Goal: Task Accomplishment & Management: Manage account settings

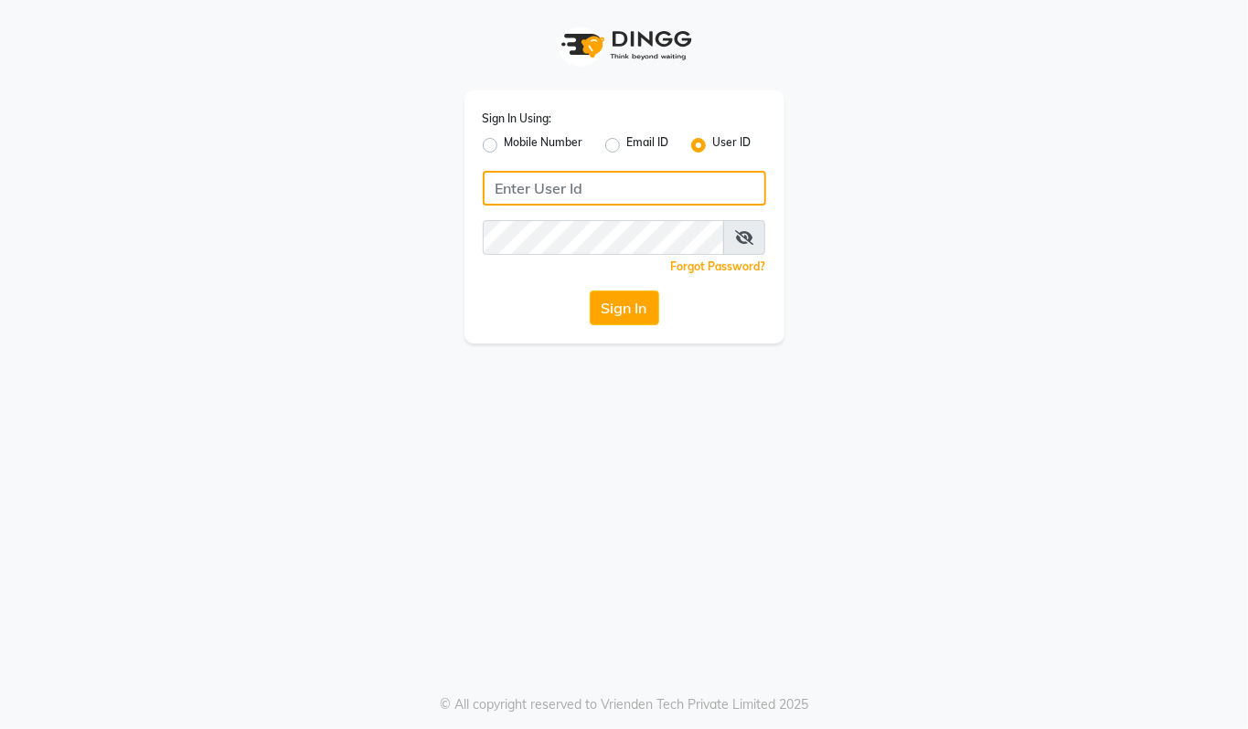
type input "94494097201"
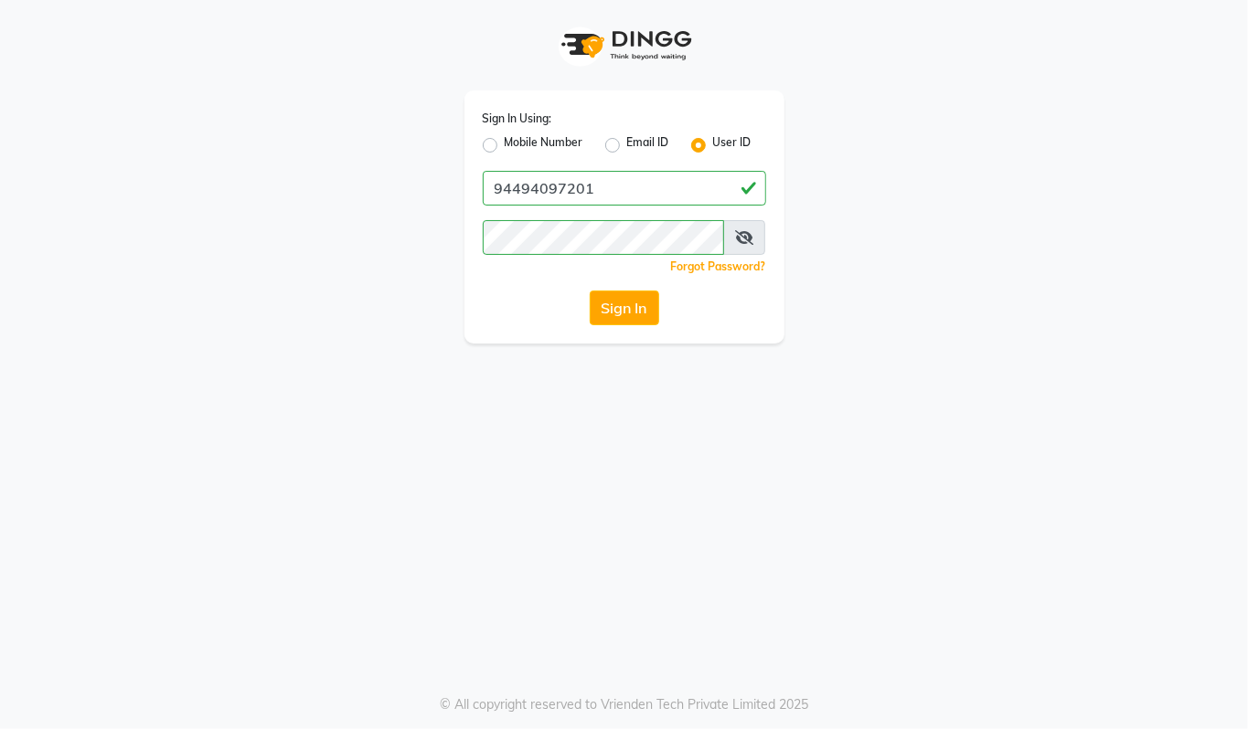
click at [505, 141] on label "Mobile Number" at bounding box center [544, 145] width 79 height 22
click at [505, 141] on input "Mobile Number" at bounding box center [511, 140] width 12 height 12
radio input "true"
radio input "false"
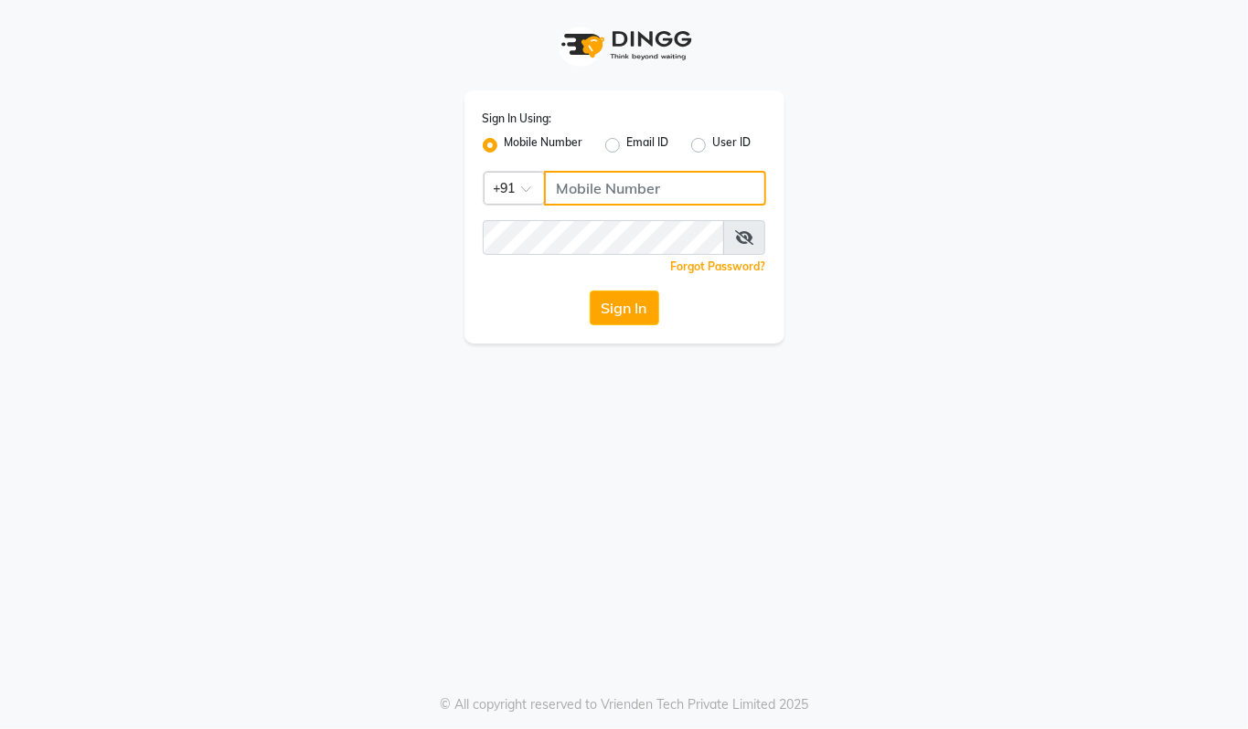
click at [601, 187] on input "Username" at bounding box center [655, 188] width 222 height 35
type input "94494097201"
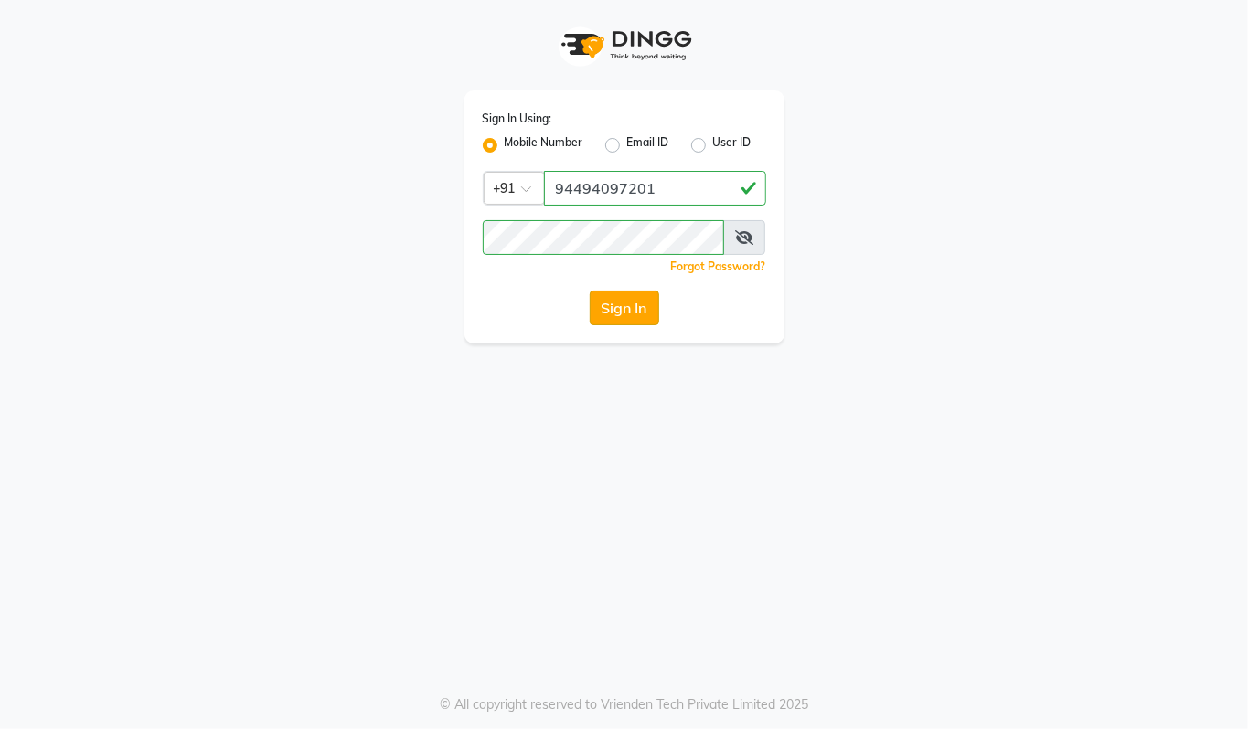
click at [629, 302] on button "Sign In" at bounding box center [624, 308] width 69 height 35
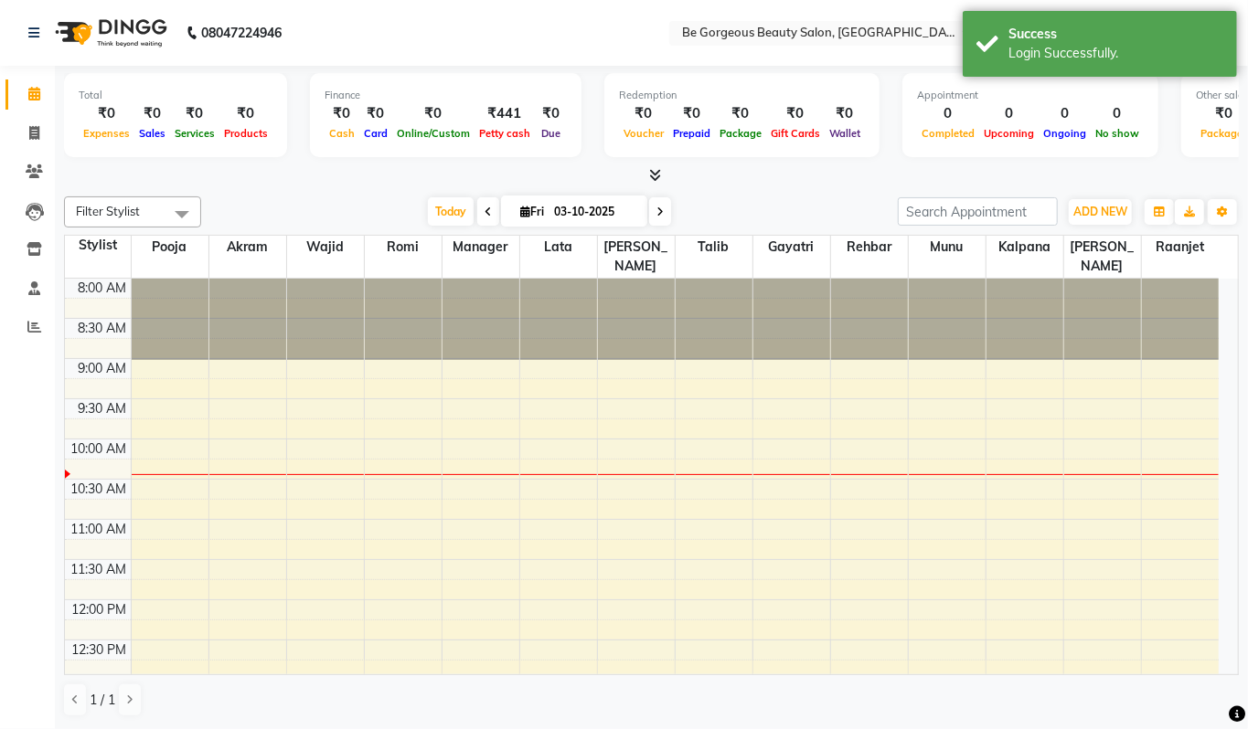
click at [34, 117] on li "Invoice" at bounding box center [27, 133] width 55 height 39
click at [31, 317] on span at bounding box center [34, 327] width 32 height 21
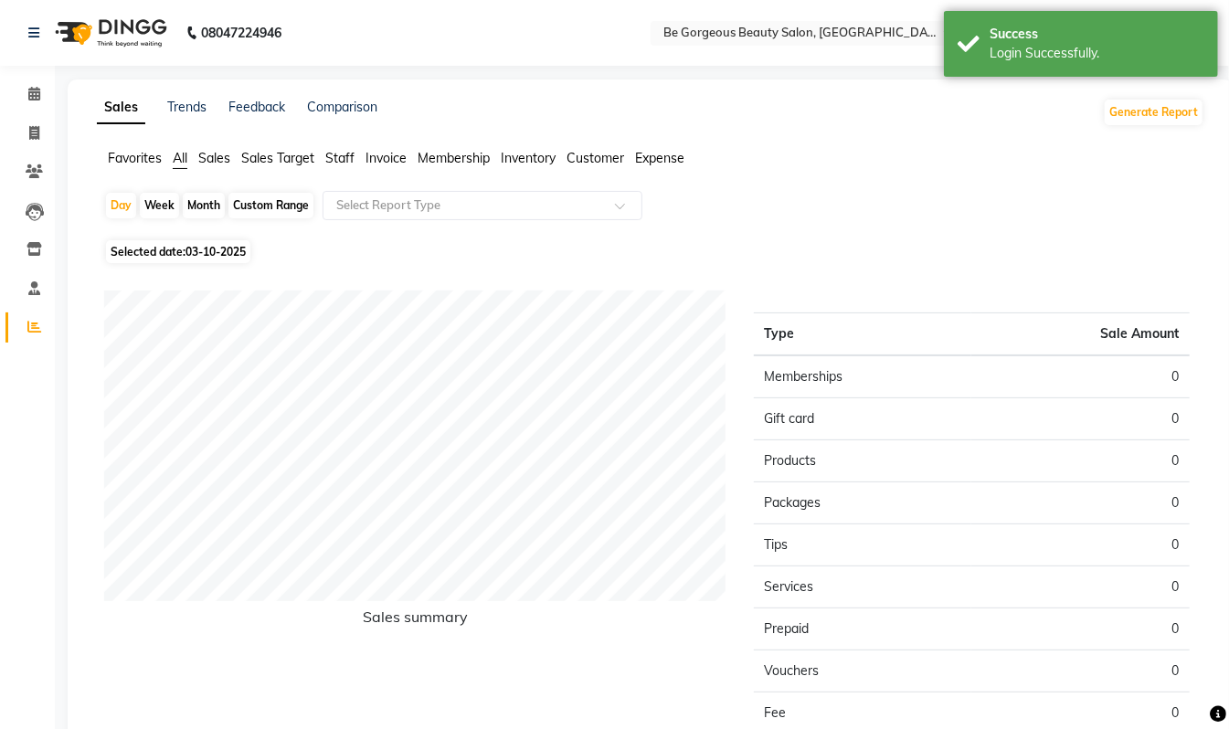
click at [208, 206] on div "Month" at bounding box center [204, 206] width 42 height 26
select select "10"
select select "2025"
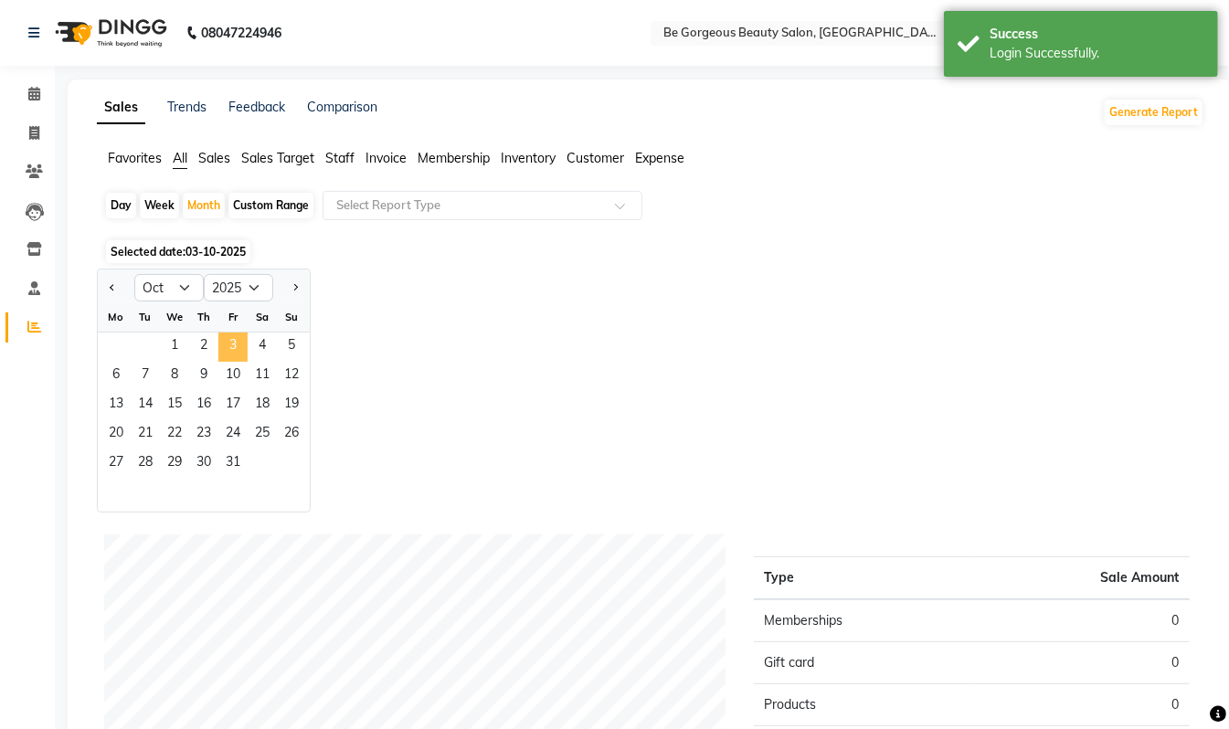
click at [224, 342] on span "3" at bounding box center [232, 347] width 29 height 29
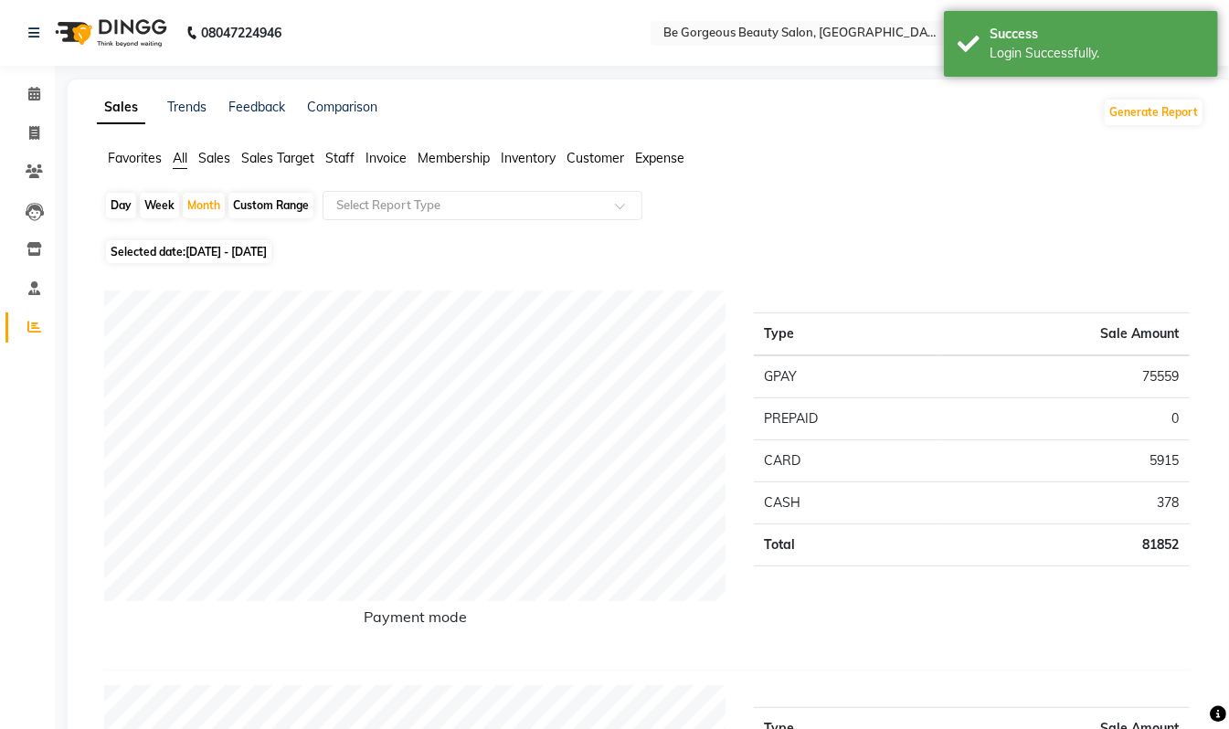
click at [348, 150] on span "Staff" at bounding box center [339, 158] width 29 height 16
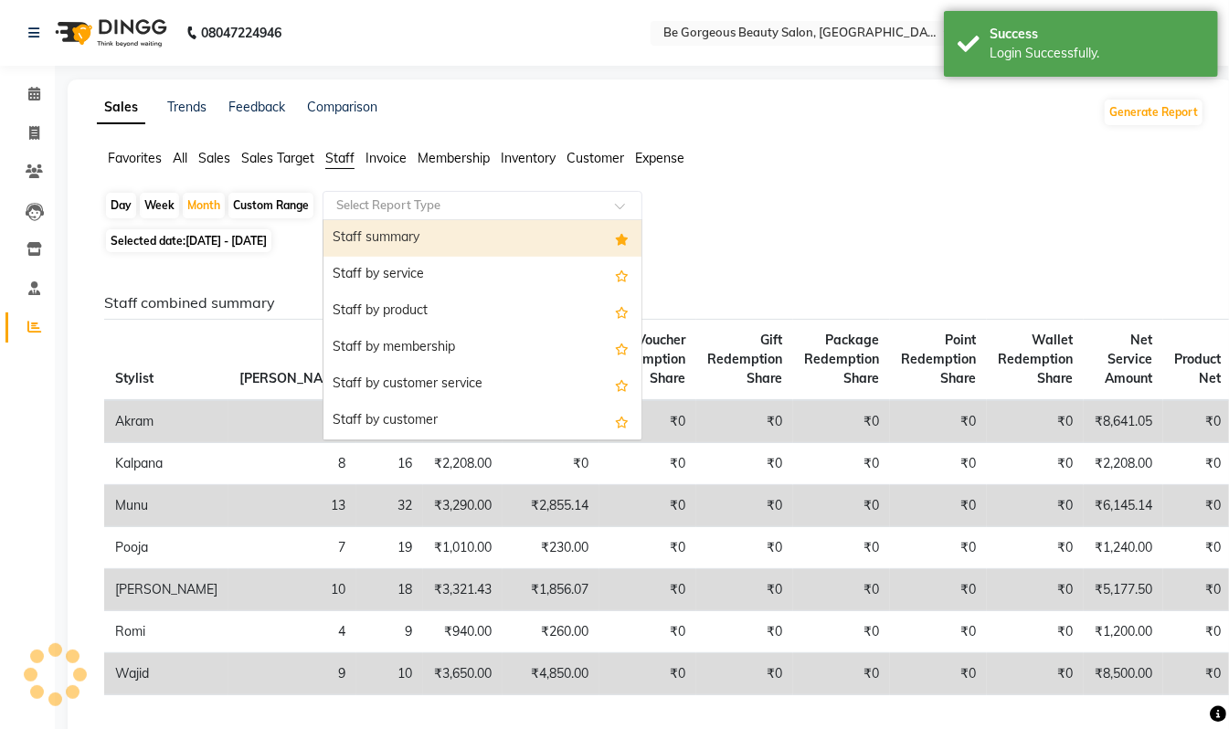
click at [364, 192] on div "Select Report Type" at bounding box center [483, 205] width 320 height 29
click at [378, 227] on div "Staff summary" at bounding box center [483, 238] width 318 height 37
select select "csv"
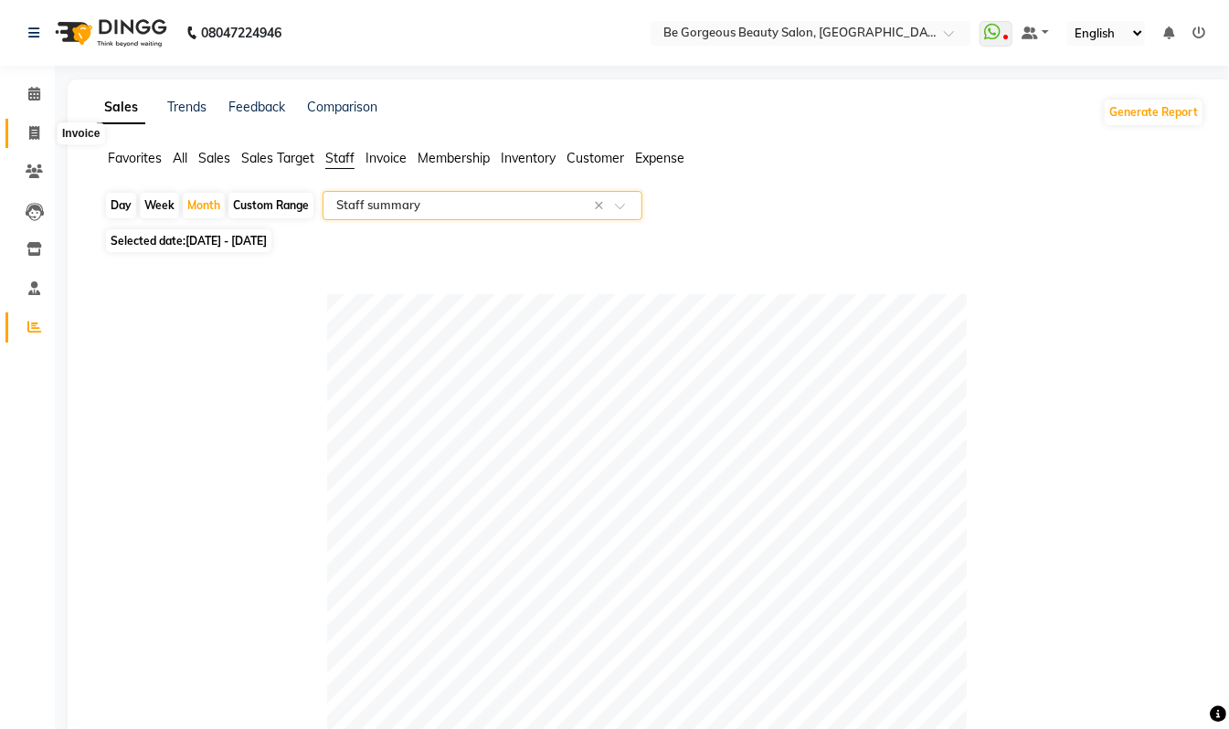
click at [29, 126] on icon at bounding box center [34, 133] width 10 height 14
select select "service"
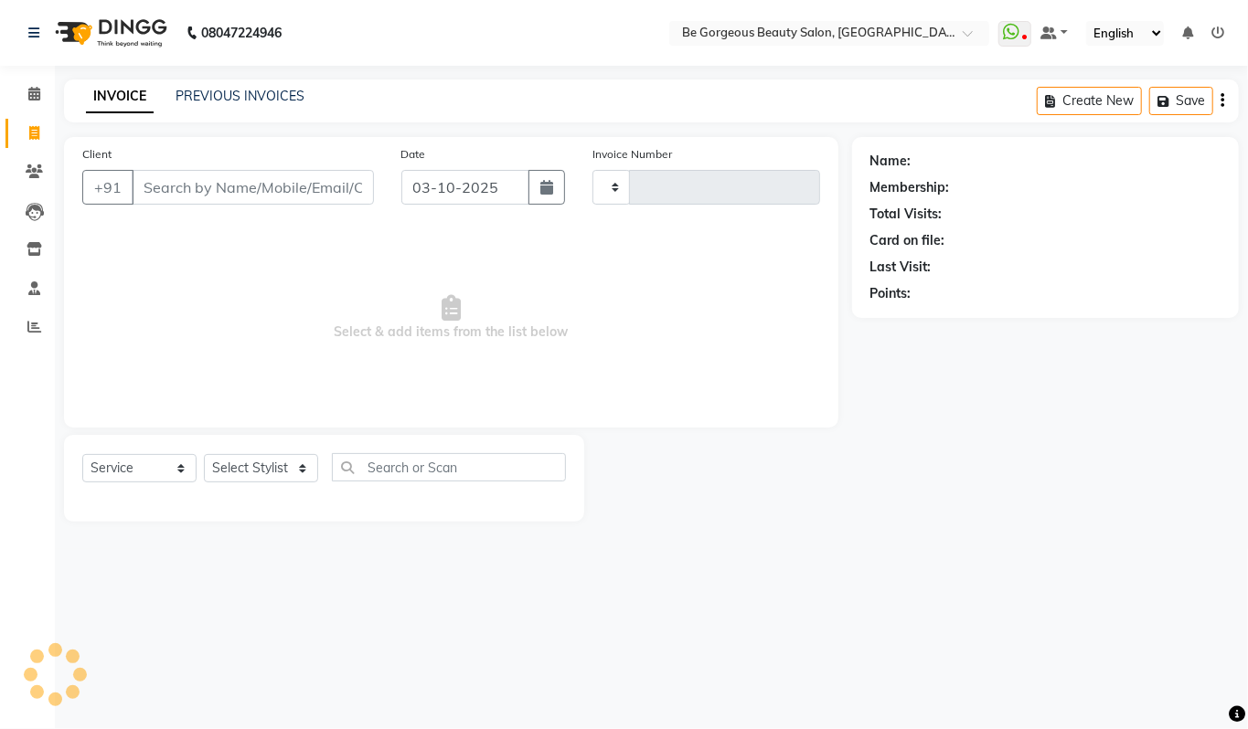
type input "5106"
select select "5405"
click at [253, 466] on select "Select Stylist Akram Anas Gayatri Kalpana lata Manager Munu Pooja Raanjet Rehba…" at bounding box center [261, 468] width 114 height 28
select select "36211"
click at [204, 454] on select "Select Stylist Akram Anas Gayatri Kalpana lata Manager Munu Pooja Raanjet Rehba…" at bounding box center [261, 468] width 114 height 28
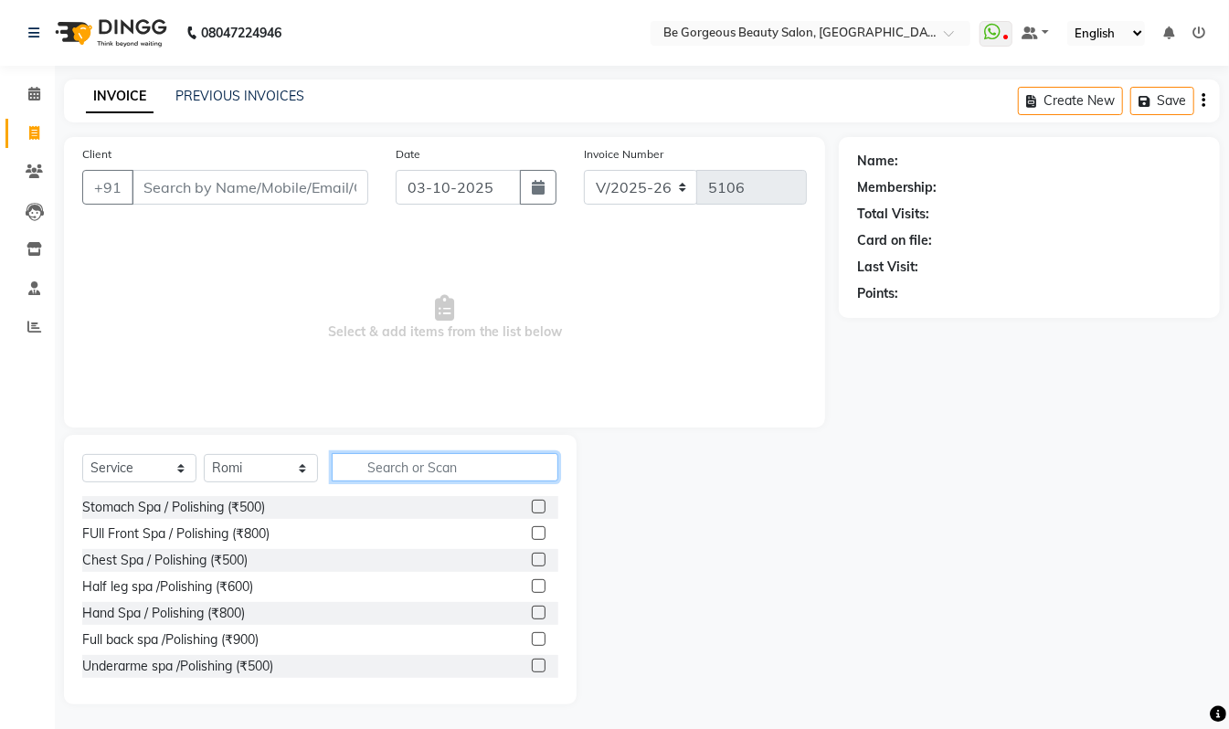
click at [408, 473] on input "text" at bounding box center [445, 467] width 227 height 28
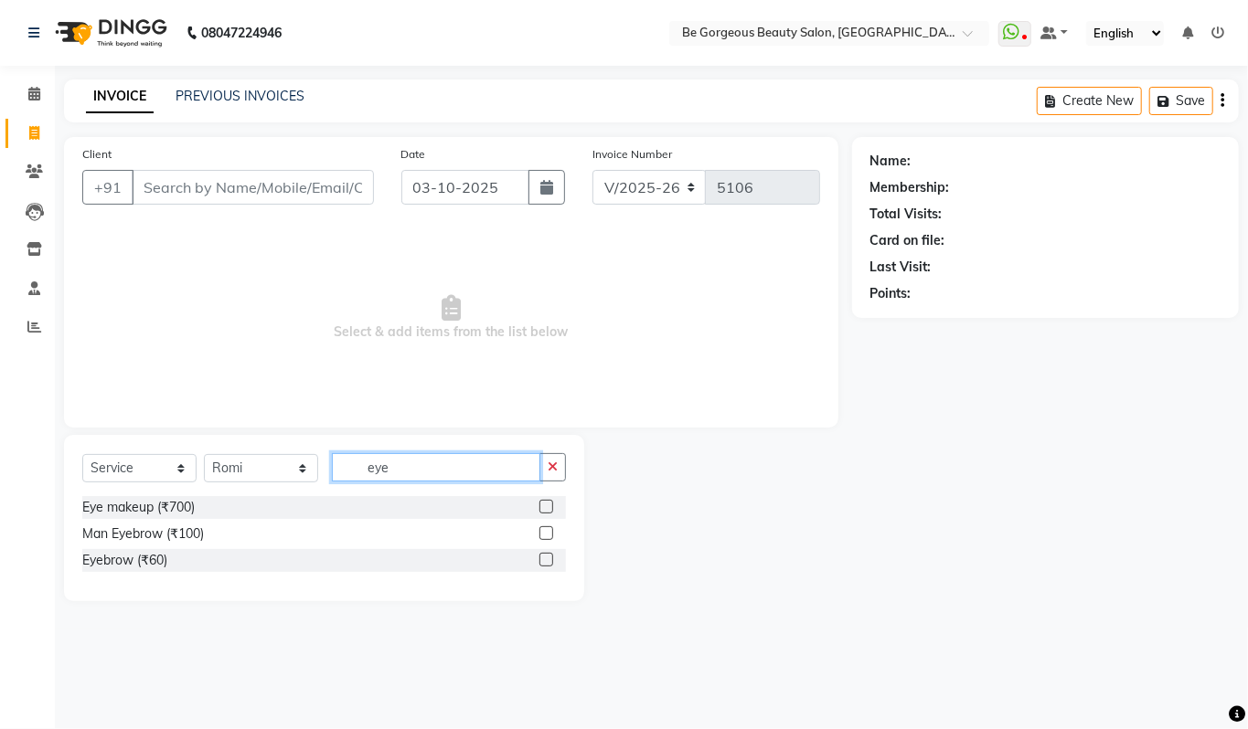
type input "eye"
click at [545, 567] on label at bounding box center [546, 560] width 14 height 14
click at [545, 567] on input "checkbox" at bounding box center [545, 561] width 12 height 12
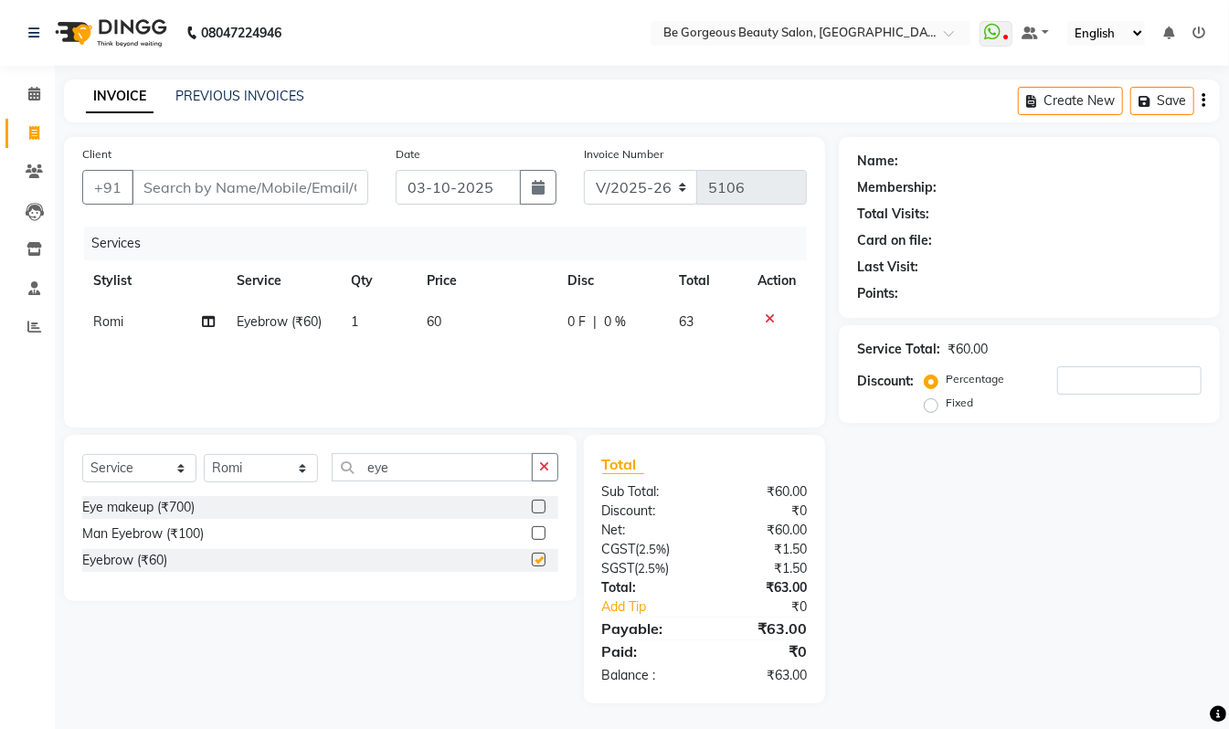
checkbox input "false"
click at [548, 461] on icon "button" at bounding box center [545, 467] width 10 height 13
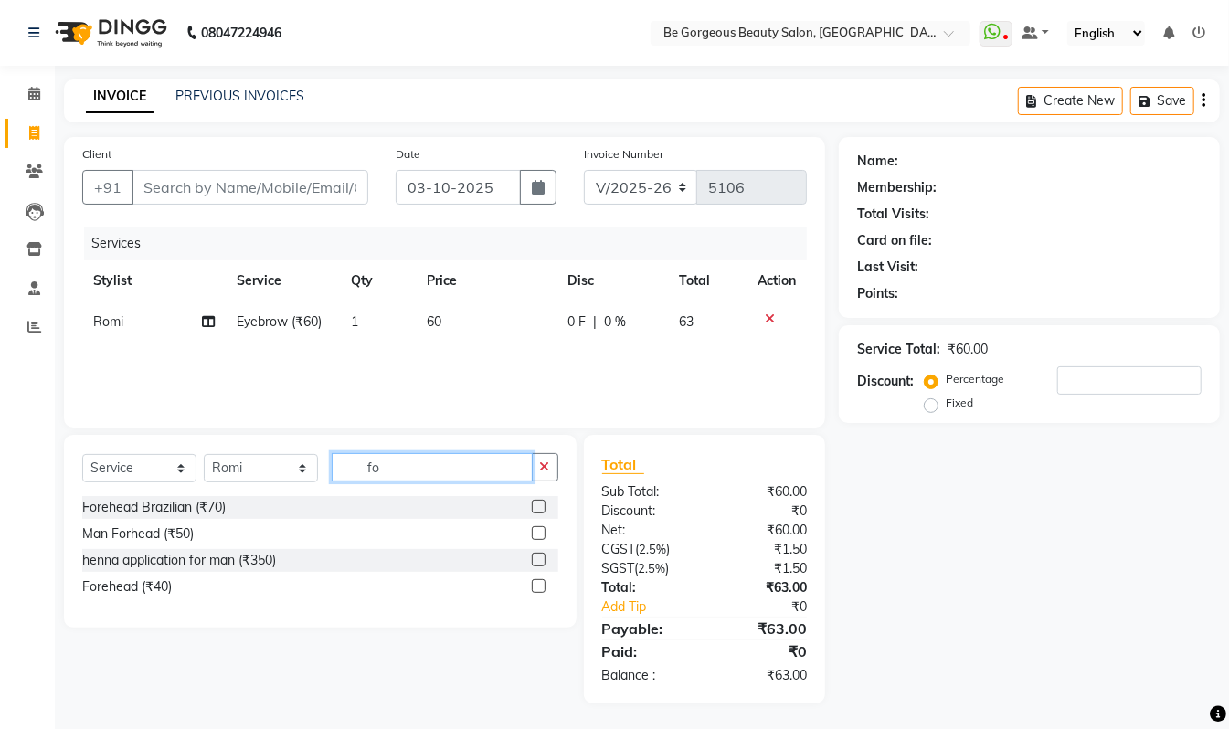
type input "fo"
click at [536, 585] on label at bounding box center [539, 587] width 14 height 14
click at [536, 585] on input "checkbox" at bounding box center [538, 587] width 12 height 12
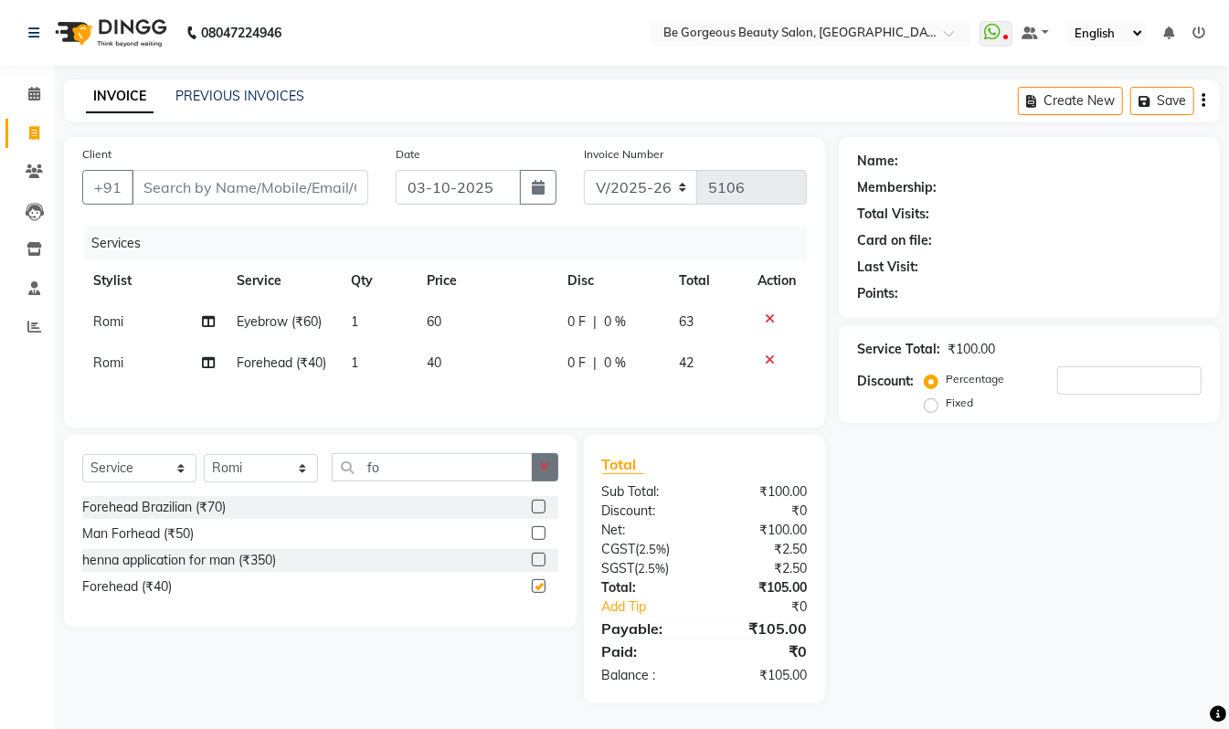
checkbox input "false"
click at [548, 473] on icon "button" at bounding box center [545, 467] width 10 height 13
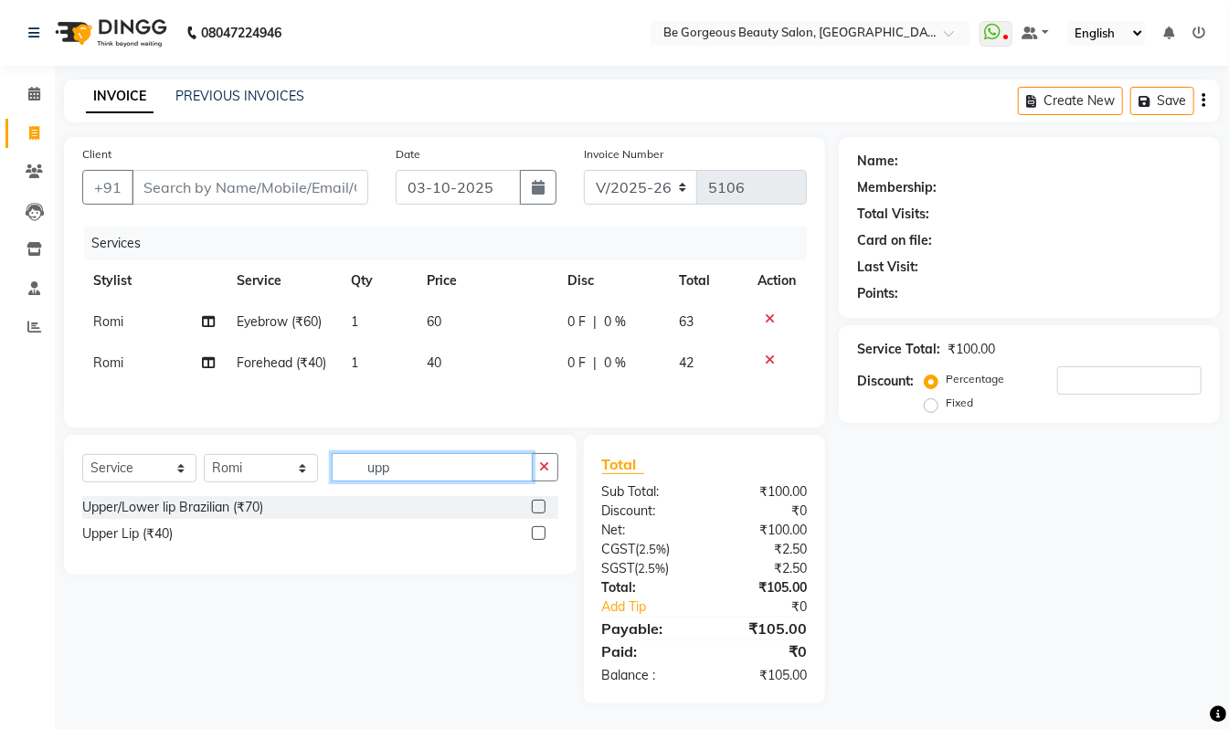
type input "upp"
click at [539, 540] on label at bounding box center [539, 534] width 14 height 14
click at [539, 540] on input "checkbox" at bounding box center [538, 534] width 12 height 12
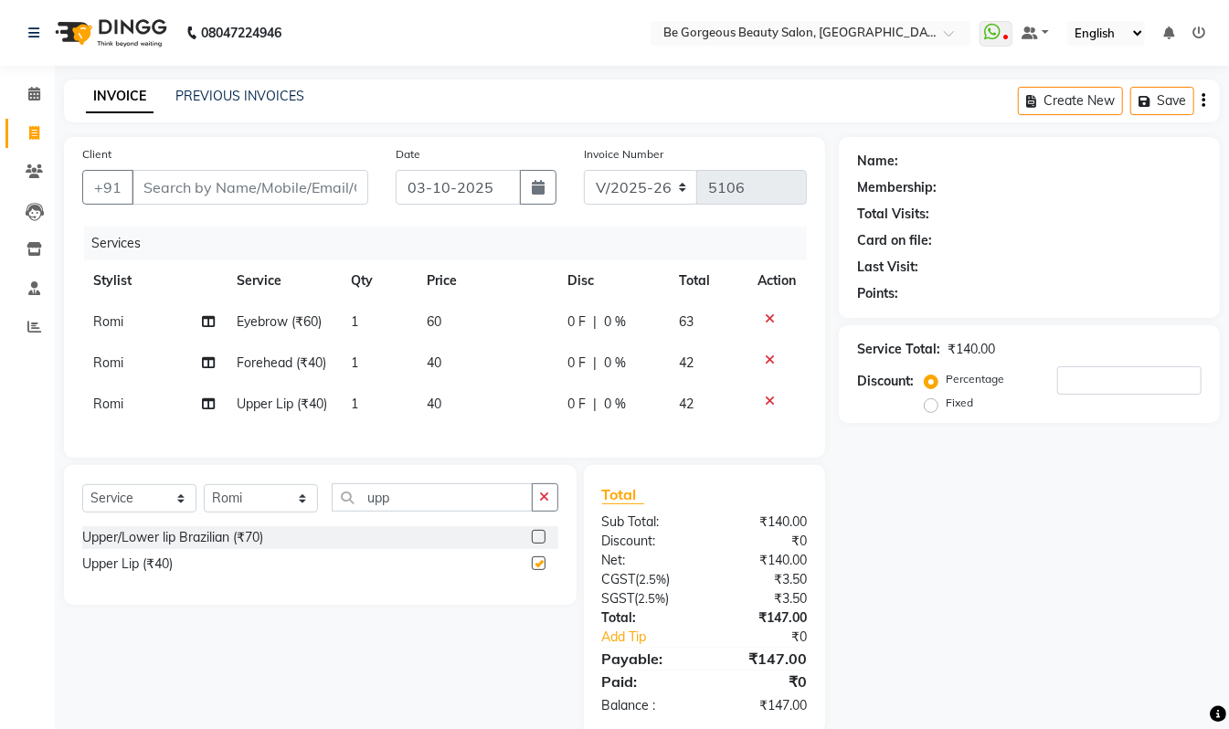
checkbox input "false"
click at [494, 512] on input "upp" at bounding box center [432, 498] width 201 height 28
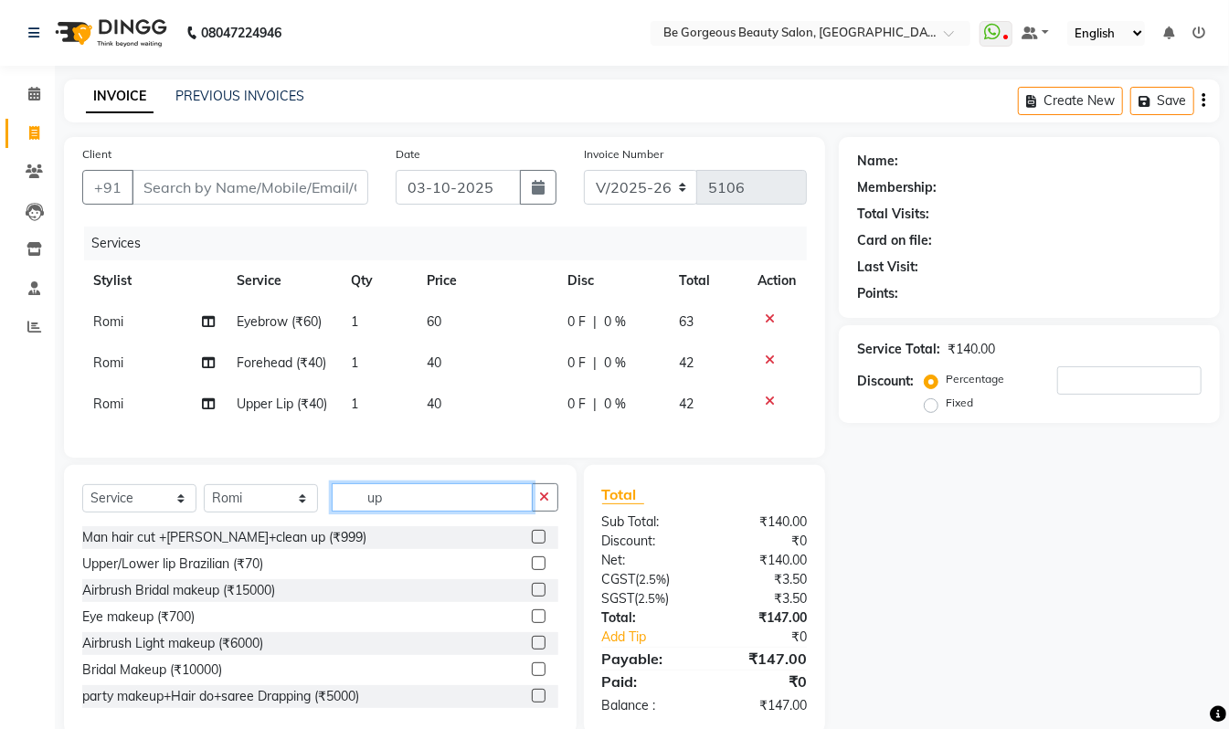
type input "u"
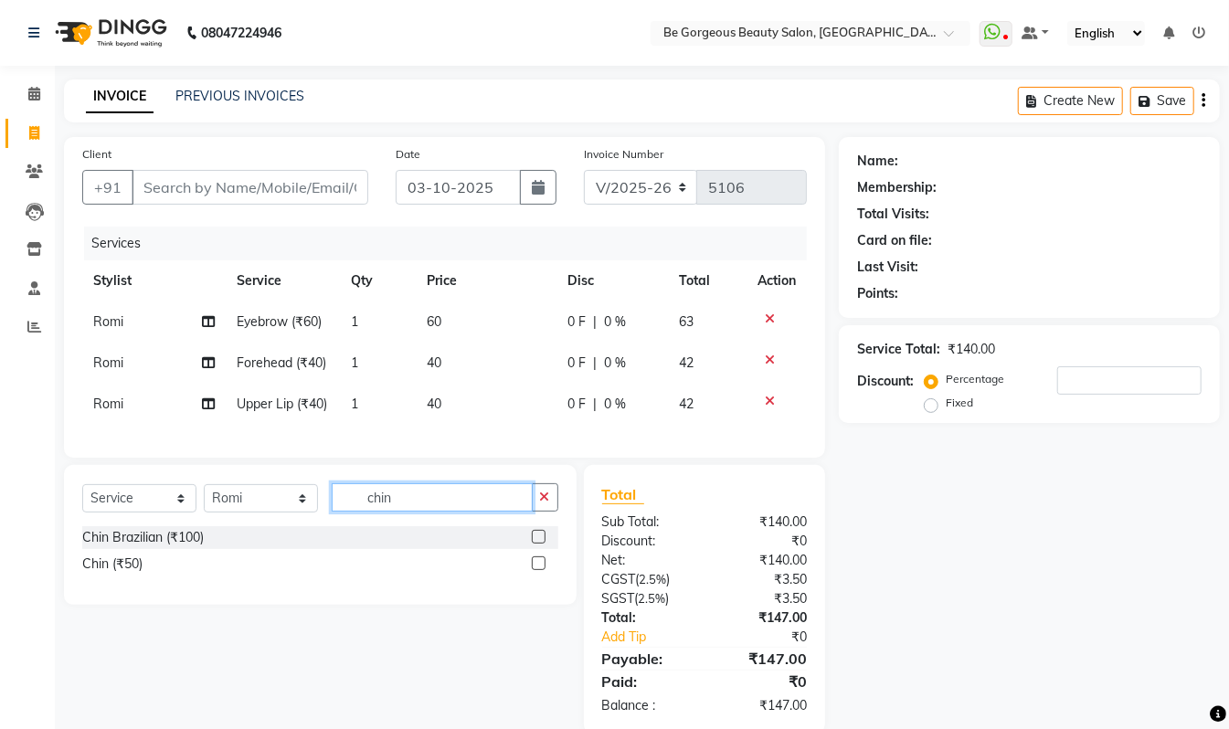
type input "chin"
click at [538, 570] on label at bounding box center [539, 564] width 14 height 14
click at [538, 570] on input "checkbox" at bounding box center [538, 564] width 12 height 12
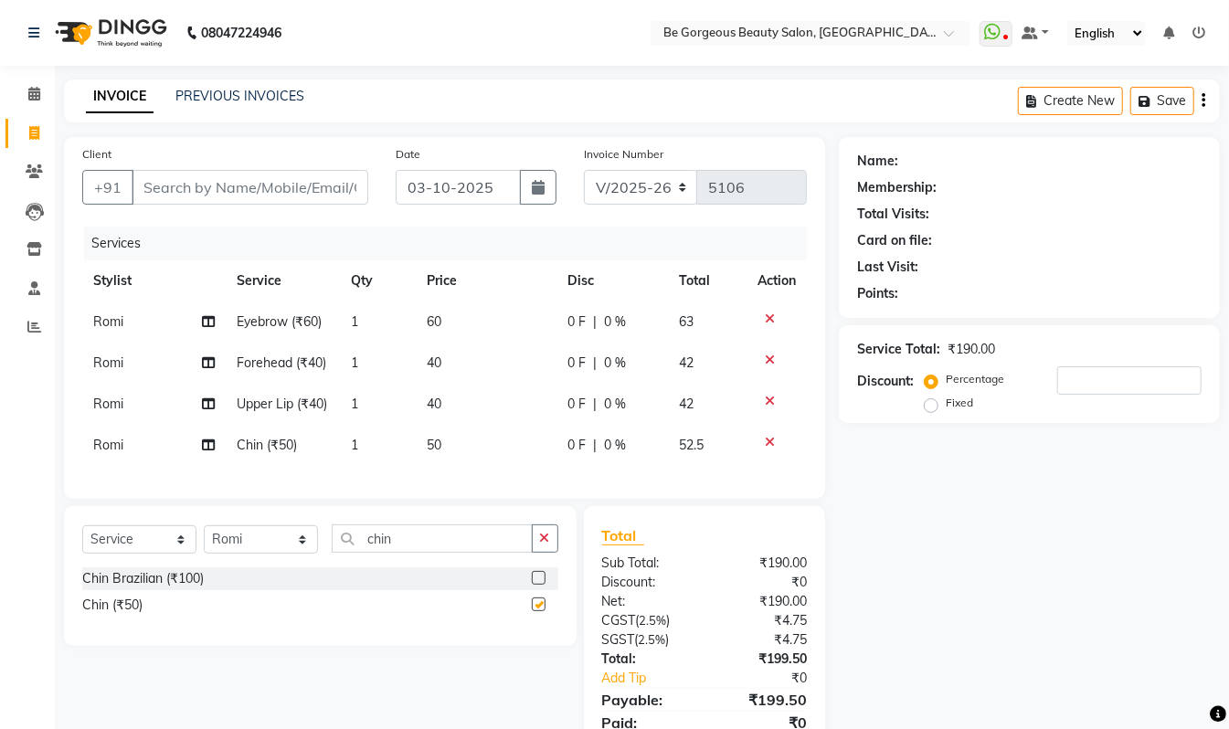
checkbox input "false"
click at [547, 545] on icon "button" at bounding box center [545, 538] width 10 height 13
type input "lowe"
click at [537, 612] on label at bounding box center [539, 605] width 14 height 14
click at [537, 612] on input "checkbox" at bounding box center [538, 606] width 12 height 12
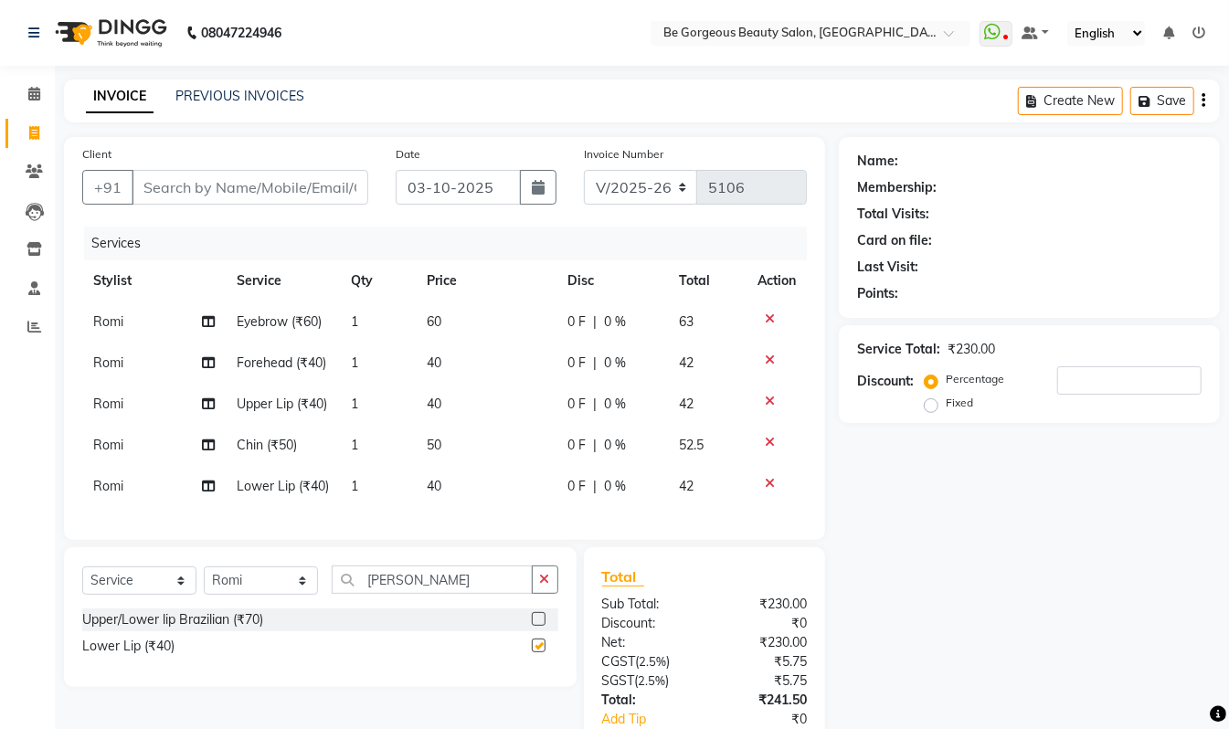
checkbox input "false"
click at [183, 180] on input "Client" at bounding box center [250, 187] width 237 height 35
type input "7"
type input "0"
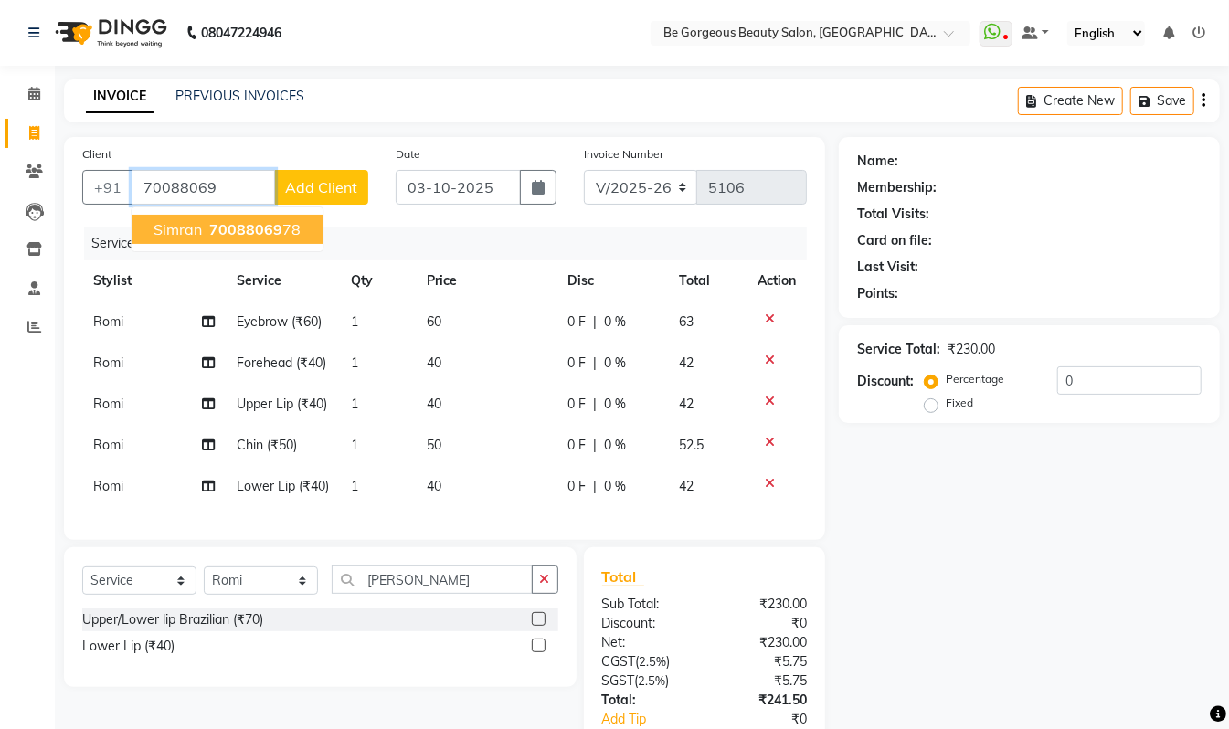
click at [202, 229] on button "simran 70088069 78" at bounding box center [227, 229] width 191 height 29
type input "7008806978"
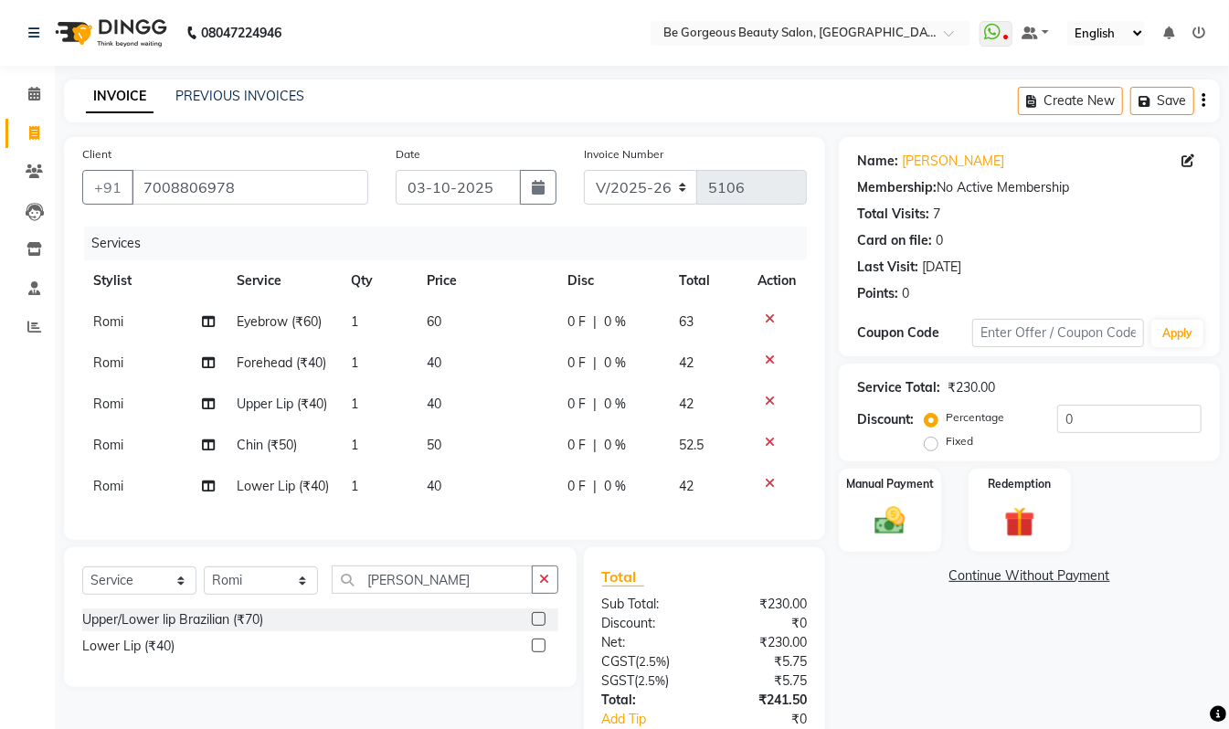
scroll to position [152, 0]
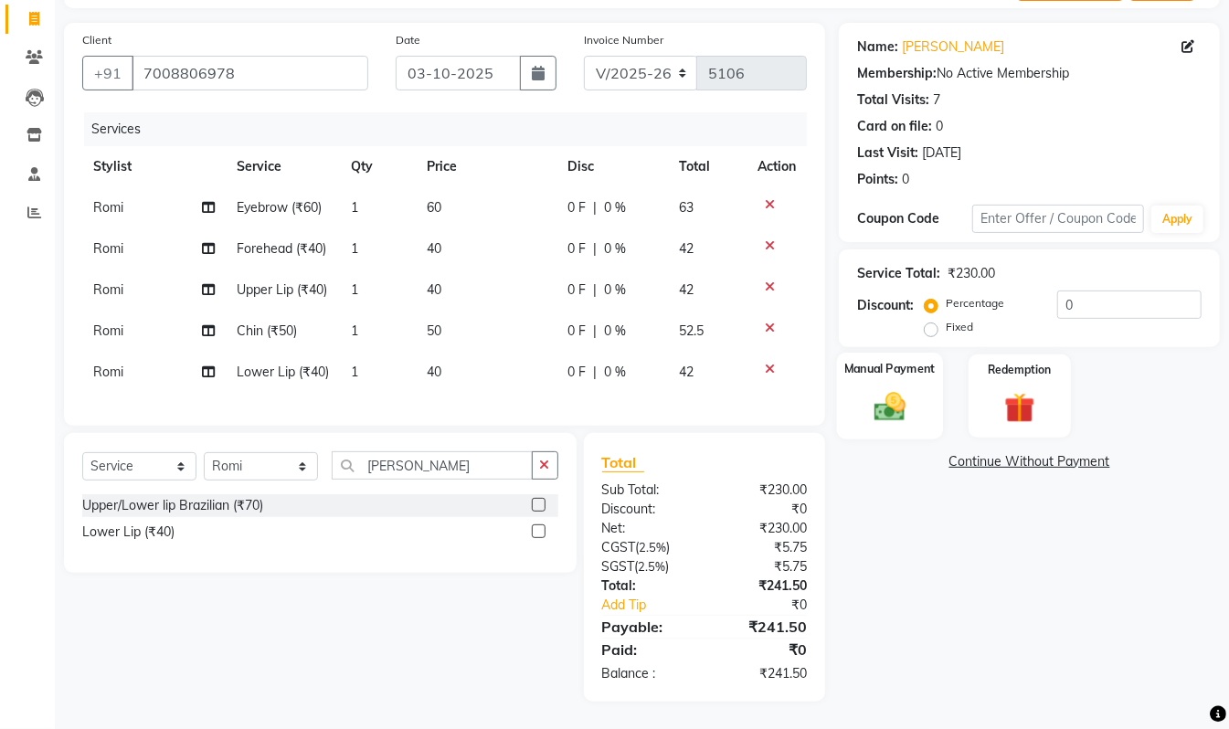
click at [894, 388] on img at bounding box center [890, 406] width 51 height 37
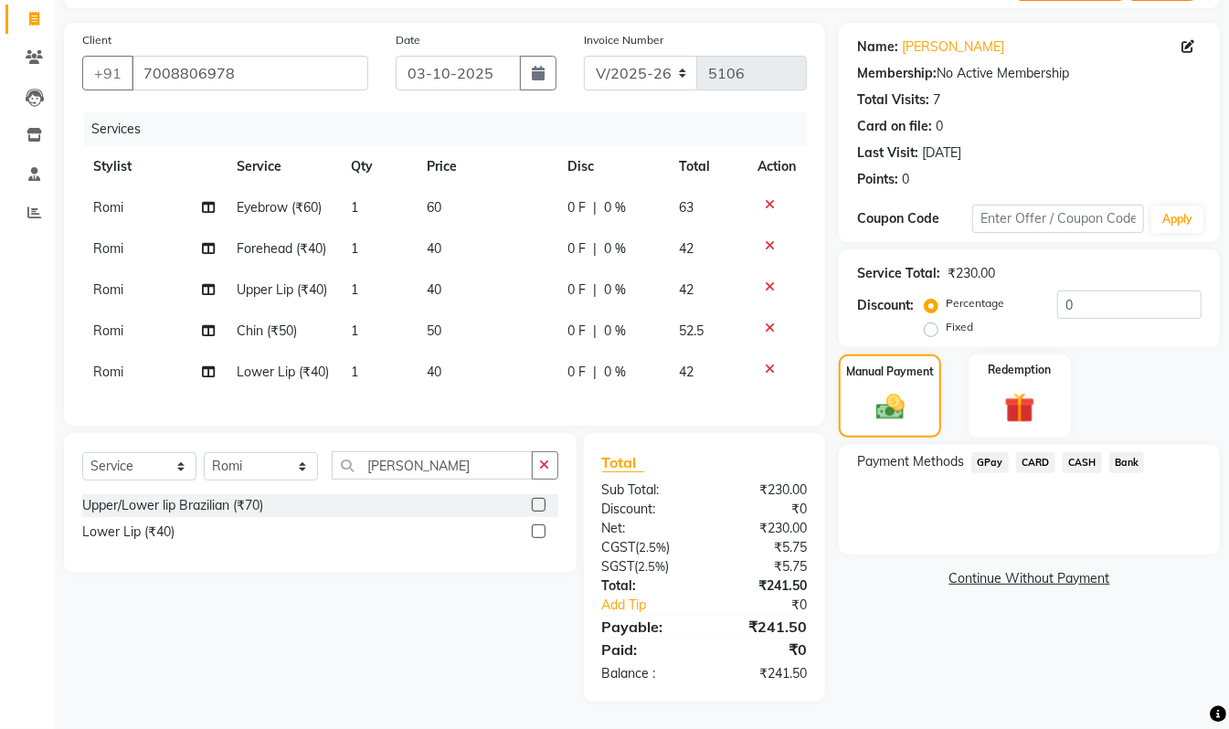
click at [989, 452] on span "GPay" at bounding box center [990, 462] width 37 height 21
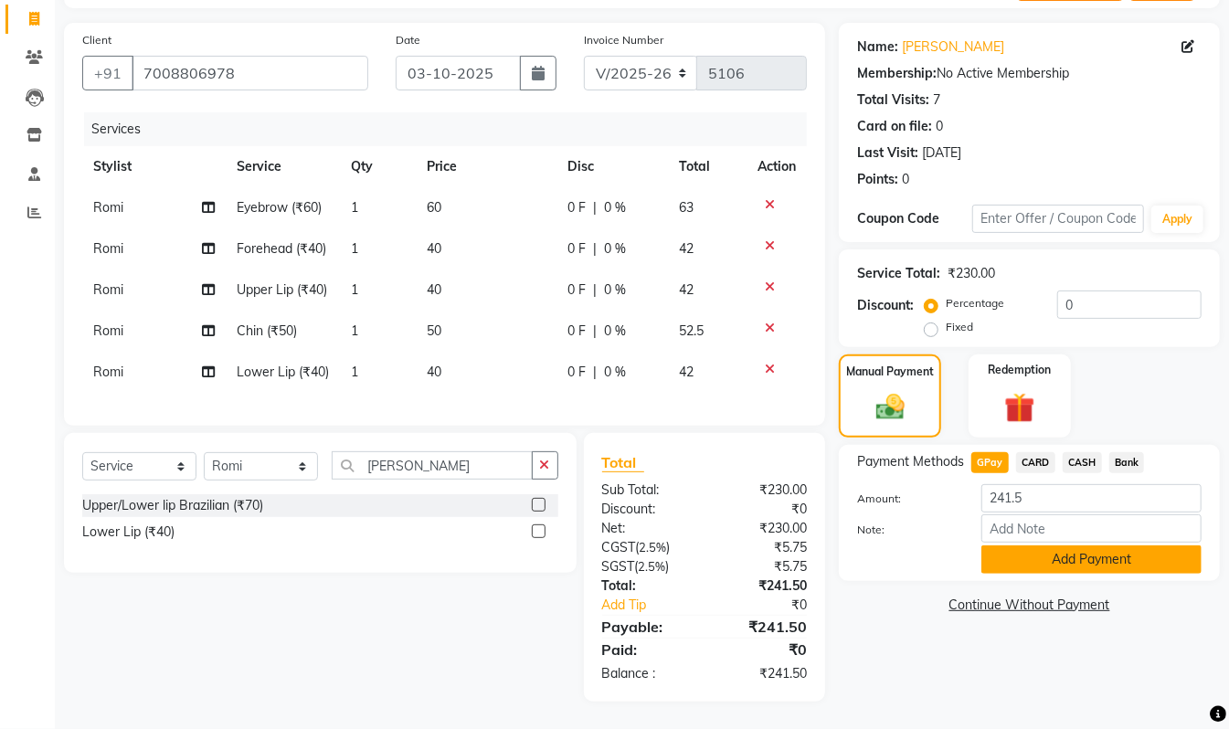
click at [1082, 546] on button "Add Payment" at bounding box center [1092, 560] width 220 height 28
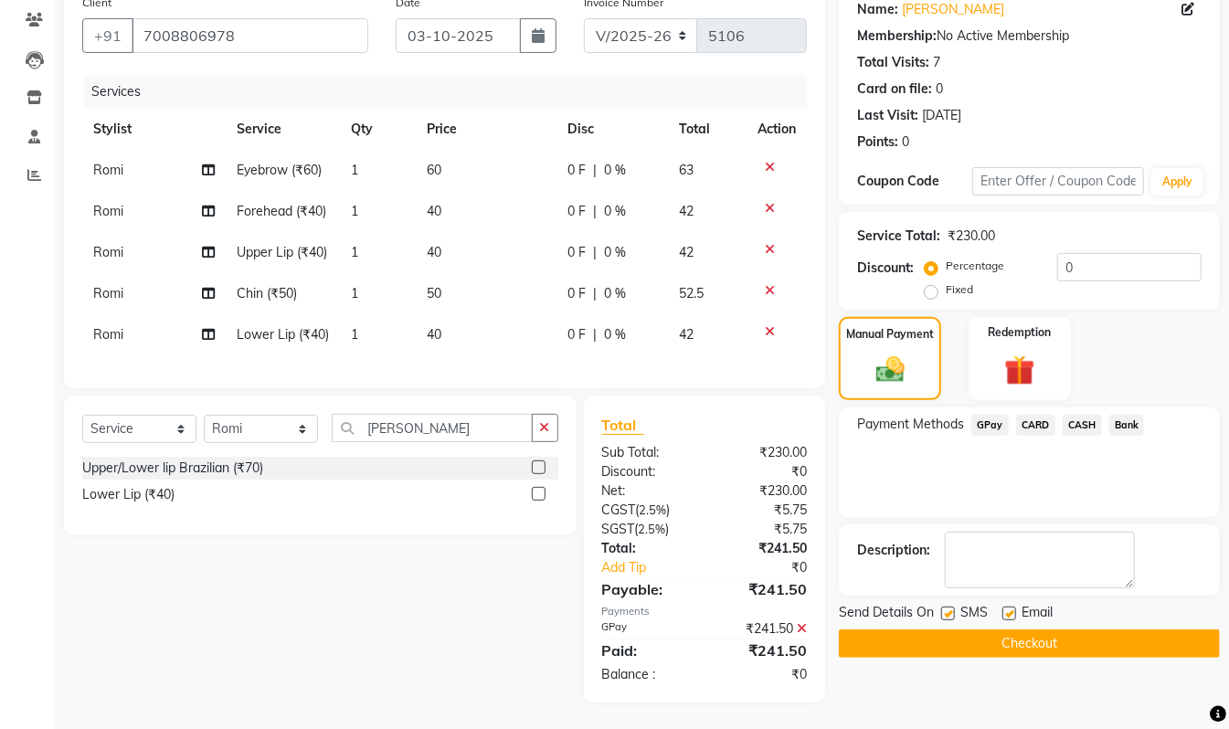
click at [1057, 644] on button "Checkout" at bounding box center [1029, 644] width 381 height 28
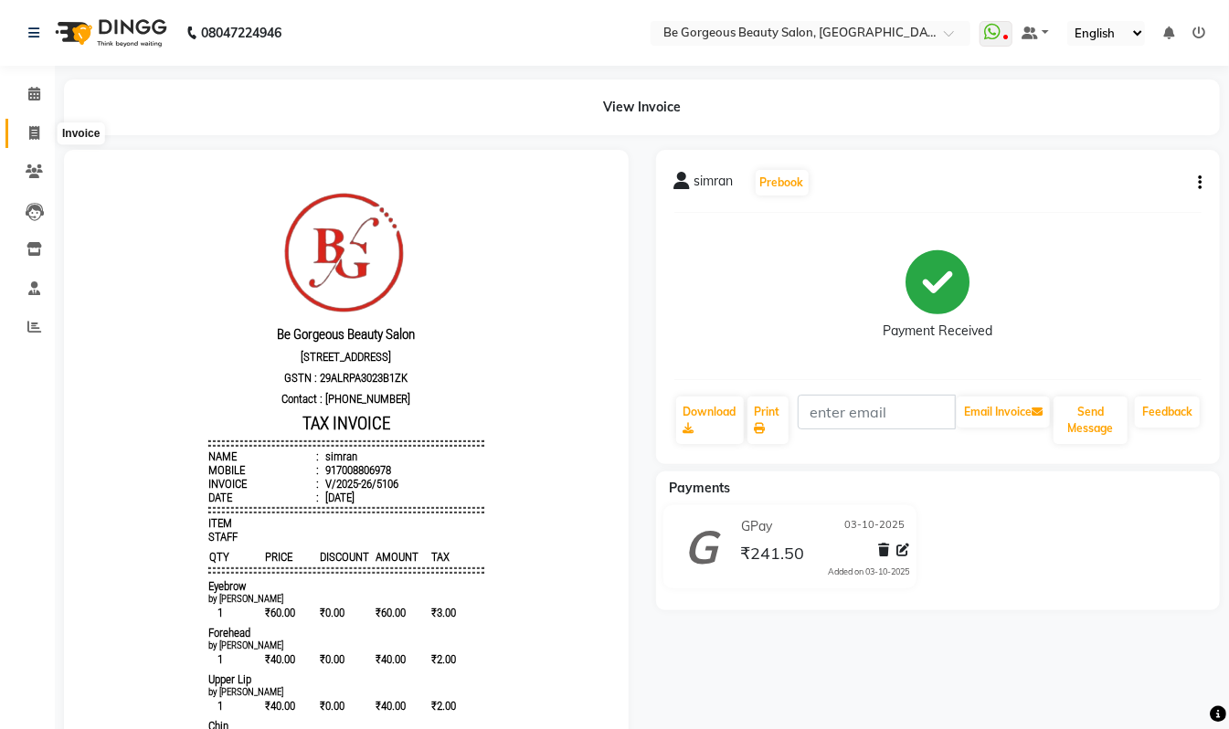
click at [33, 126] on icon at bounding box center [34, 133] width 10 height 14
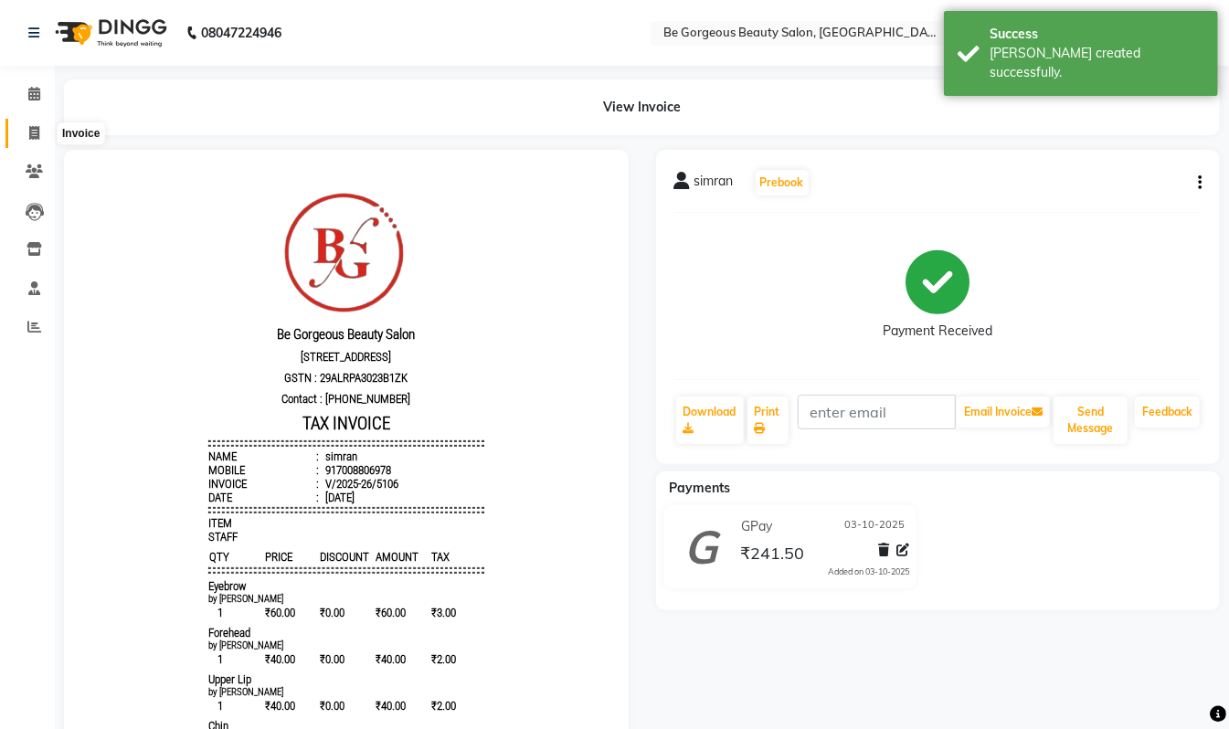
select select "5405"
select select "service"
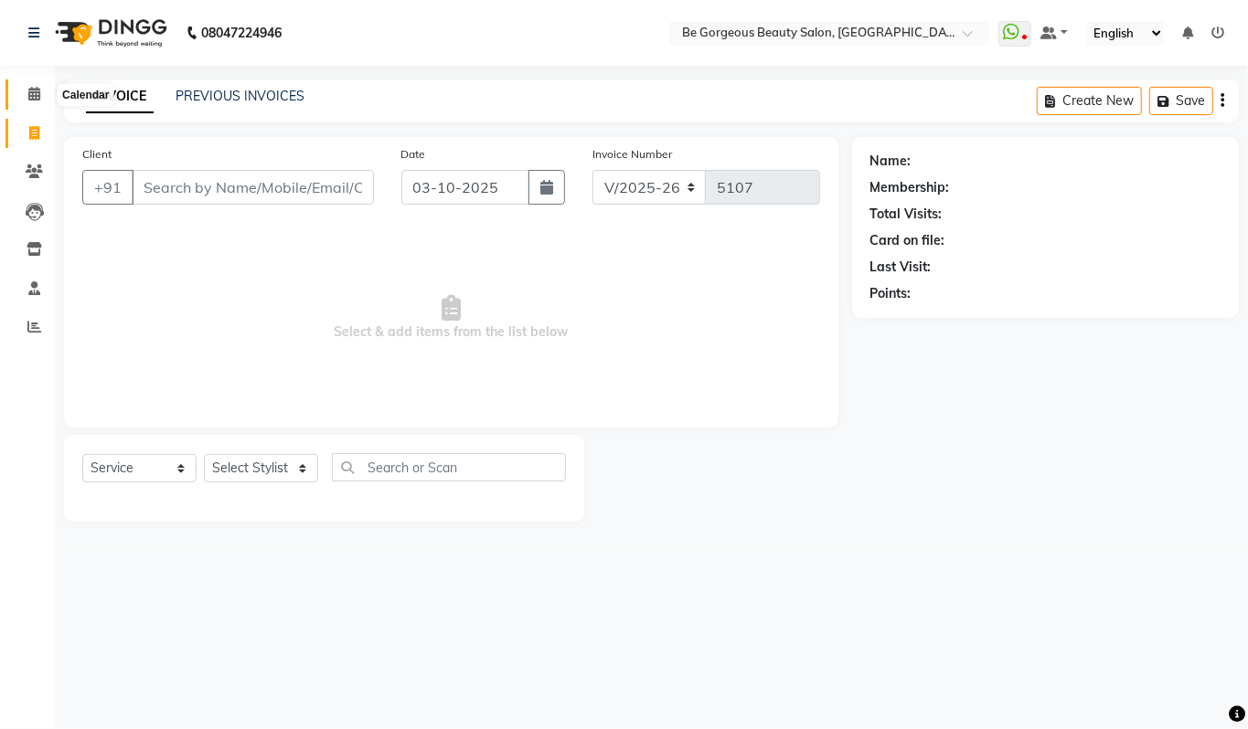
click at [33, 92] on icon at bounding box center [34, 94] width 12 height 14
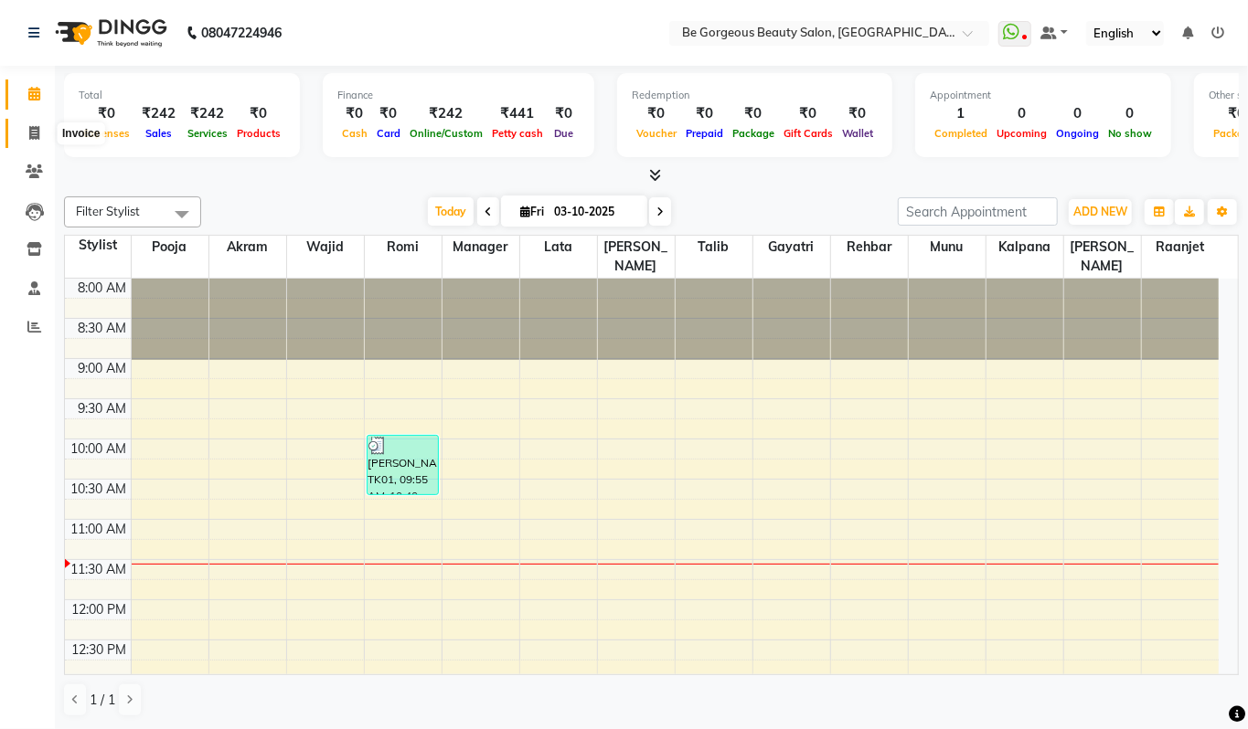
click at [33, 129] on icon at bounding box center [34, 133] width 10 height 14
select select "5405"
select select "service"
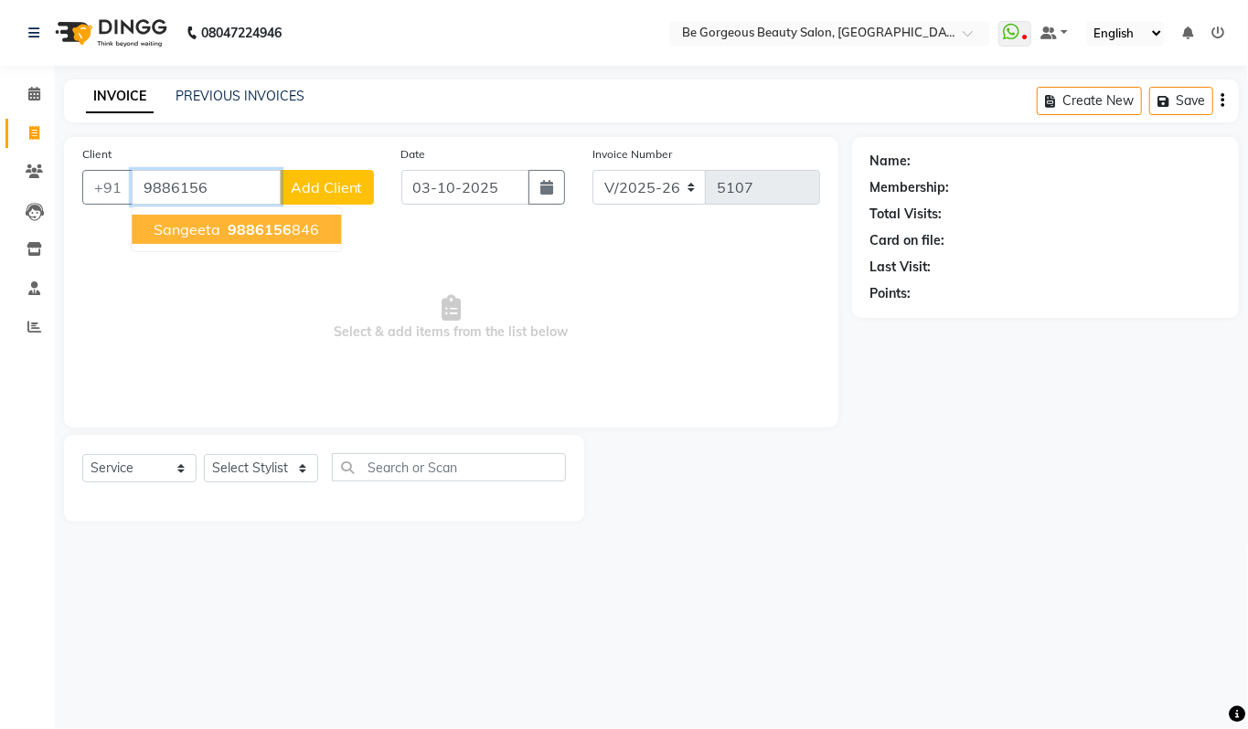
click at [301, 231] on ngb-highlight "9886156 846" at bounding box center [271, 229] width 95 height 18
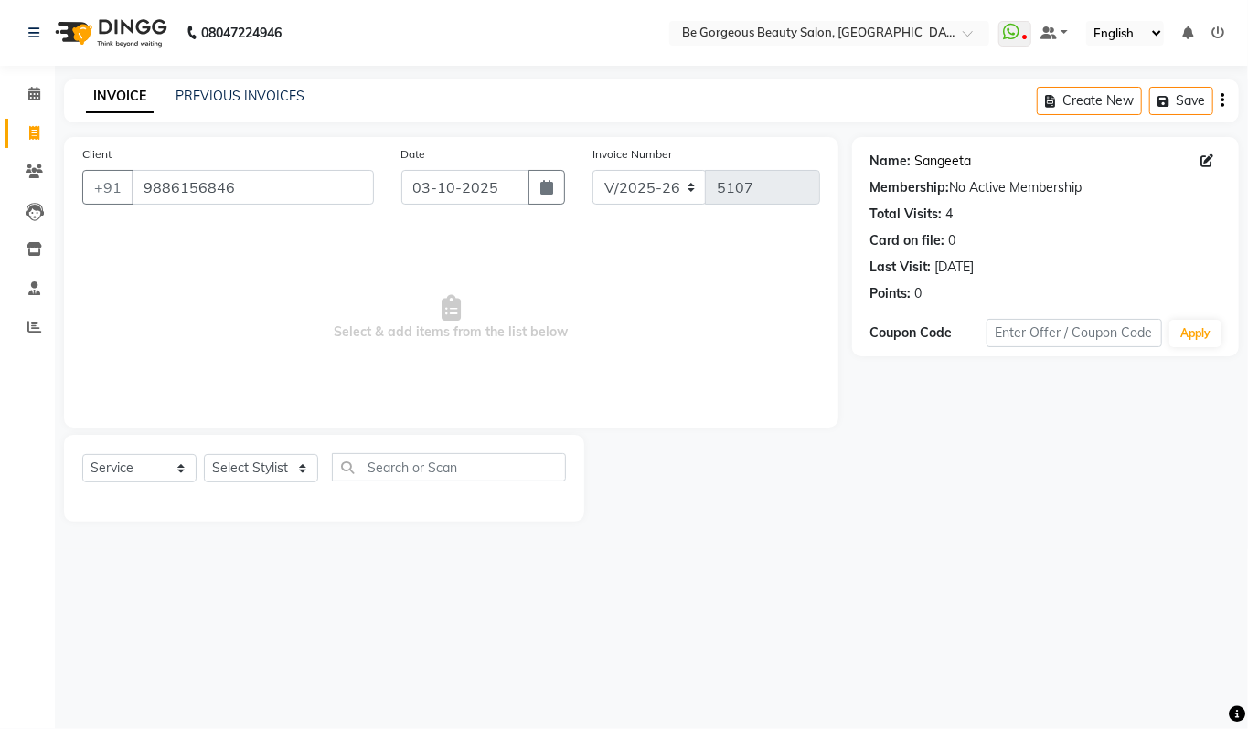
click at [947, 162] on link "Sangeeta" at bounding box center [943, 161] width 57 height 19
click at [256, 185] on input "9886156846" at bounding box center [253, 187] width 242 height 35
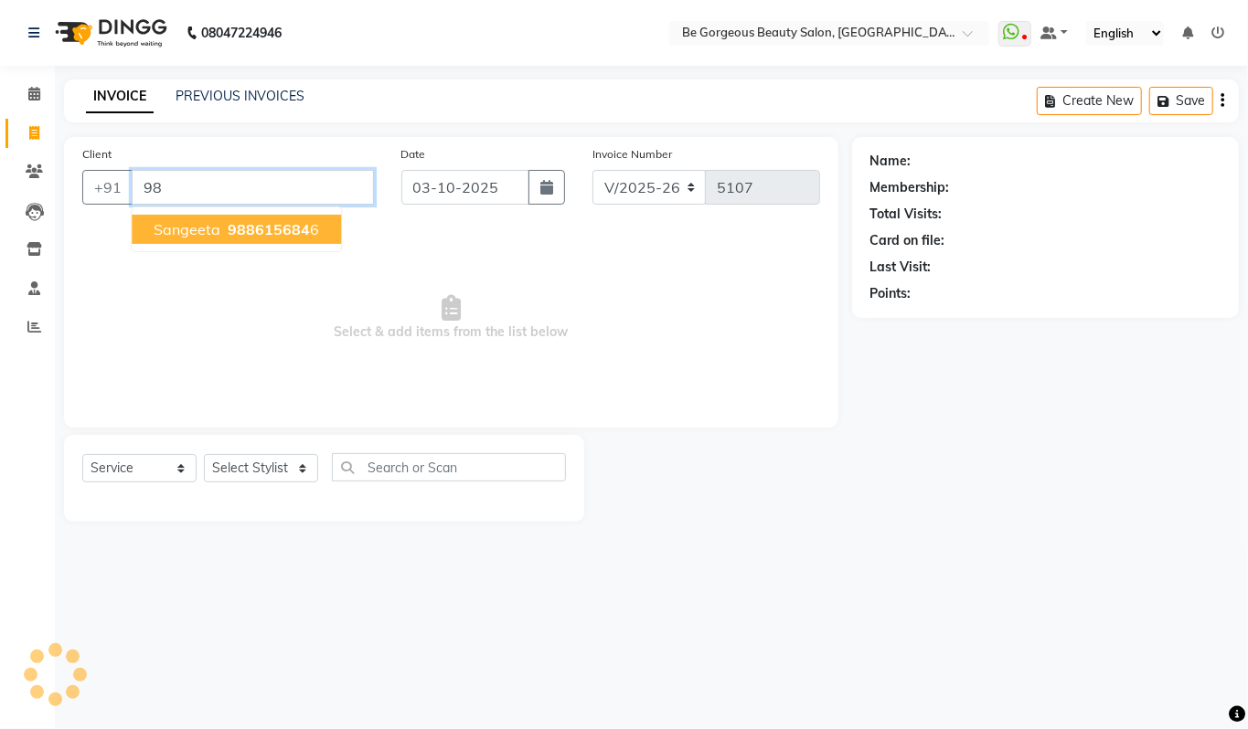
type input "9"
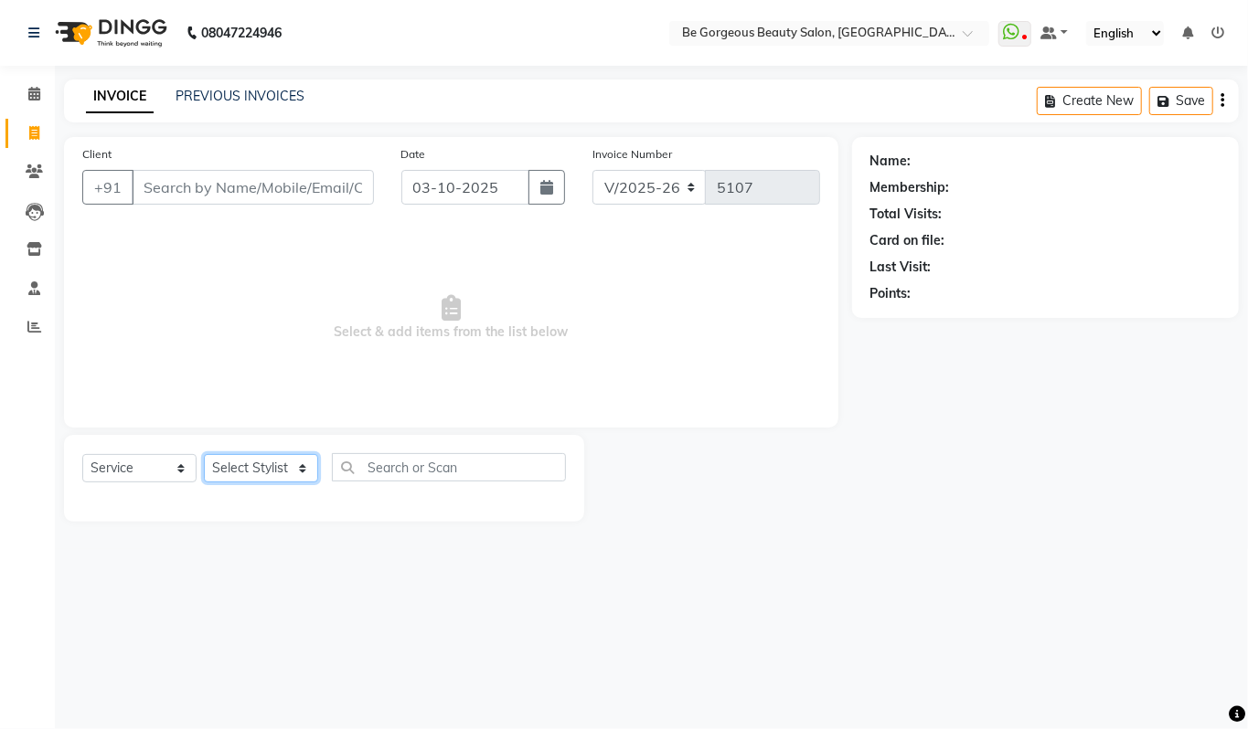
click at [245, 463] on select "Select Stylist Akram Anas Gayatri Kalpana lata Manager Munu Pooja Raanjet Rehba…" at bounding box center [261, 468] width 114 height 28
select select "90706"
click at [204, 454] on select "Select Stylist Akram Anas Gayatri Kalpana lata Manager Munu Pooja Raanjet Rehba…" at bounding box center [261, 468] width 114 height 28
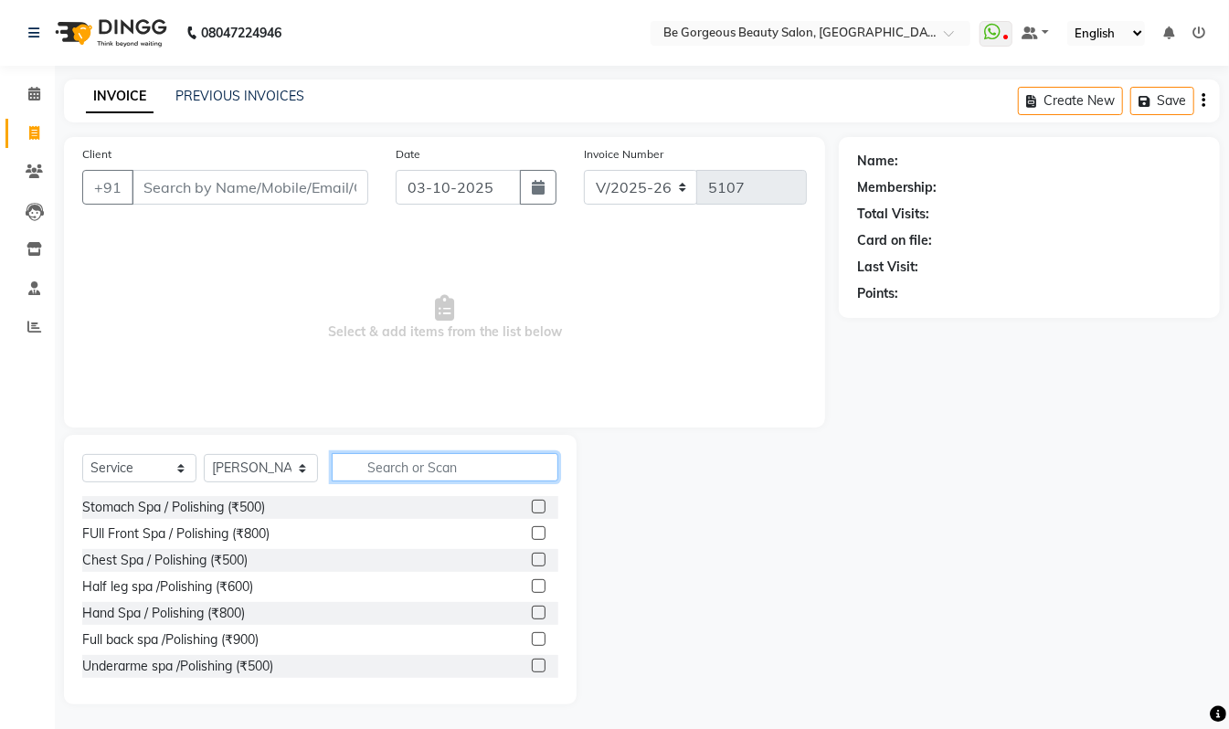
click at [397, 465] on input "text" at bounding box center [445, 467] width 227 height 28
type input "man cu"
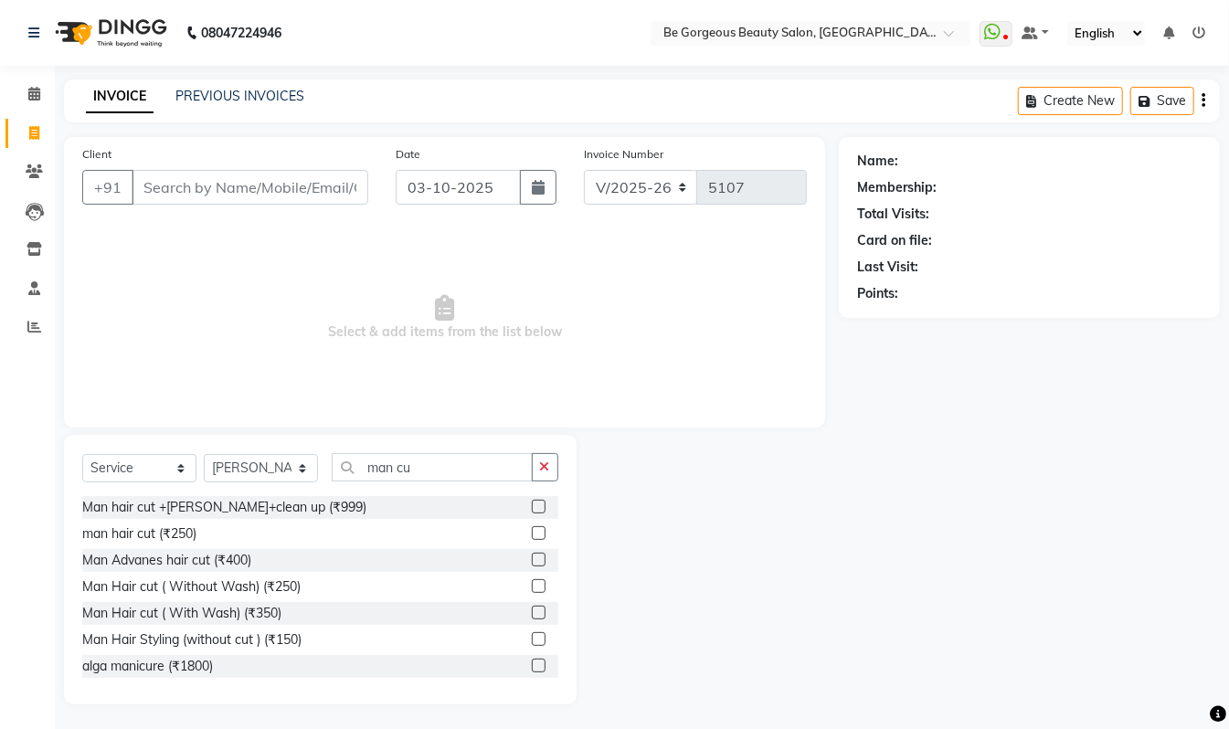
click at [532, 609] on label at bounding box center [539, 613] width 14 height 14
click at [532, 609] on input "checkbox" at bounding box center [538, 614] width 12 height 12
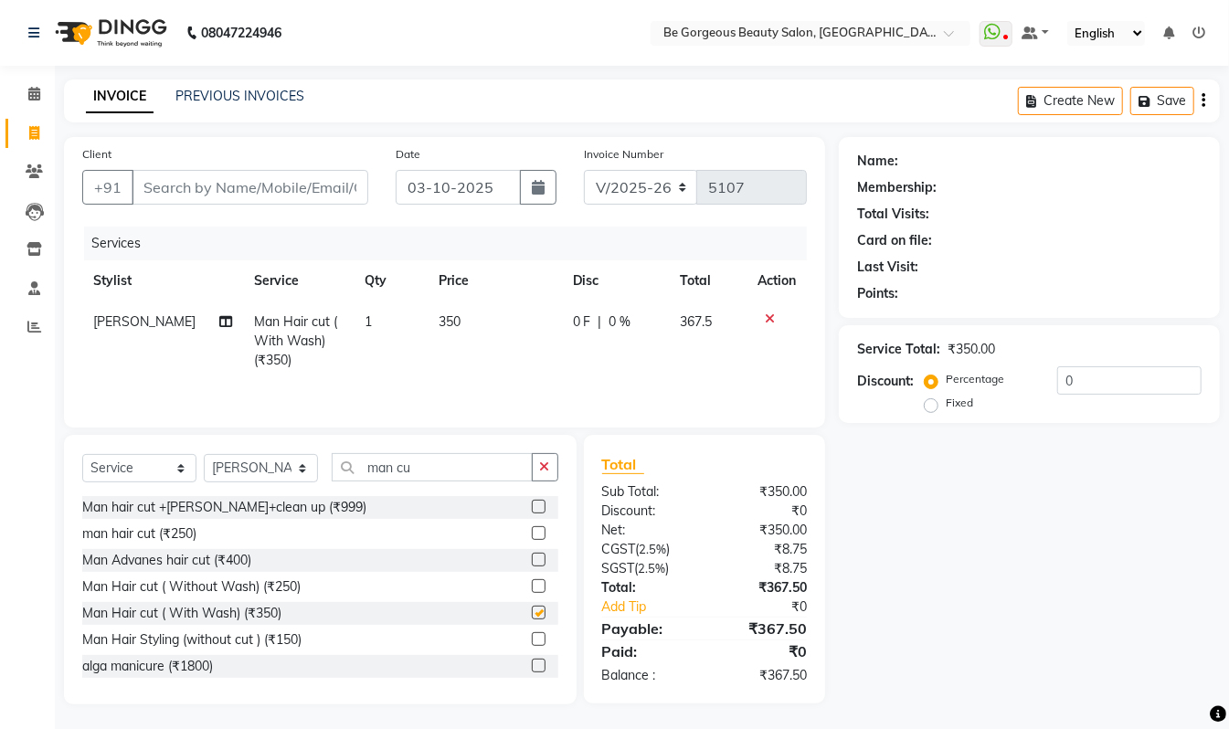
checkbox input "false"
click at [418, 473] on input "man cu" at bounding box center [432, 467] width 201 height 28
type input "m"
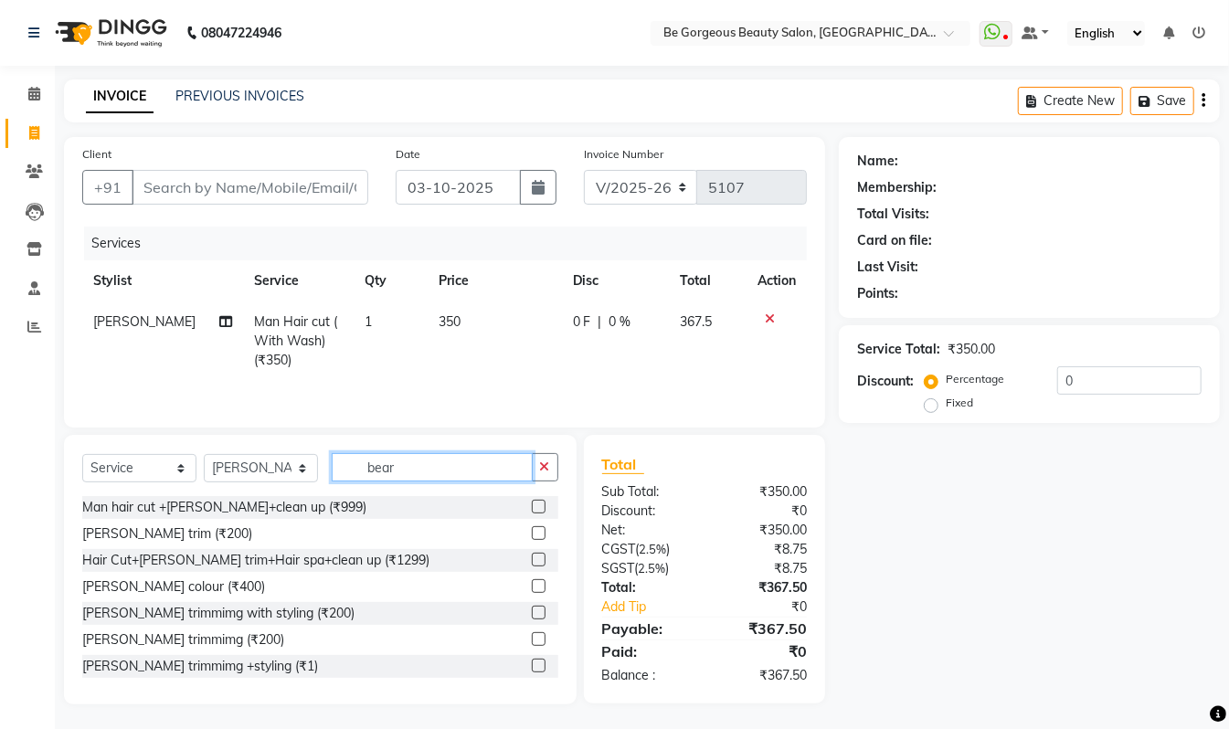
type input "bear"
click at [532, 538] on label at bounding box center [539, 534] width 14 height 14
click at [532, 538] on input "checkbox" at bounding box center [538, 534] width 12 height 12
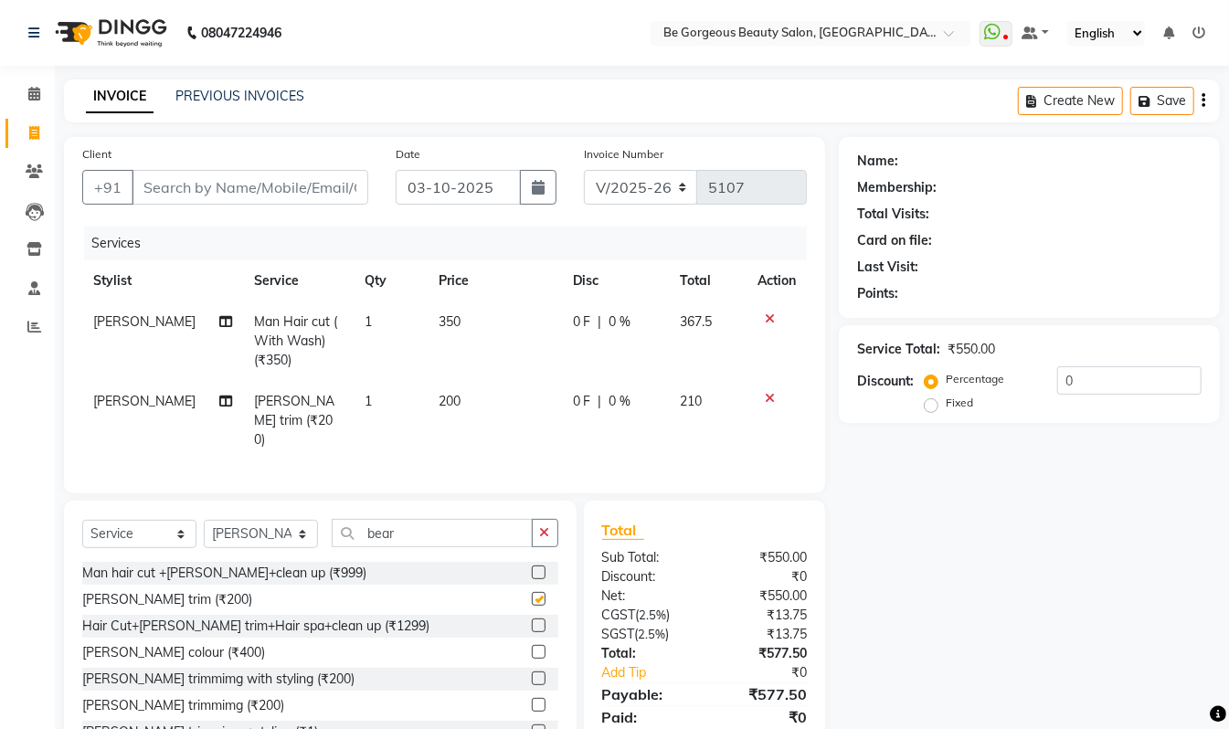
checkbox input "false"
click at [198, 190] on input "Client" at bounding box center [250, 187] width 237 height 35
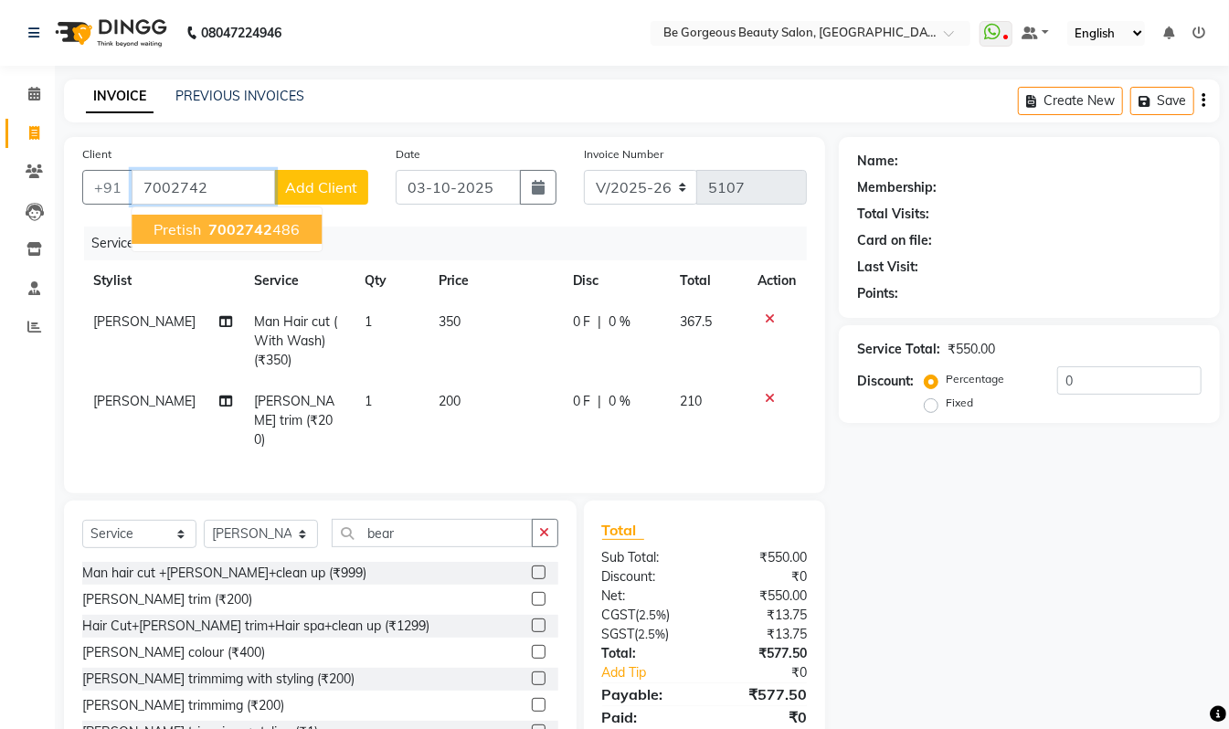
click at [293, 228] on ngb-highlight "7002742 486" at bounding box center [252, 229] width 95 height 18
type input "7002742486"
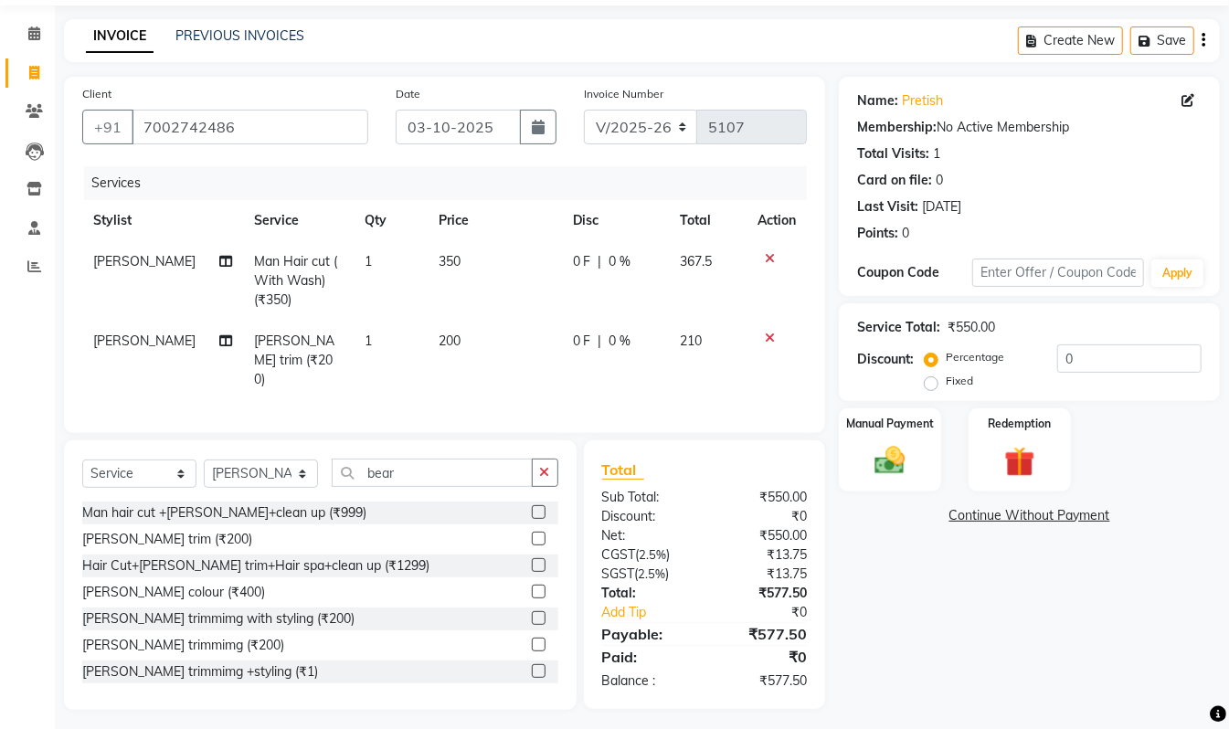
scroll to position [68, 0]
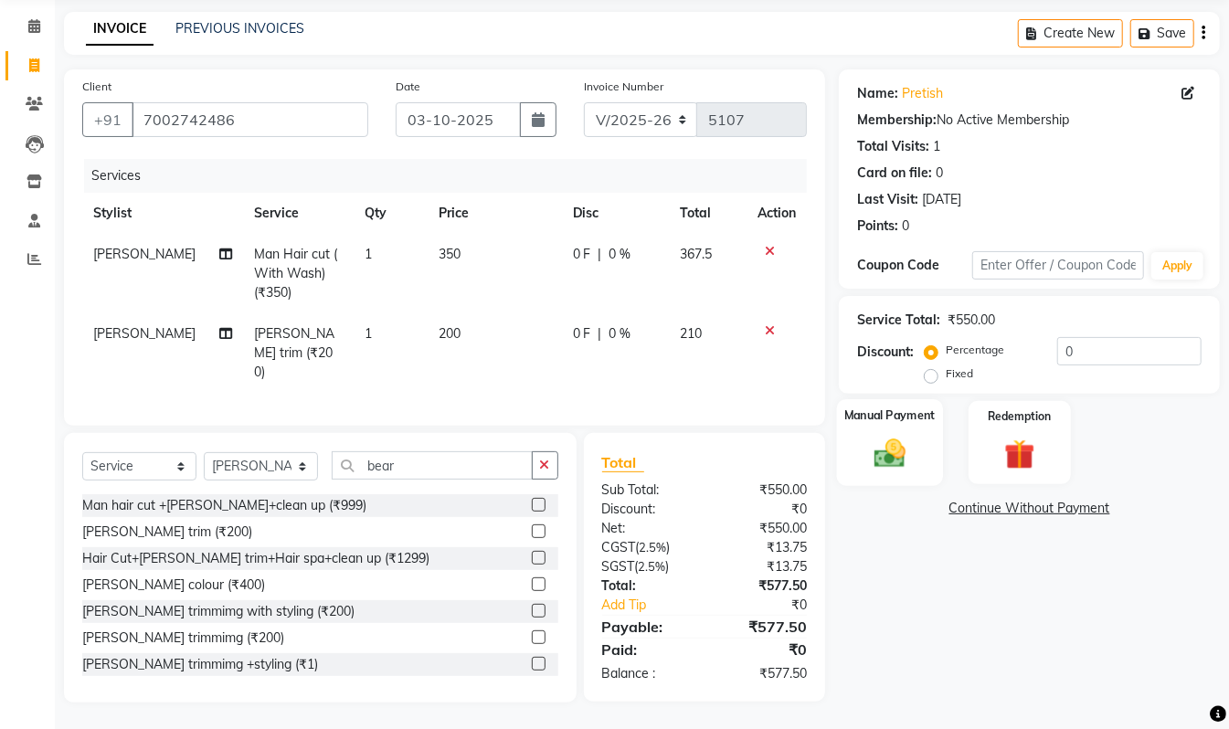
click at [903, 435] on img at bounding box center [890, 453] width 51 height 37
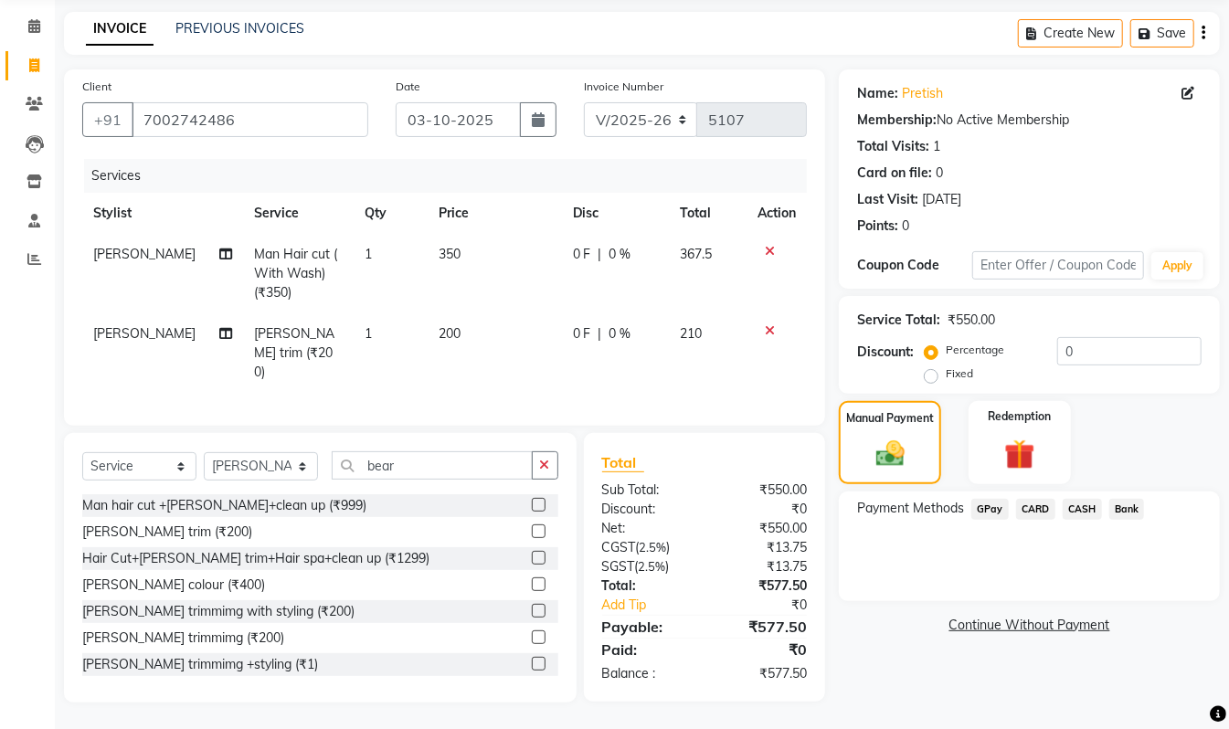
click at [1087, 510] on span "CASH" at bounding box center [1082, 509] width 39 height 21
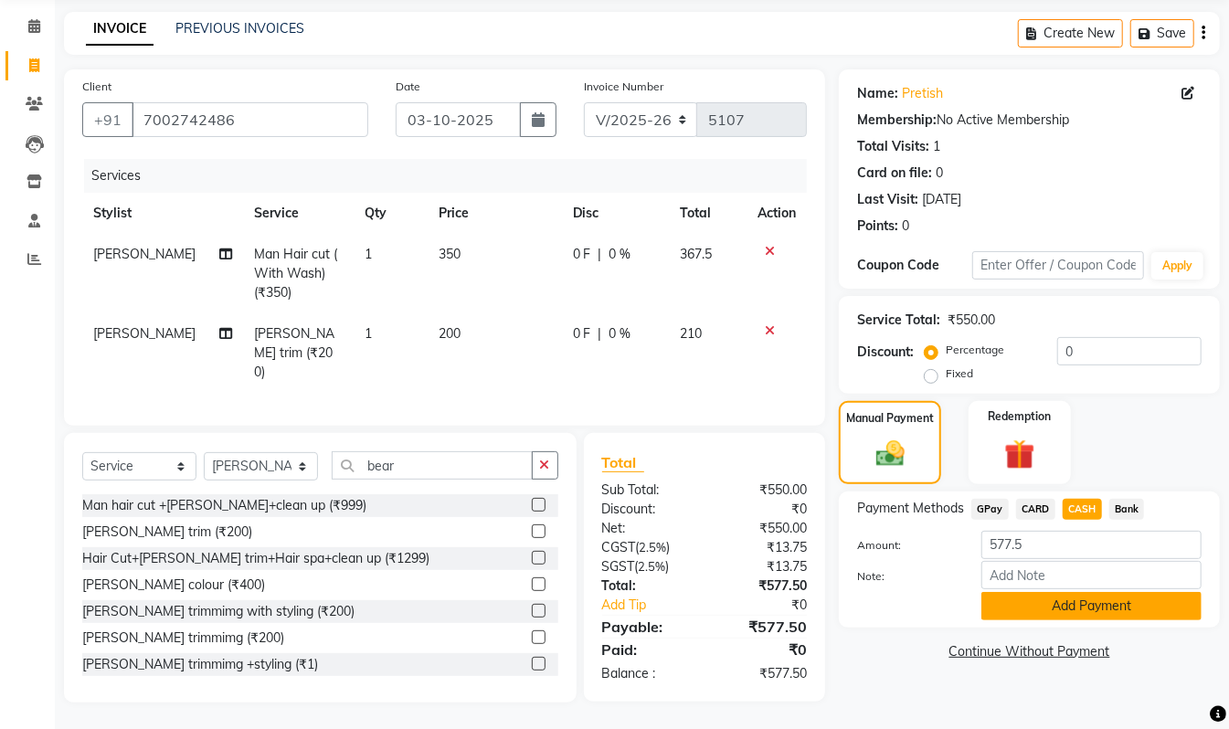
click at [1104, 612] on button "Add Payment" at bounding box center [1092, 606] width 220 height 28
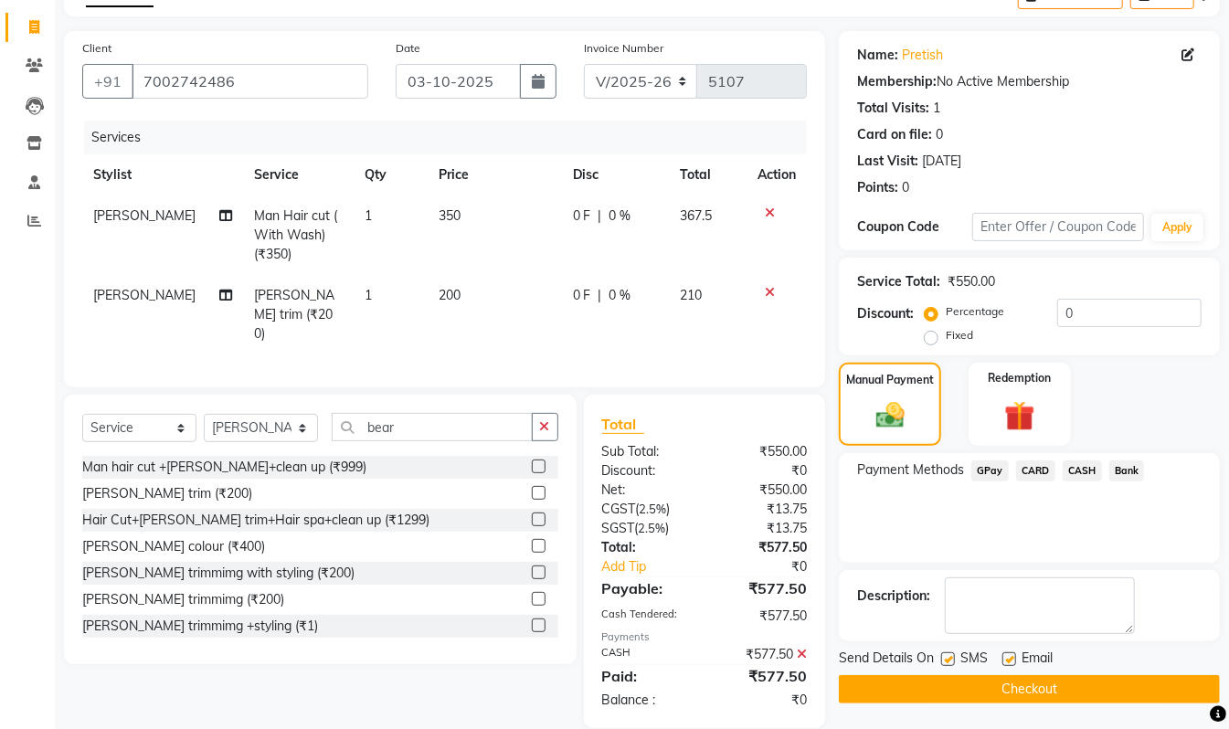
scroll to position [132, 0]
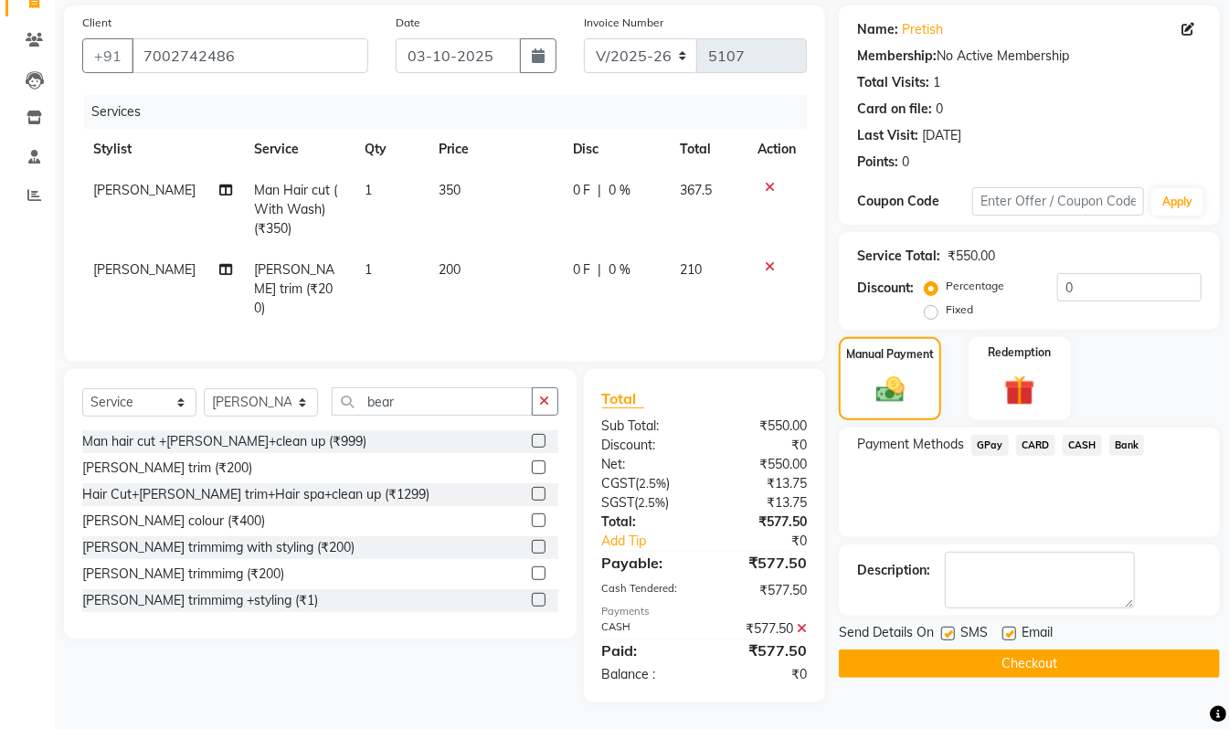
click at [1021, 658] on button "Checkout" at bounding box center [1029, 664] width 381 height 28
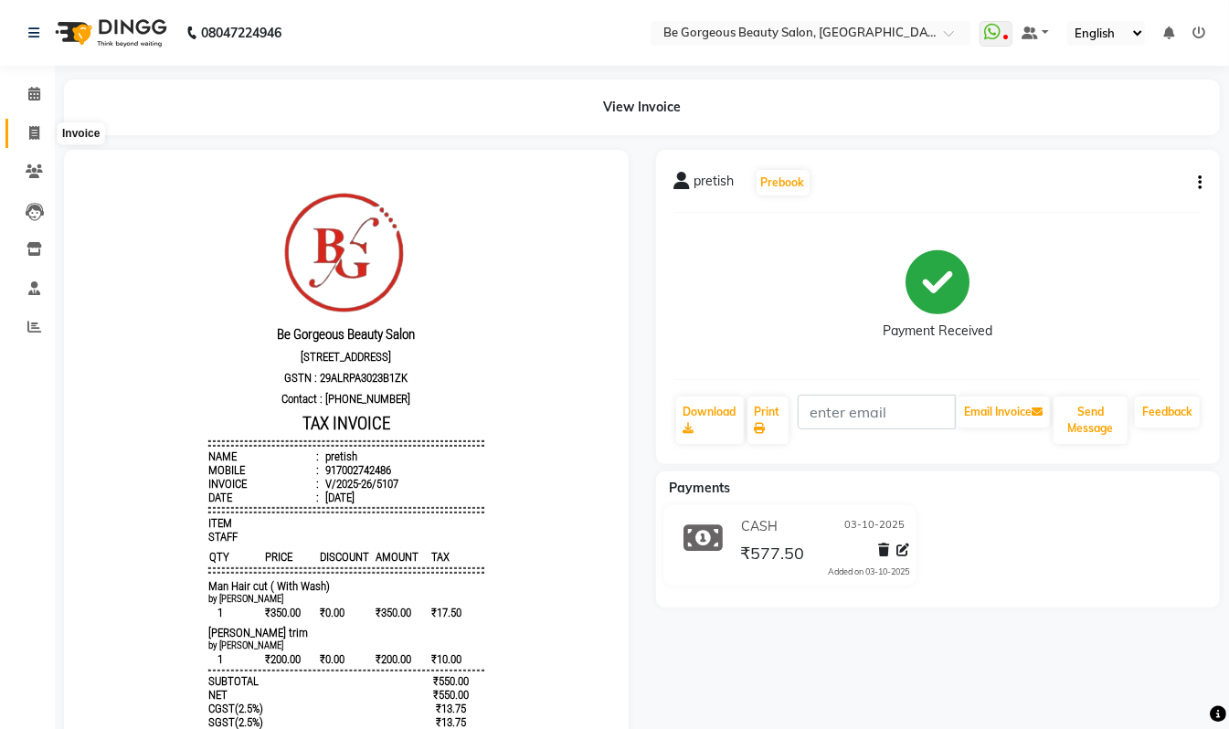
click at [26, 126] on span at bounding box center [34, 133] width 32 height 21
select select "service"
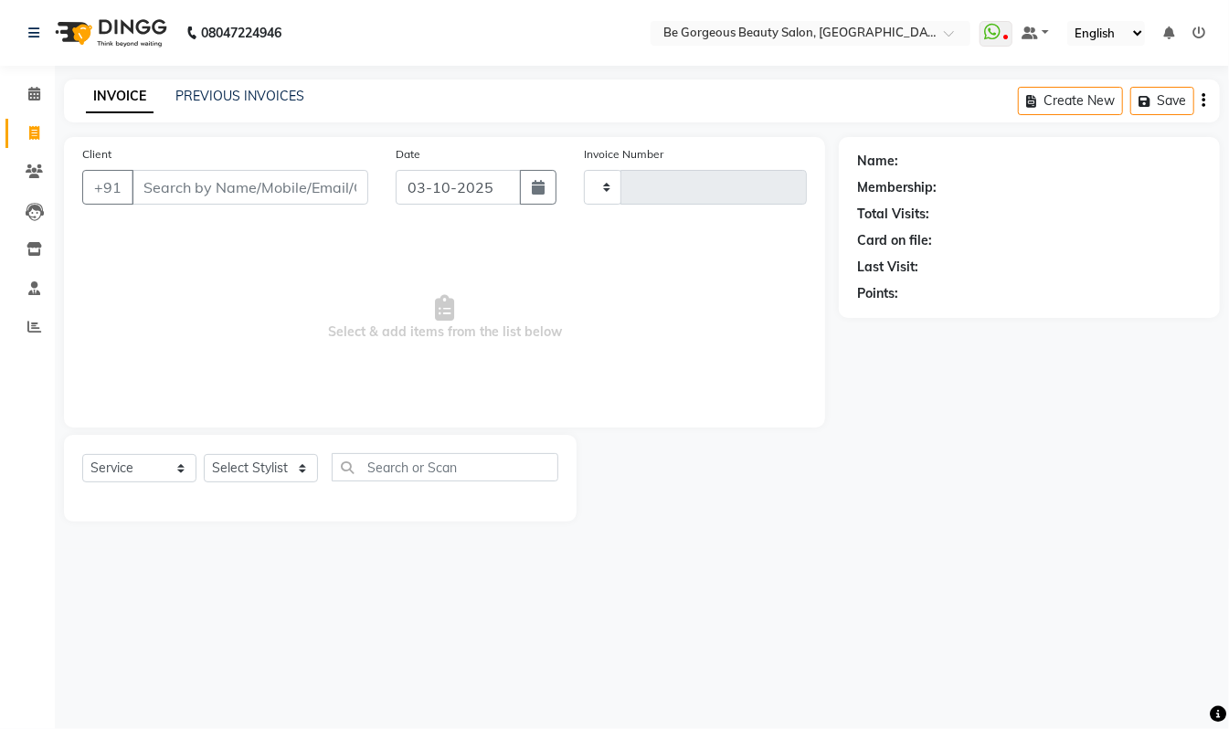
type input "5108"
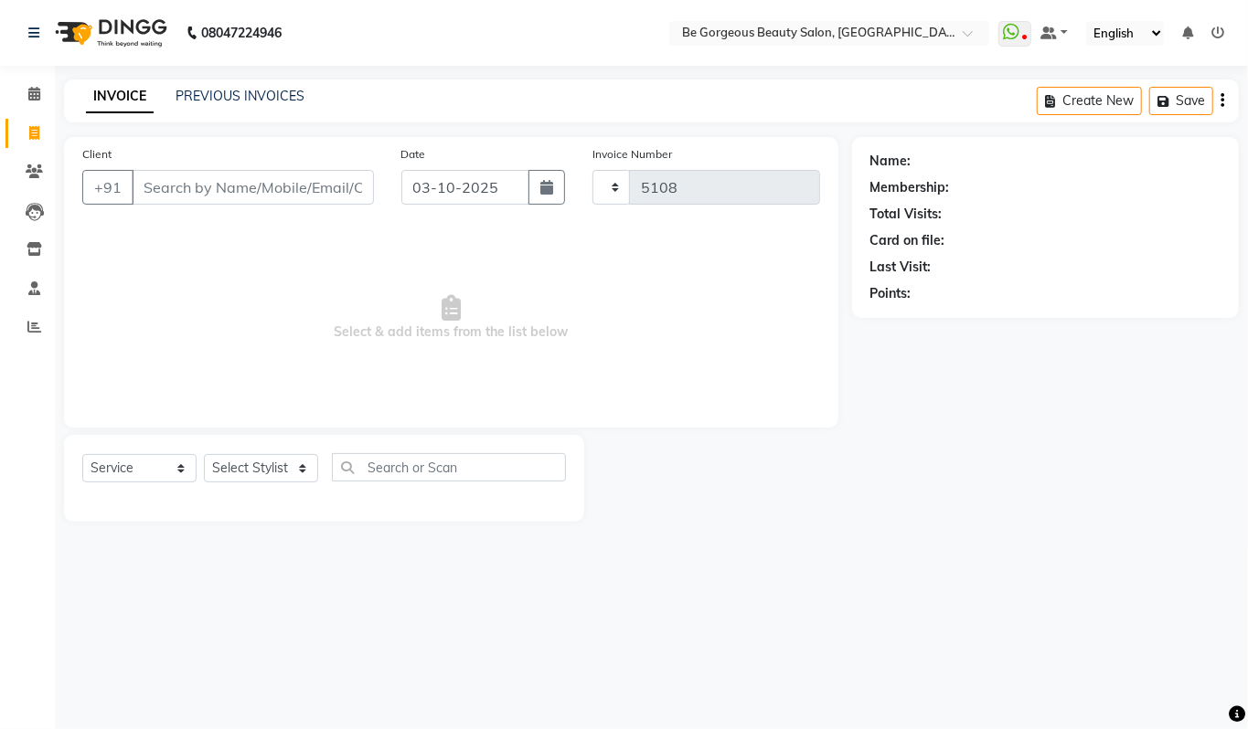
select select "5405"
click at [245, 476] on select "Select Stylist Akram Anas Gayatri Kalpana lata Manager Munu Pooja Raanjet Rehba…" at bounding box center [261, 468] width 114 height 28
select select "36211"
click at [204, 454] on select "Select Stylist Akram Anas Gayatri Kalpana lata Manager Munu Pooja Raanjet Rehba…" at bounding box center [261, 468] width 114 height 28
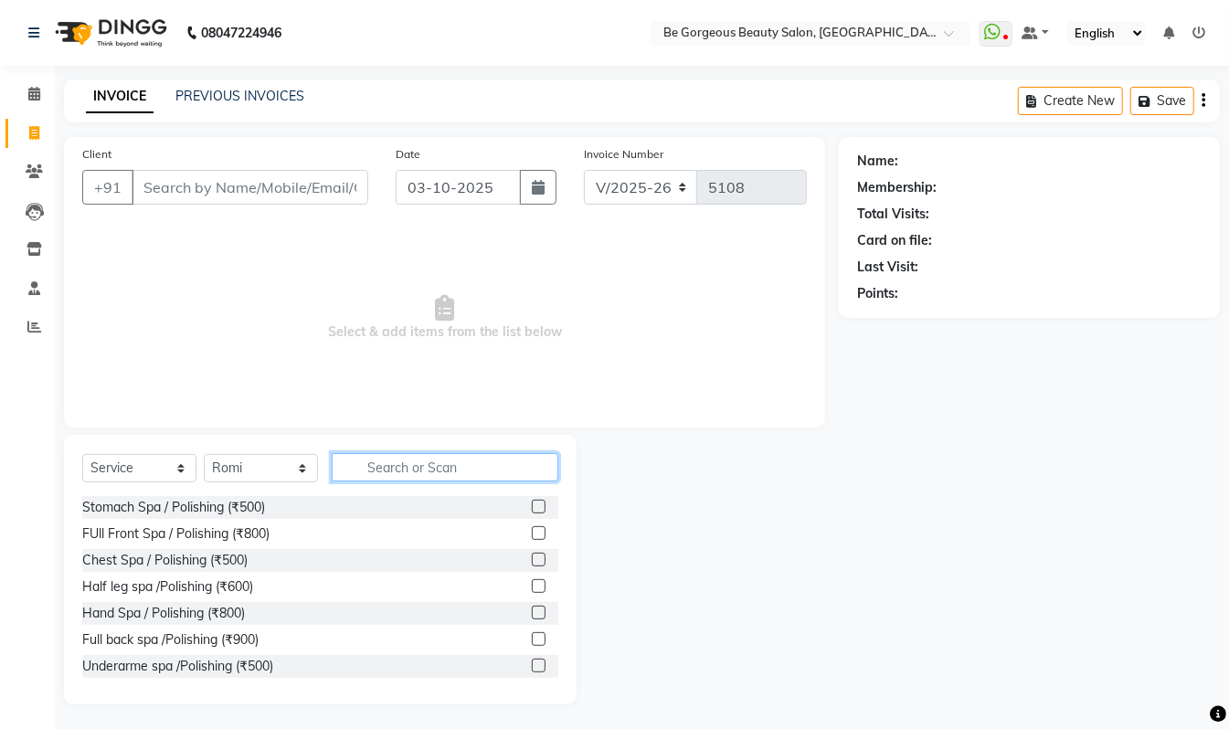
click at [413, 453] on input "text" at bounding box center [445, 467] width 227 height 28
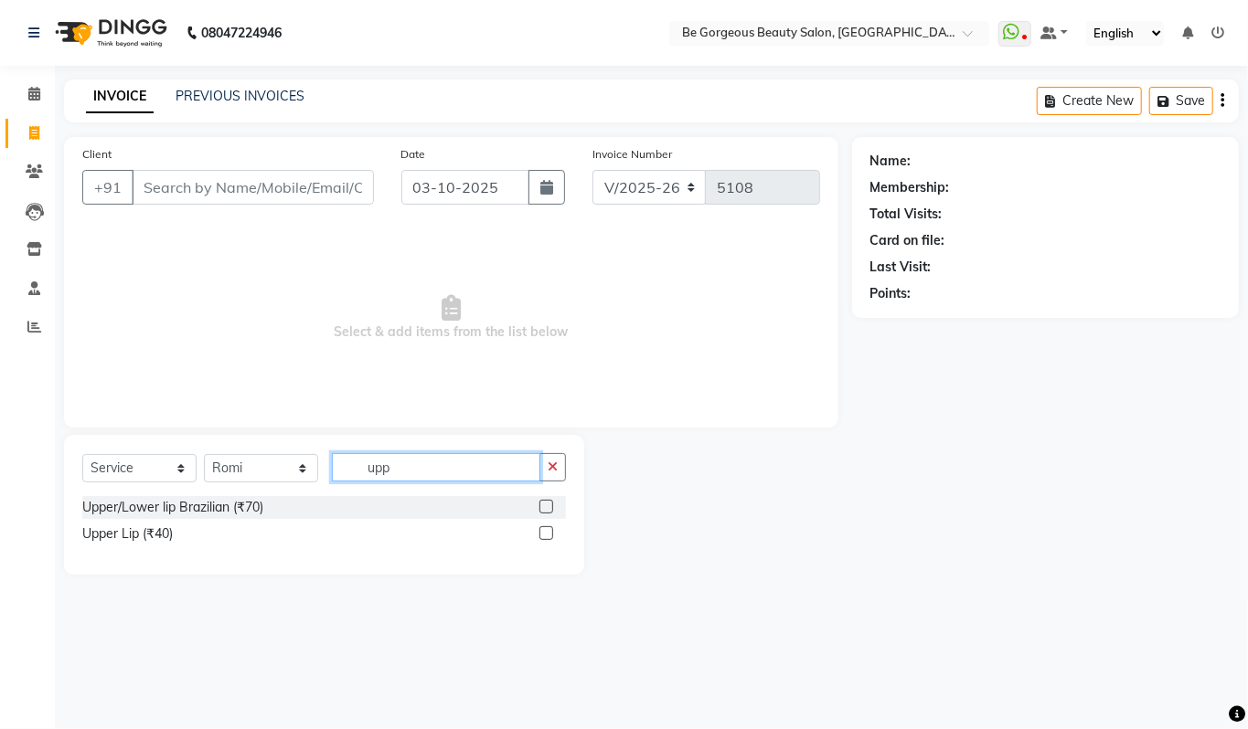
type input "upp"
click at [549, 503] on label at bounding box center [546, 507] width 14 height 14
click at [549, 503] on input "checkbox" at bounding box center [545, 508] width 12 height 12
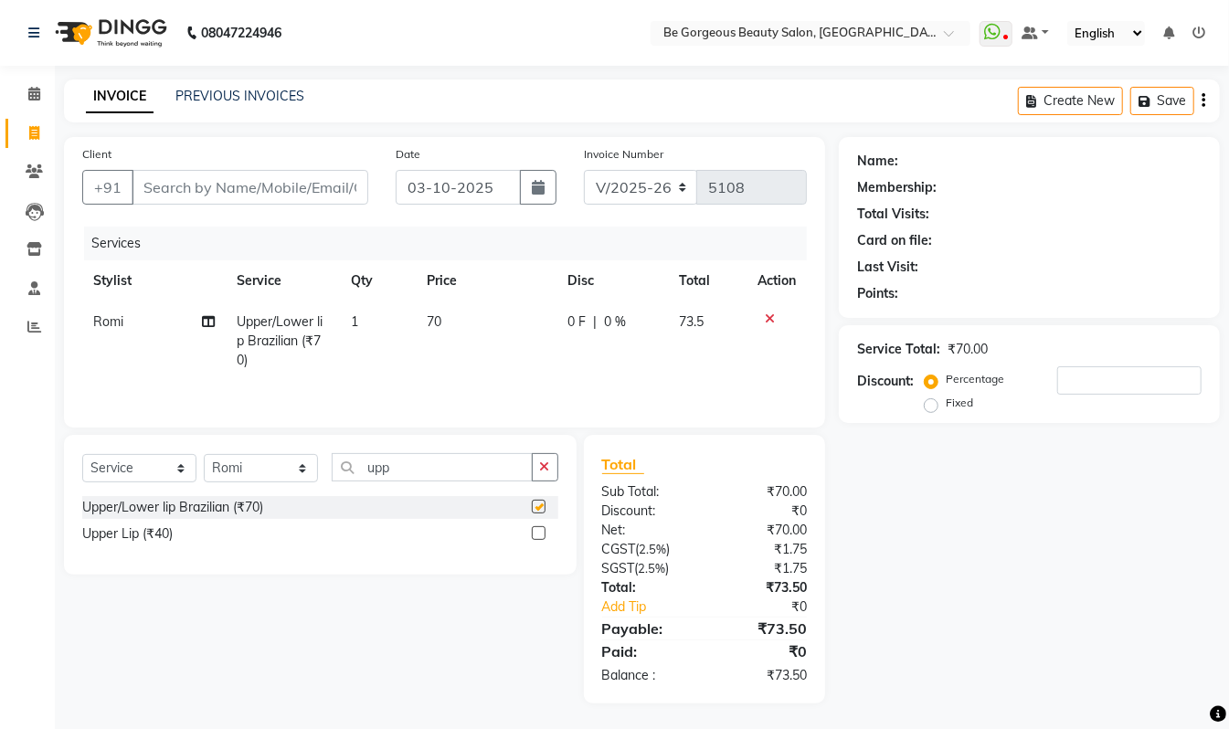
checkbox input "false"
click at [172, 187] on input "Client" at bounding box center [250, 187] width 237 height 35
type input "8"
type input "0"
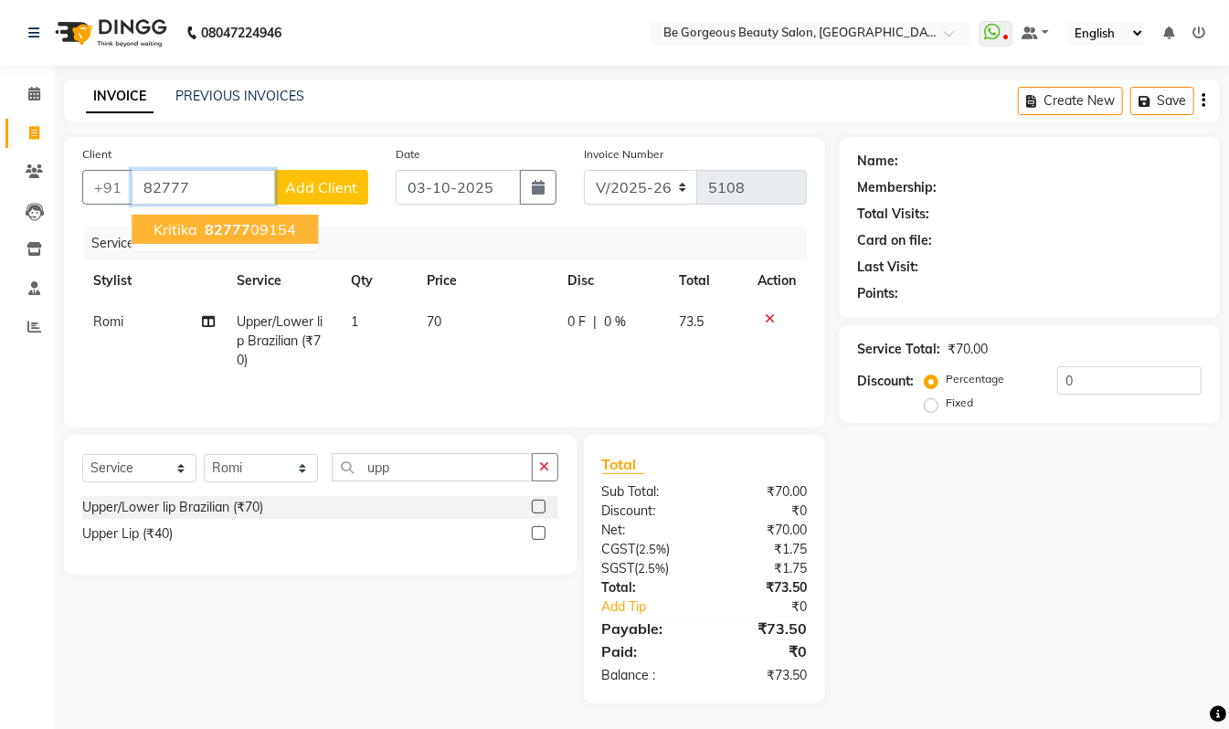
click at [243, 220] on span "82777" at bounding box center [228, 229] width 46 height 18
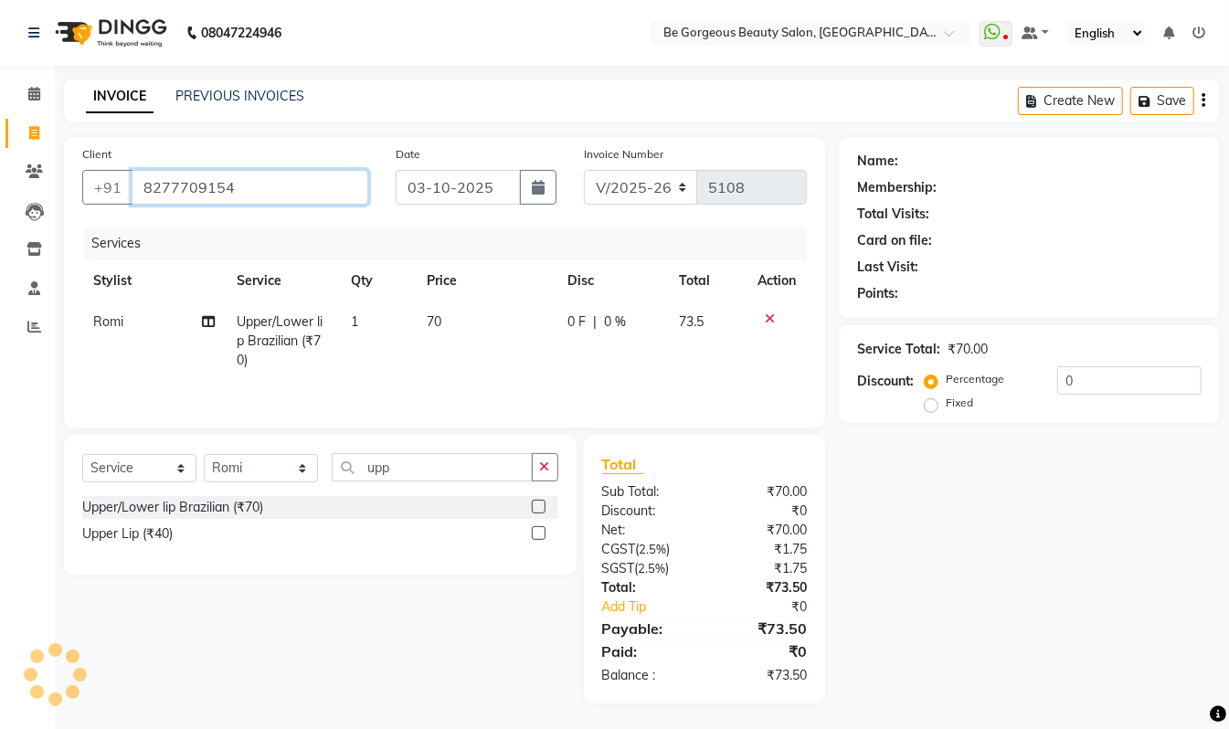
type input "8277709154"
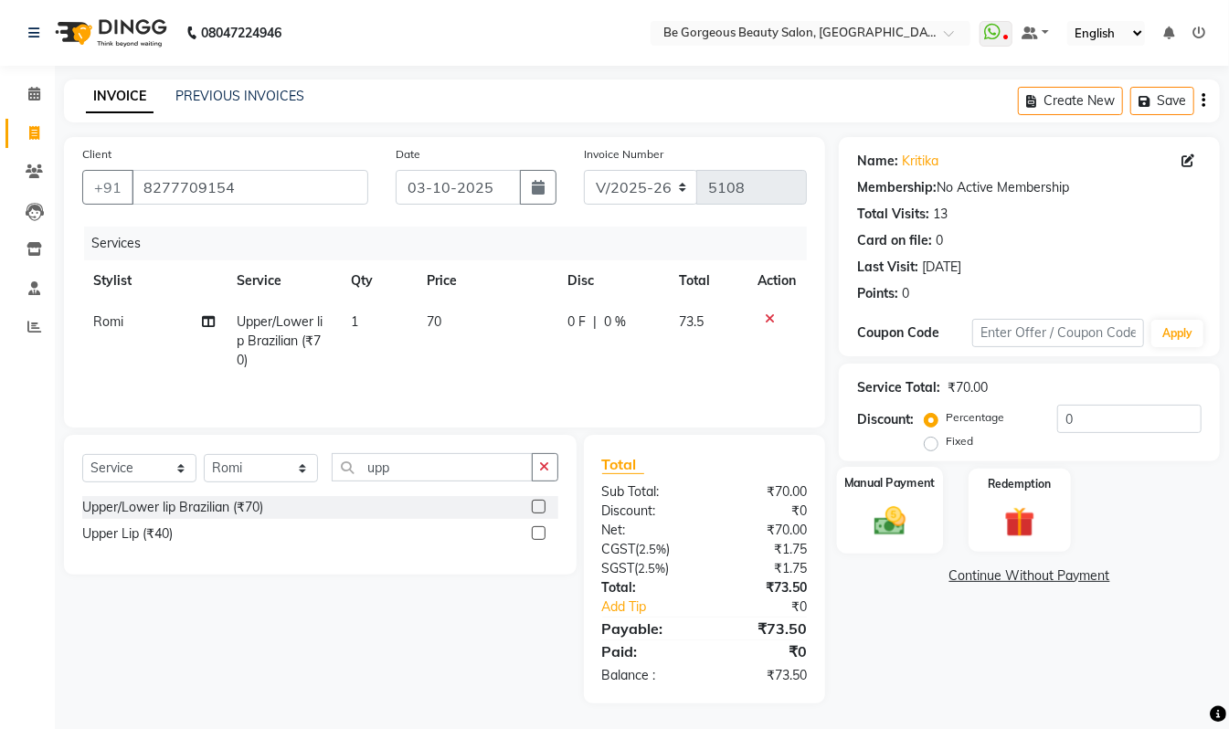
click at [903, 514] on img at bounding box center [890, 521] width 51 height 37
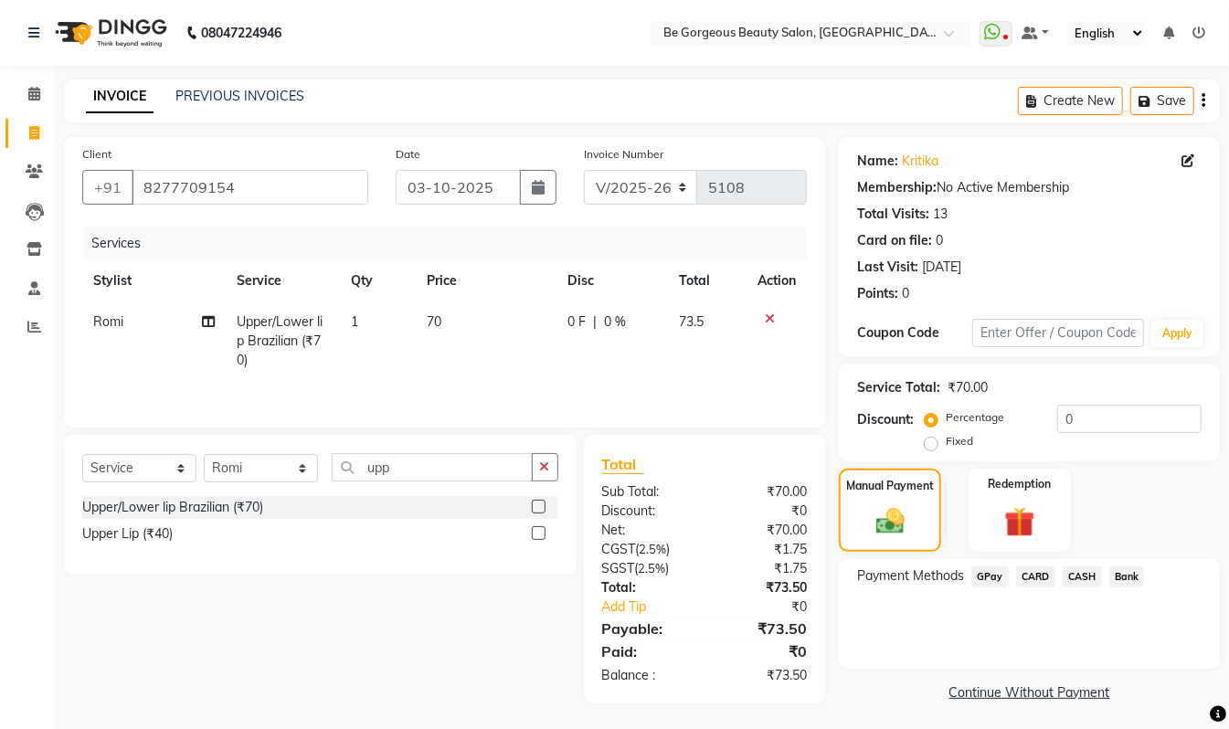
click at [995, 575] on span "GPay" at bounding box center [990, 577] width 37 height 21
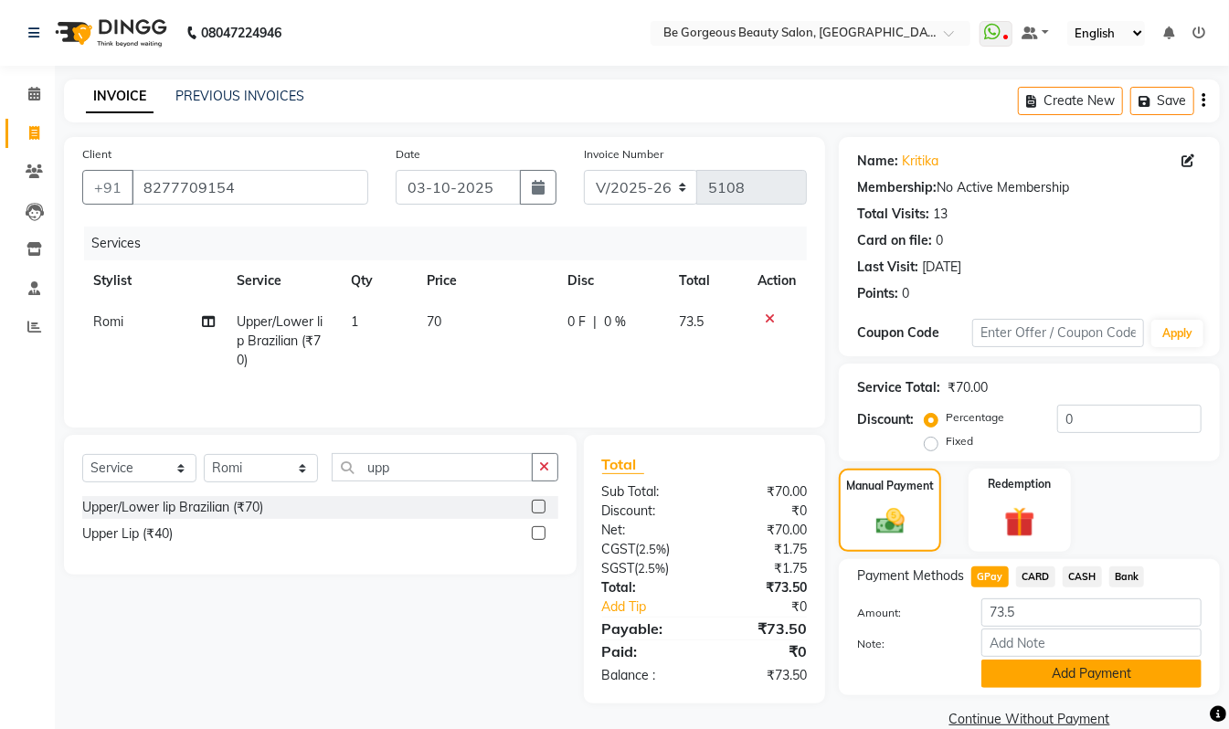
click at [1090, 678] on button "Add Payment" at bounding box center [1092, 674] width 220 height 28
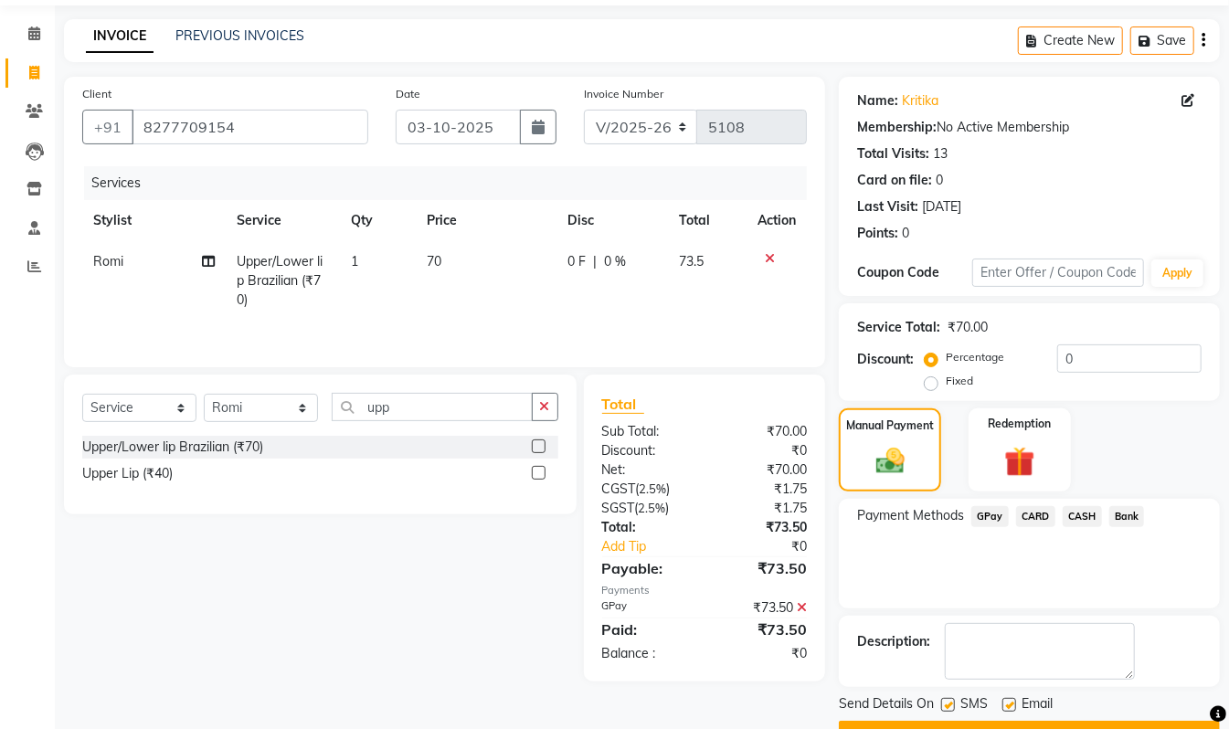
scroll to position [96, 0]
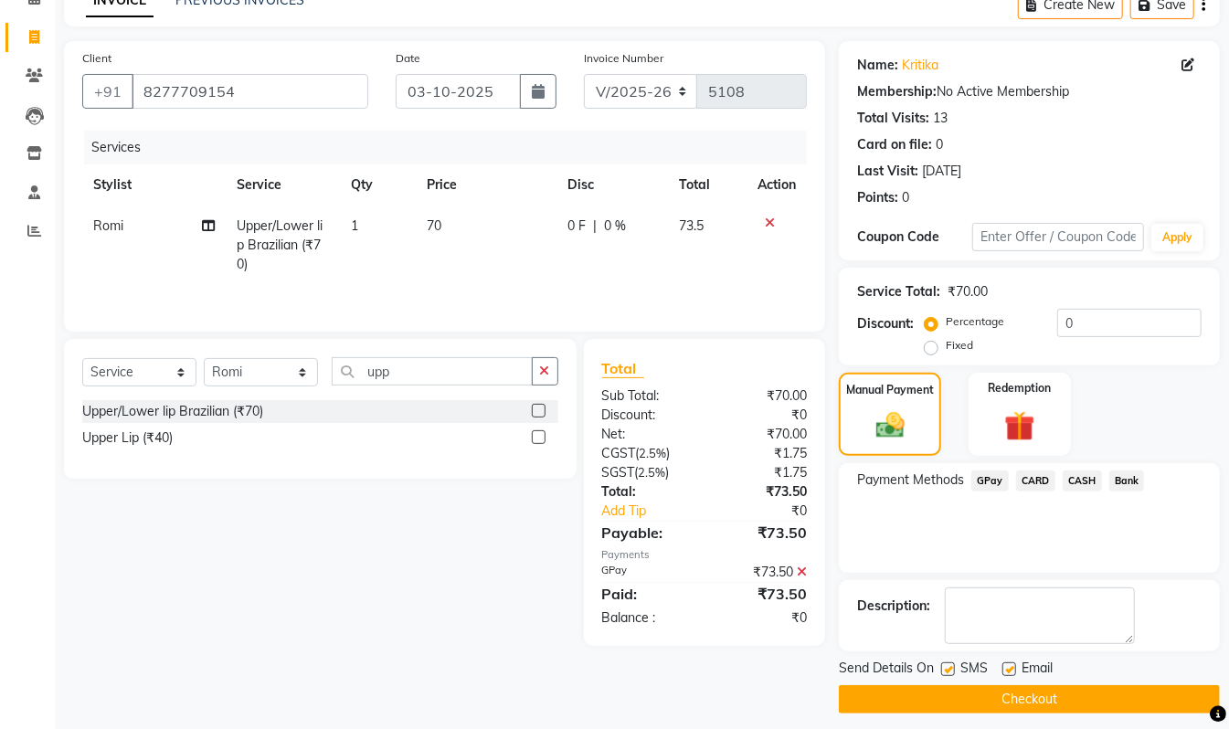
click at [1149, 704] on button "Checkout" at bounding box center [1029, 700] width 381 height 28
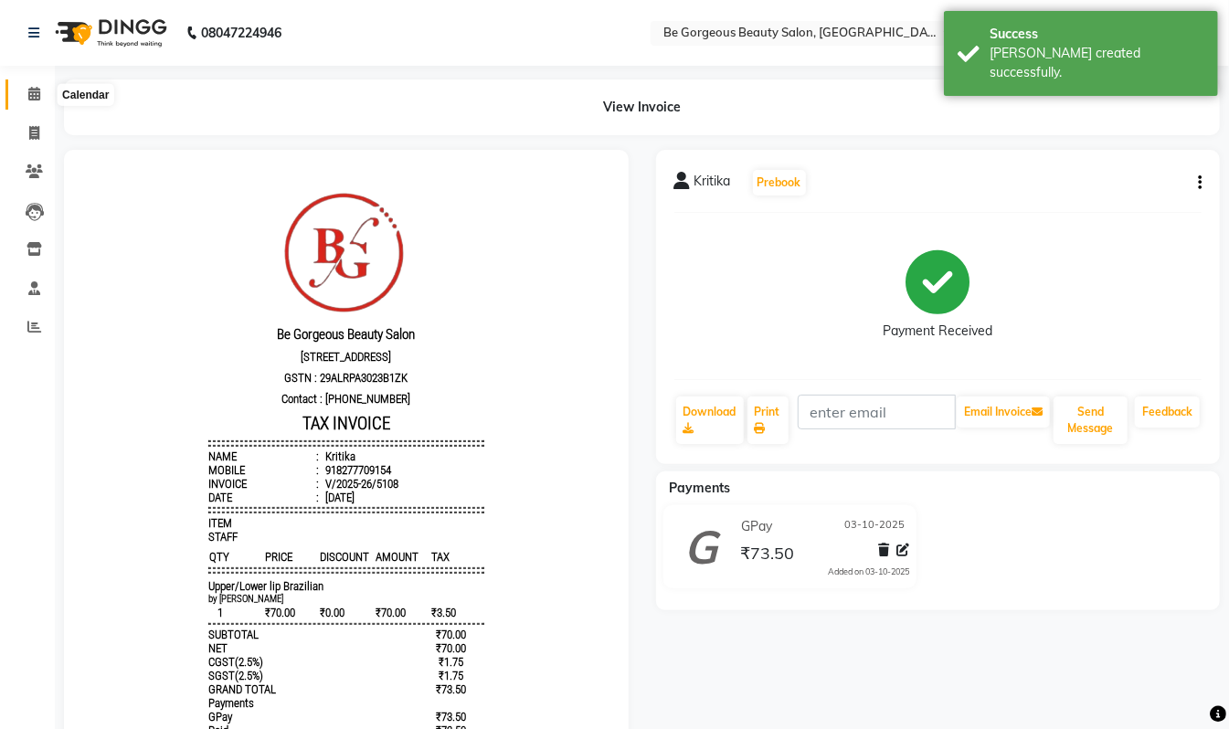
click at [30, 100] on icon at bounding box center [34, 94] width 12 height 14
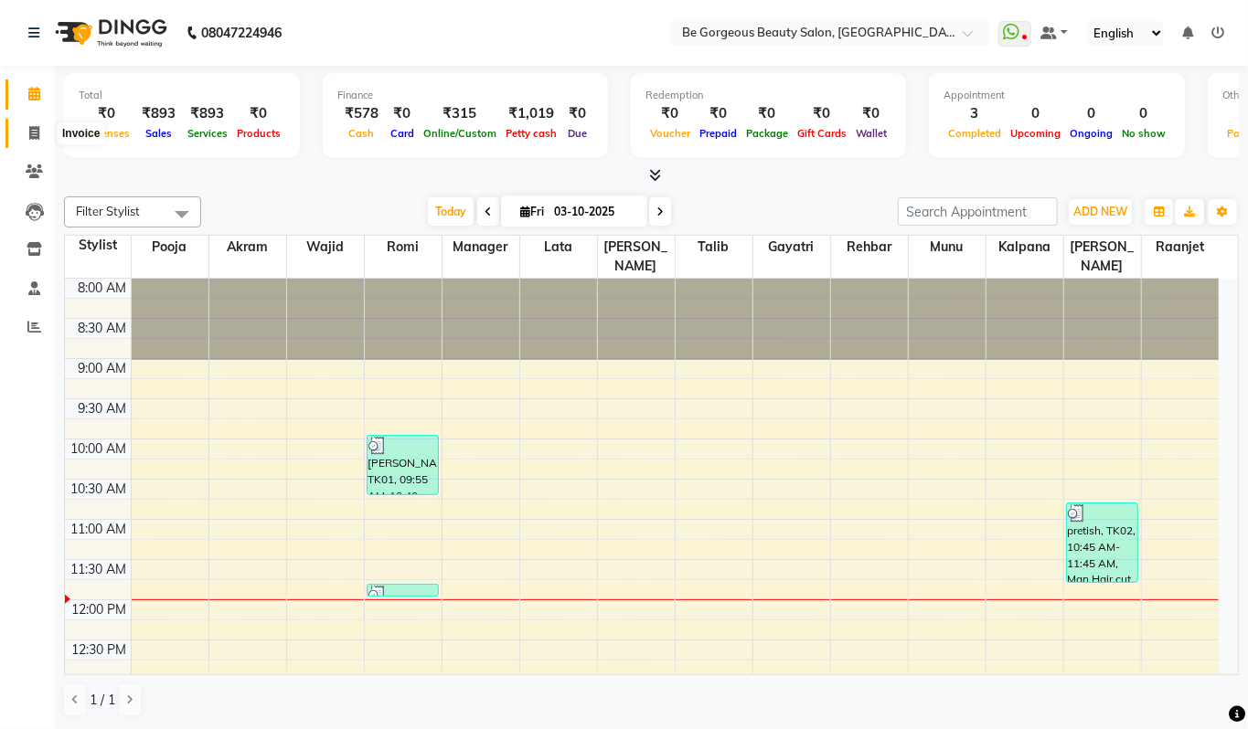
click at [34, 126] on icon at bounding box center [34, 133] width 10 height 14
select select "service"
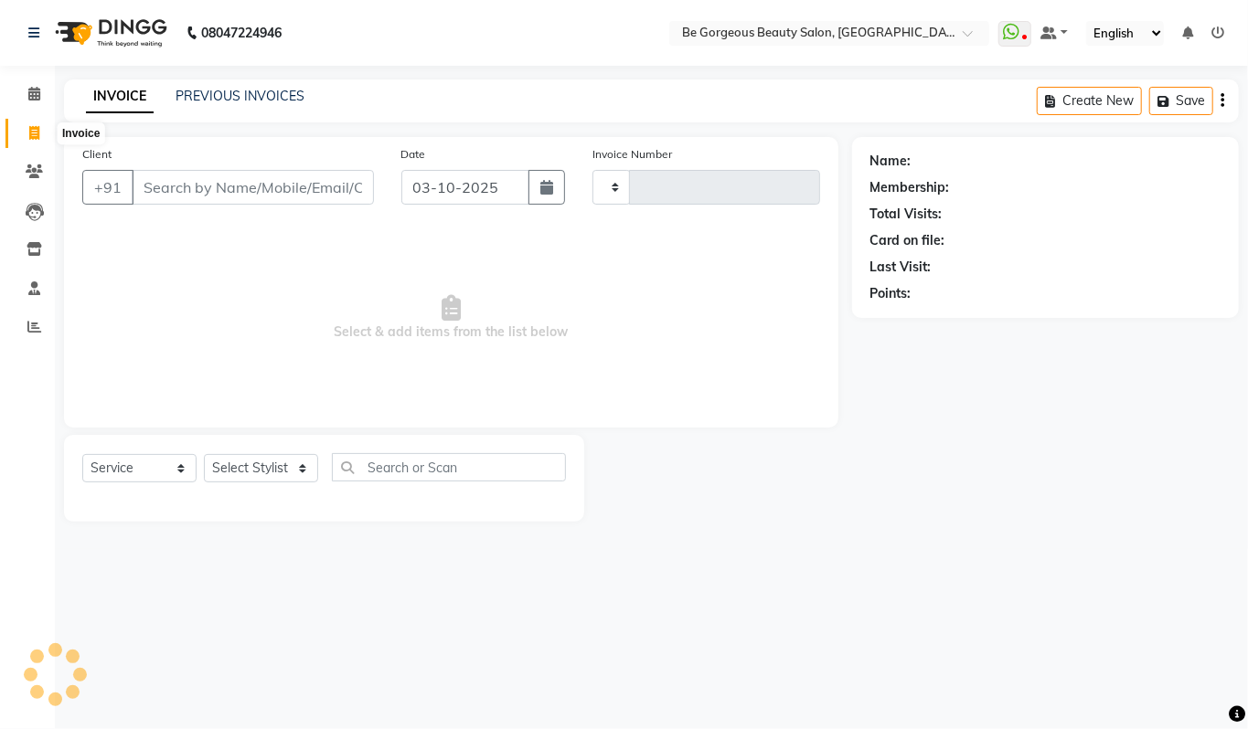
type input "5109"
select select "5405"
click at [253, 473] on select "Select Stylist Akram Anas Gayatri Kalpana lata Manager Munu Pooja Raanjet Rehba…" at bounding box center [261, 468] width 114 height 28
select select "36200"
click at [204, 454] on select "Select Stylist Akram Anas Gayatri Kalpana lata Manager Munu Pooja Raanjet Rehba…" at bounding box center [261, 468] width 114 height 28
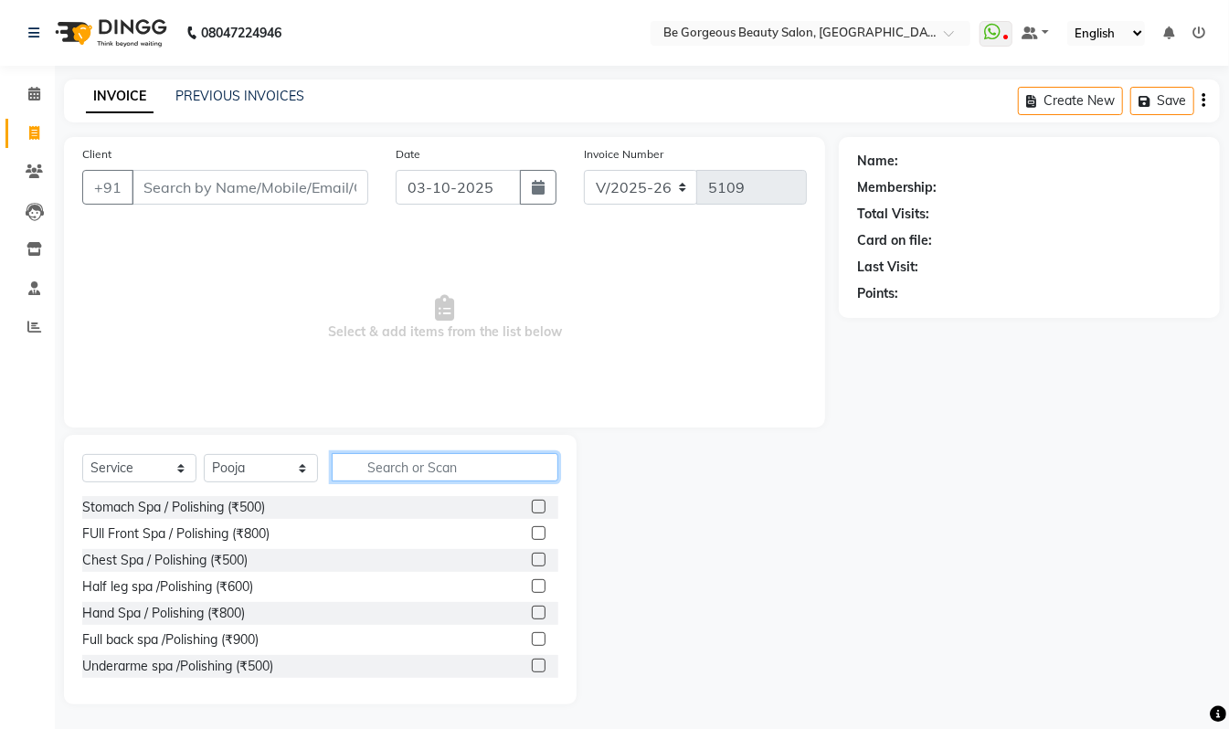
click at [388, 465] on input "text" at bounding box center [445, 467] width 227 height 28
type input "hair wa"
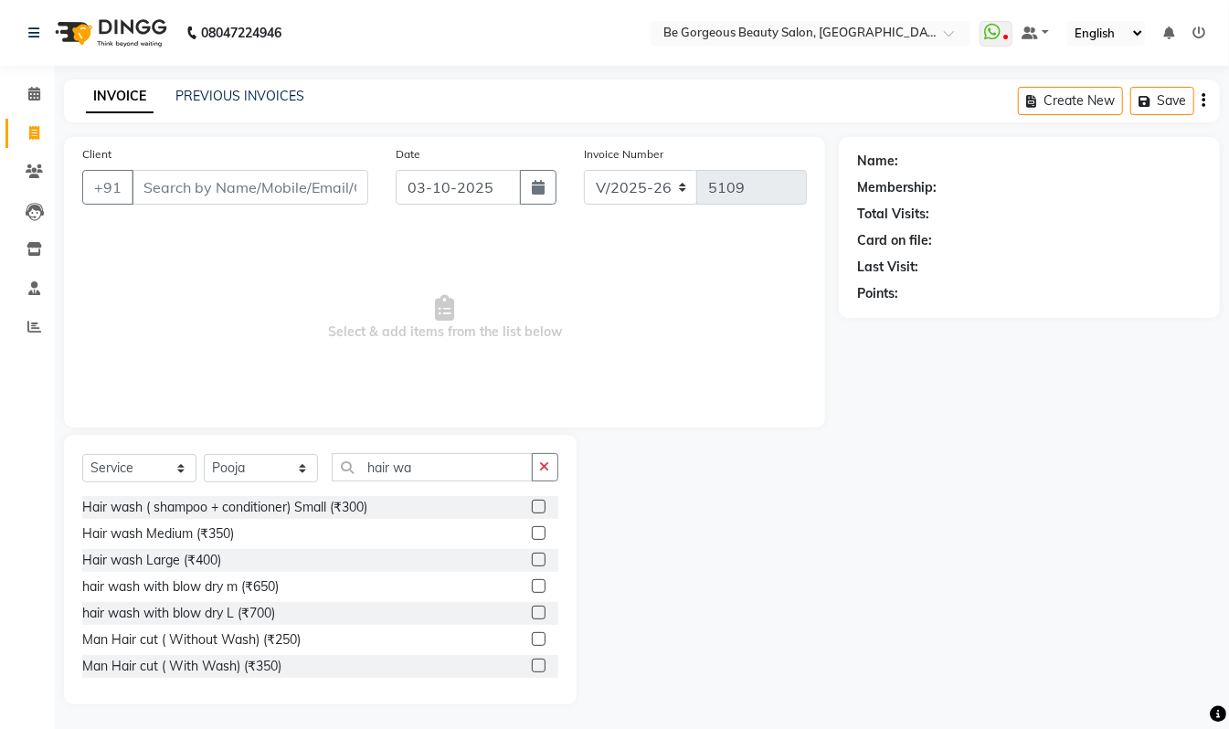
click at [532, 565] on label at bounding box center [539, 560] width 14 height 14
click at [532, 565] on input "checkbox" at bounding box center [538, 561] width 12 height 12
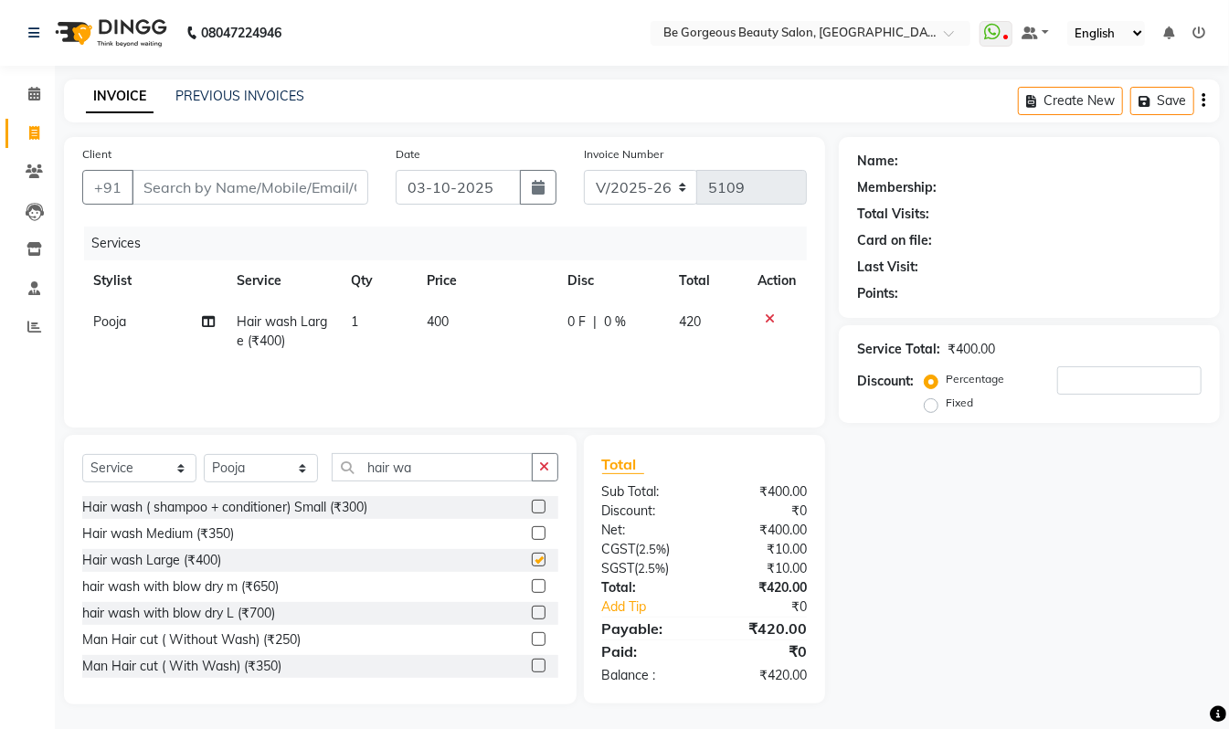
checkbox input "false"
click at [268, 468] on select "Select Stylist Akram Anas Gayatri Kalpana lata Manager Munu Pooja Raanjet Rehba…" at bounding box center [261, 468] width 114 height 28
select select "36207"
click at [204, 454] on select "Select Stylist Akram Anas Gayatri Kalpana lata Manager Munu Pooja Raanjet Rehba…" at bounding box center [261, 468] width 114 height 28
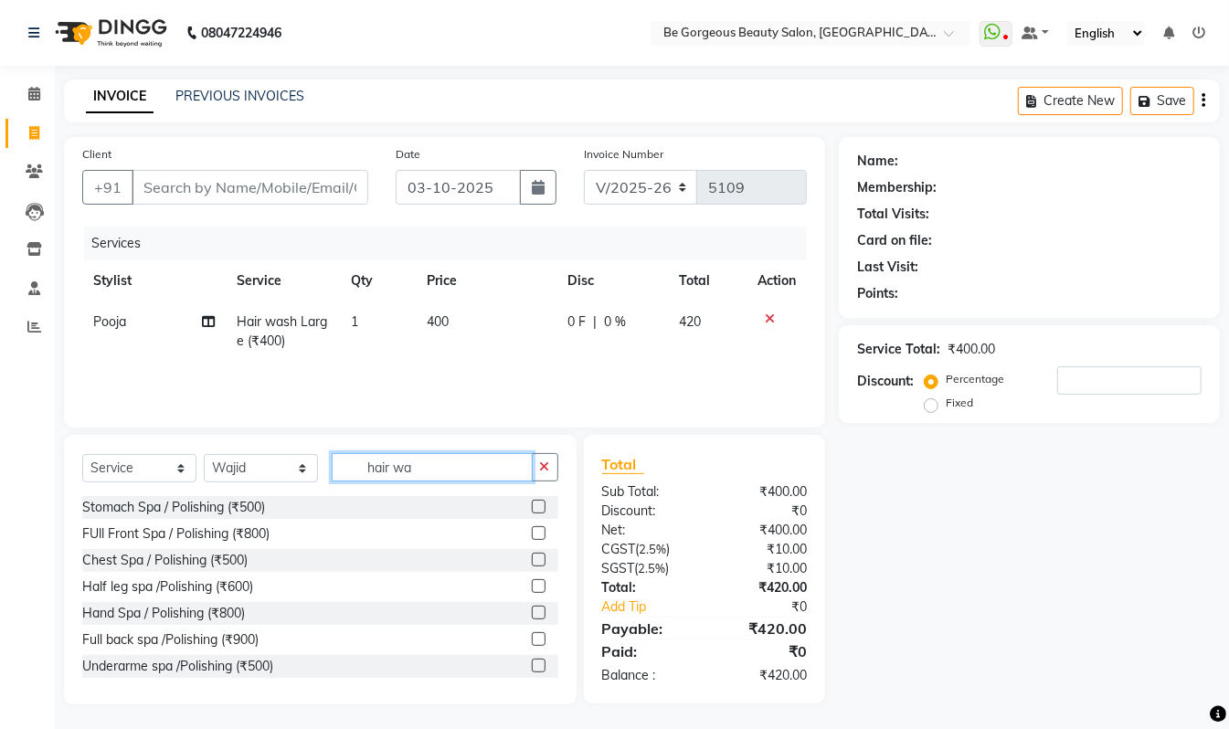
click at [461, 470] on input "hair wa" at bounding box center [432, 467] width 201 height 28
type input "h"
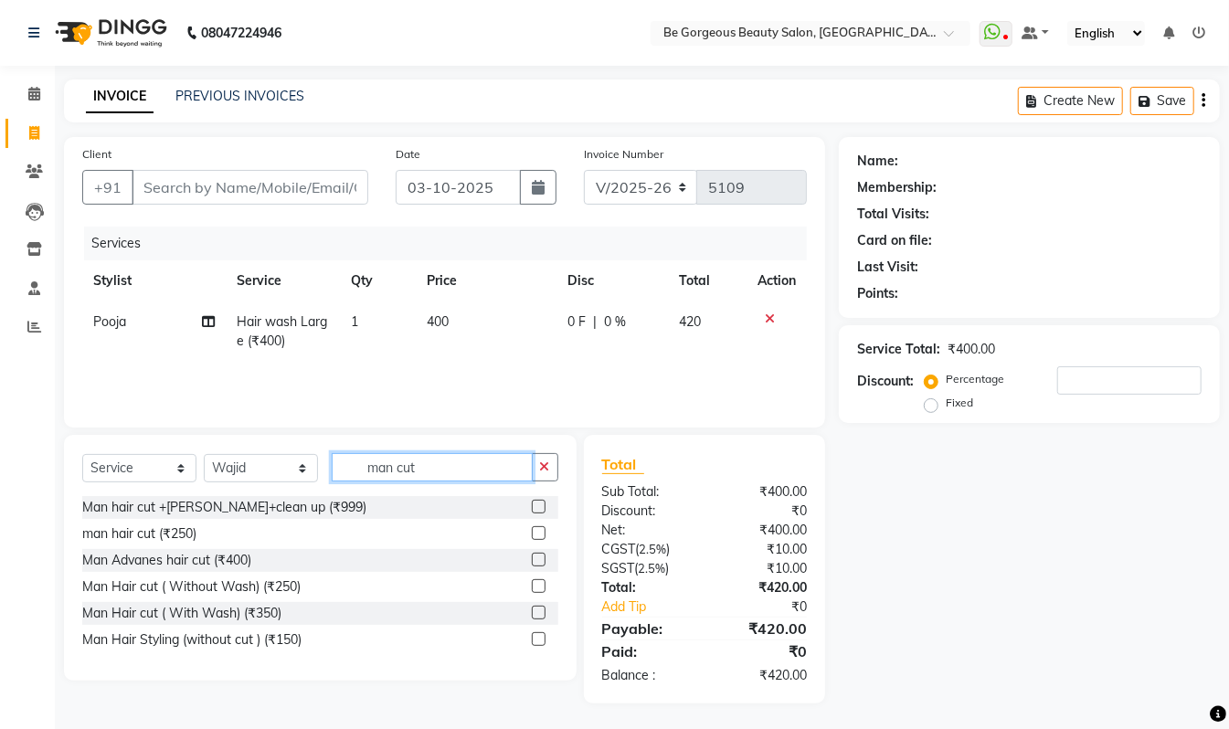
type input "man cut"
click at [538, 614] on label at bounding box center [539, 613] width 14 height 14
click at [538, 614] on input "checkbox" at bounding box center [538, 614] width 12 height 12
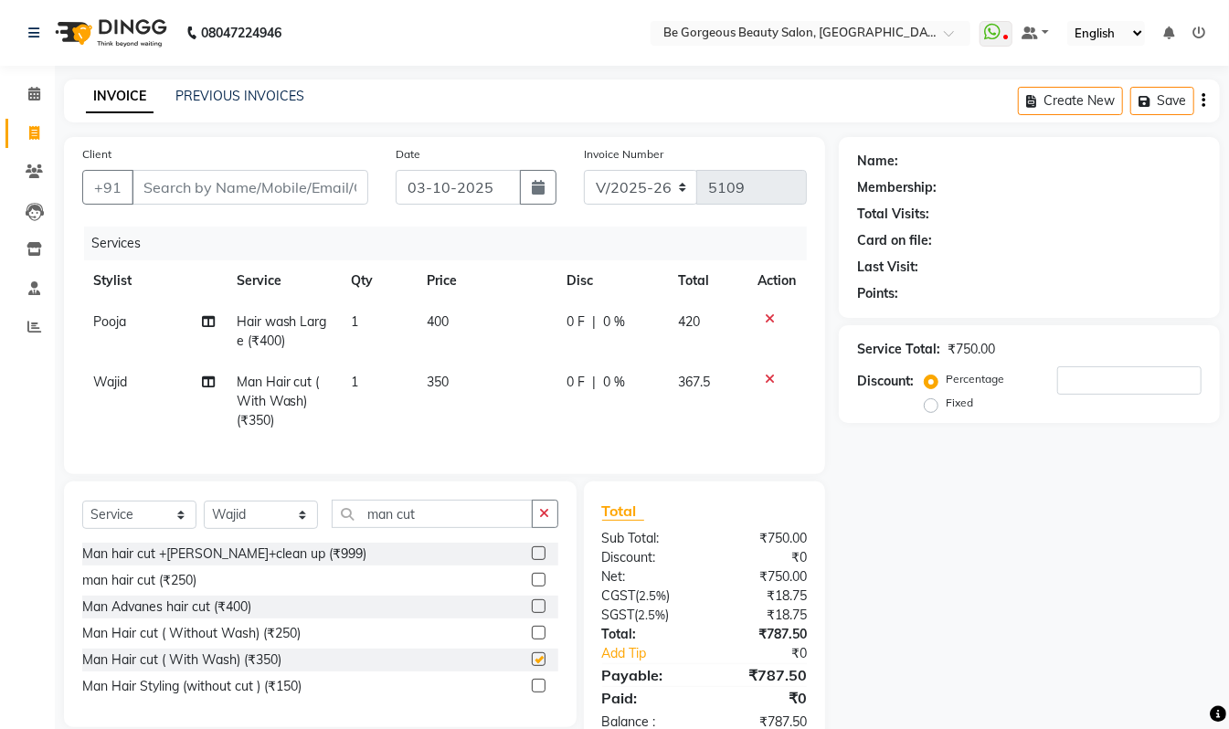
checkbox input "false"
click at [191, 187] on input "Client" at bounding box center [250, 187] width 237 height 35
click at [183, 188] on input "Client" at bounding box center [250, 187] width 237 height 35
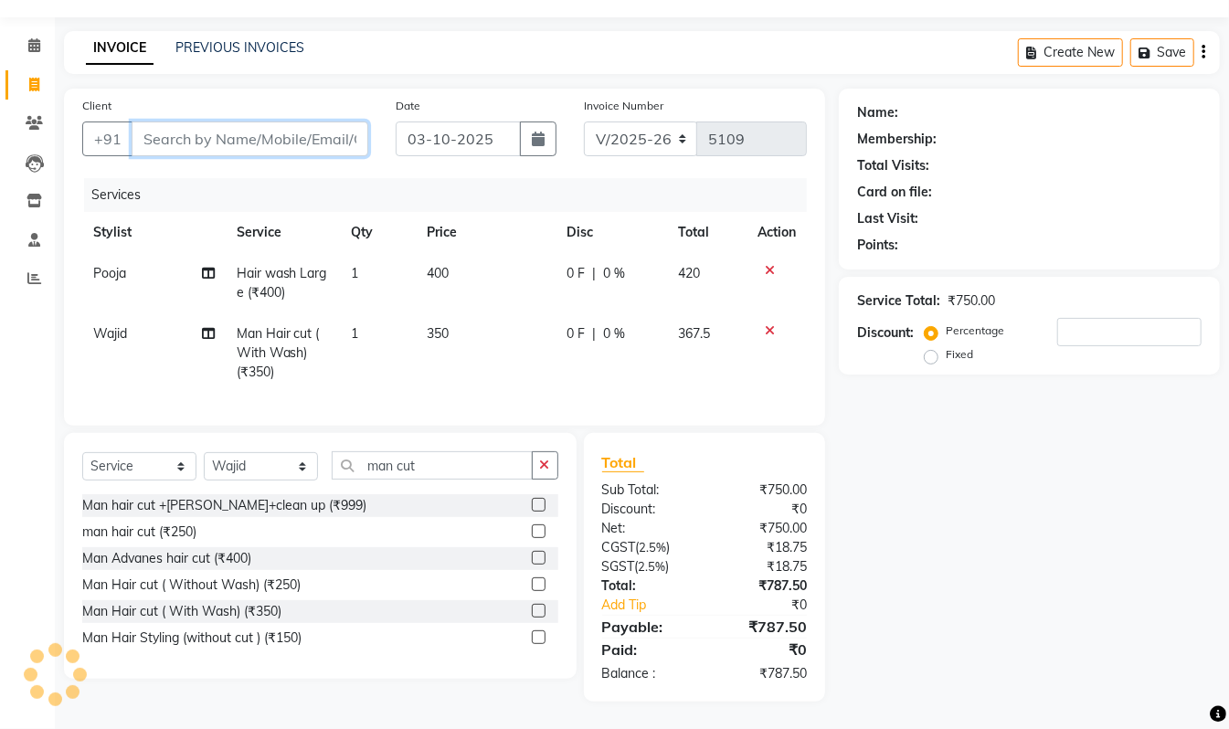
click at [165, 122] on input "Client" at bounding box center [250, 139] width 237 height 35
click at [170, 122] on input "Client" at bounding box center [250, 139] width 237 height 35
type input "l"
type input "0"
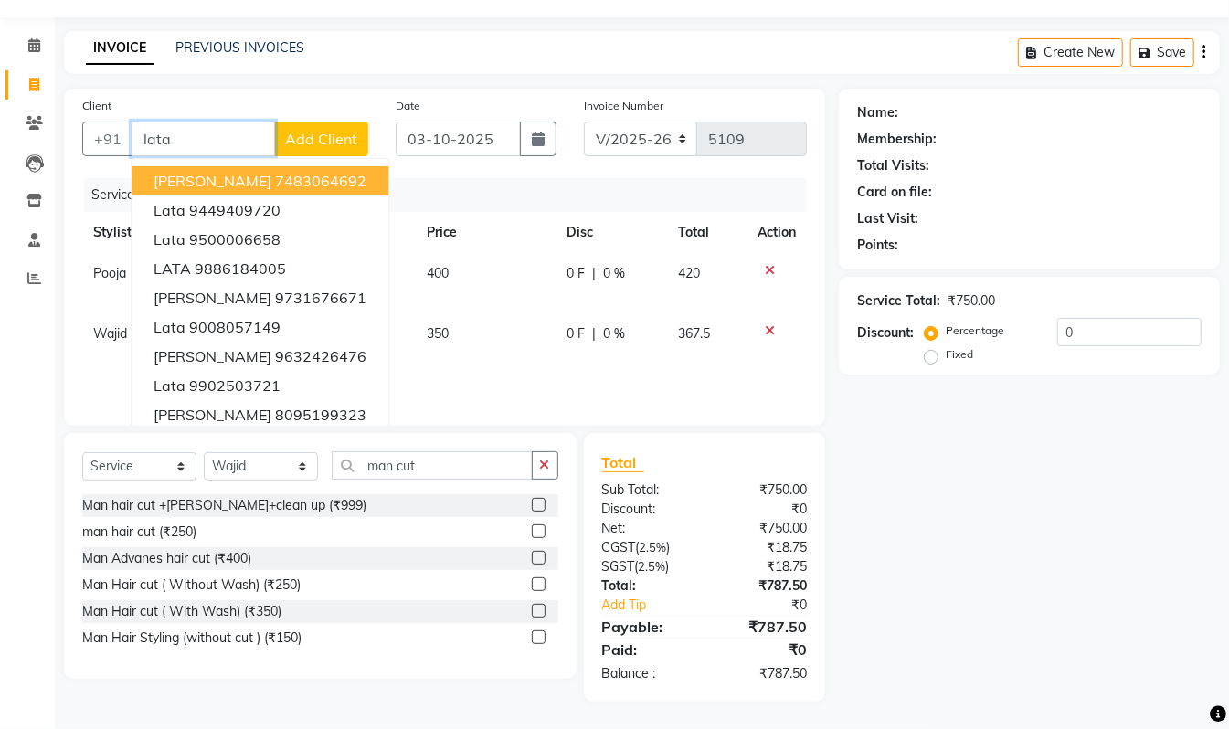
click at [246, 172] on span "Lata Agarwal" at bounding box center [213, 181] width 118 height 18
type input "7483064692"
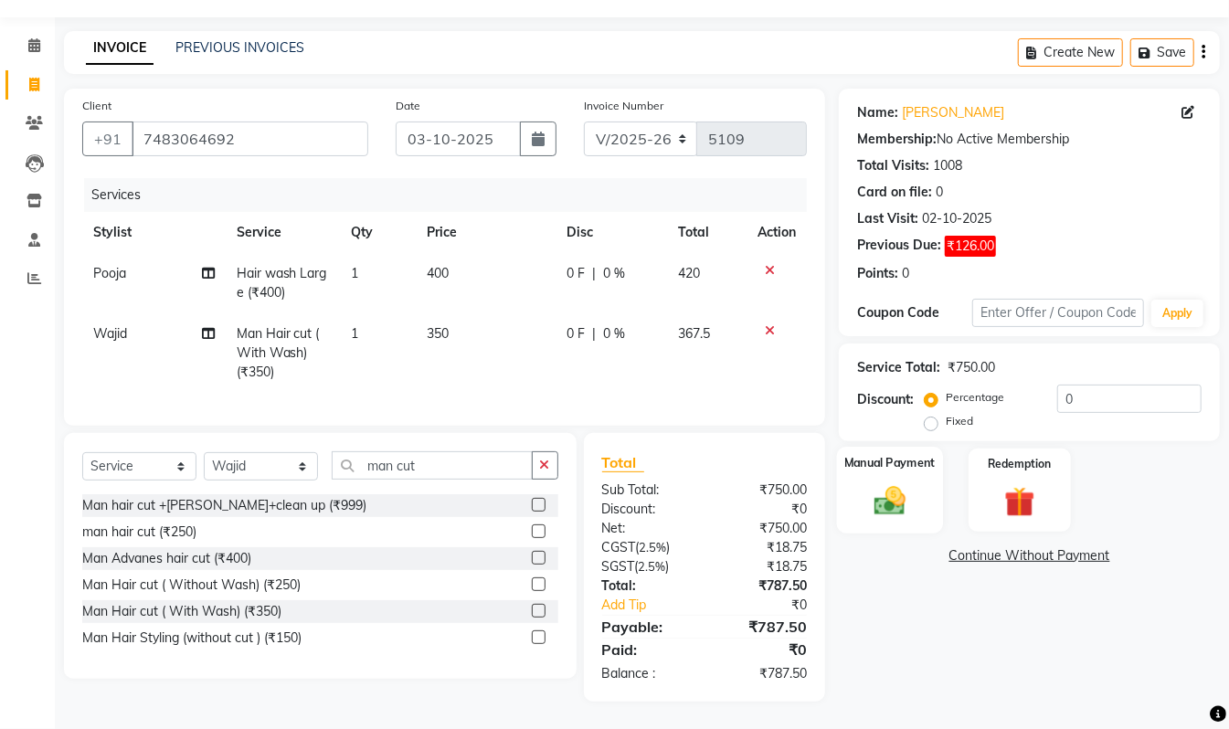
click at [922, 457] on div "Manual Payment" at bounding box center [890, 490] width 106 height 87
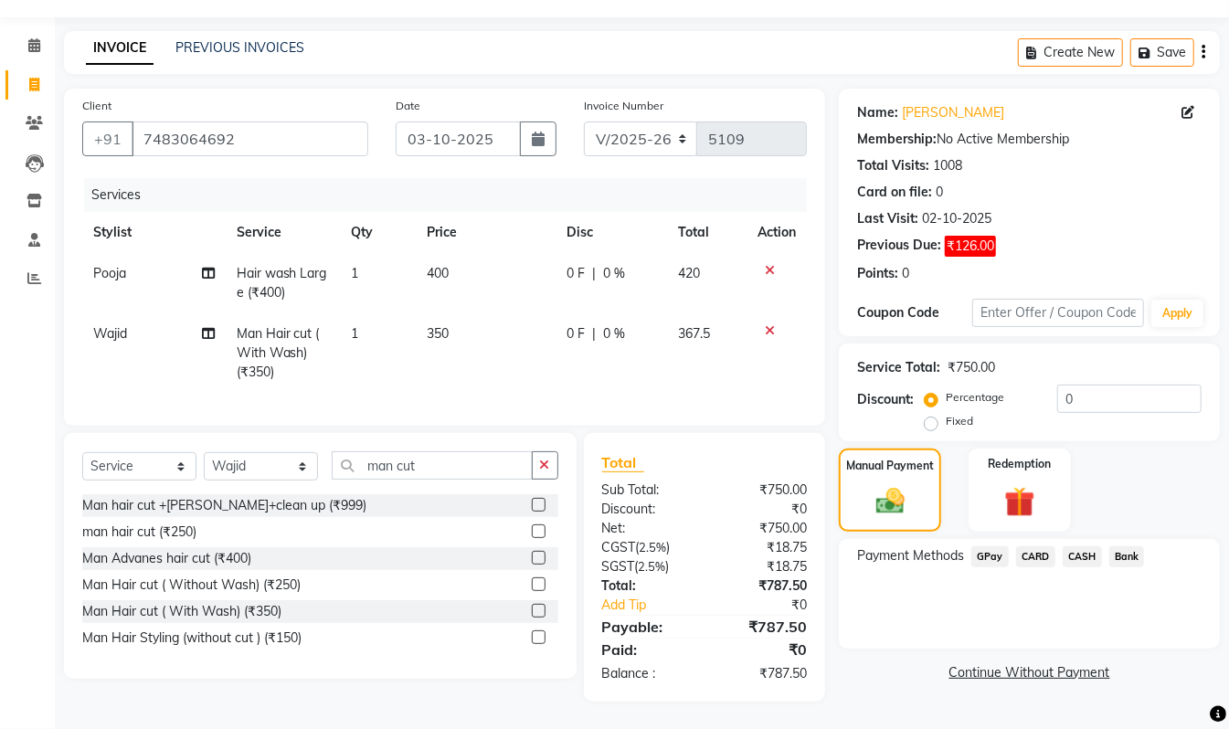
click at [991, 547] on span "GPay" at bounding box center [990, 557] width 37 height 21
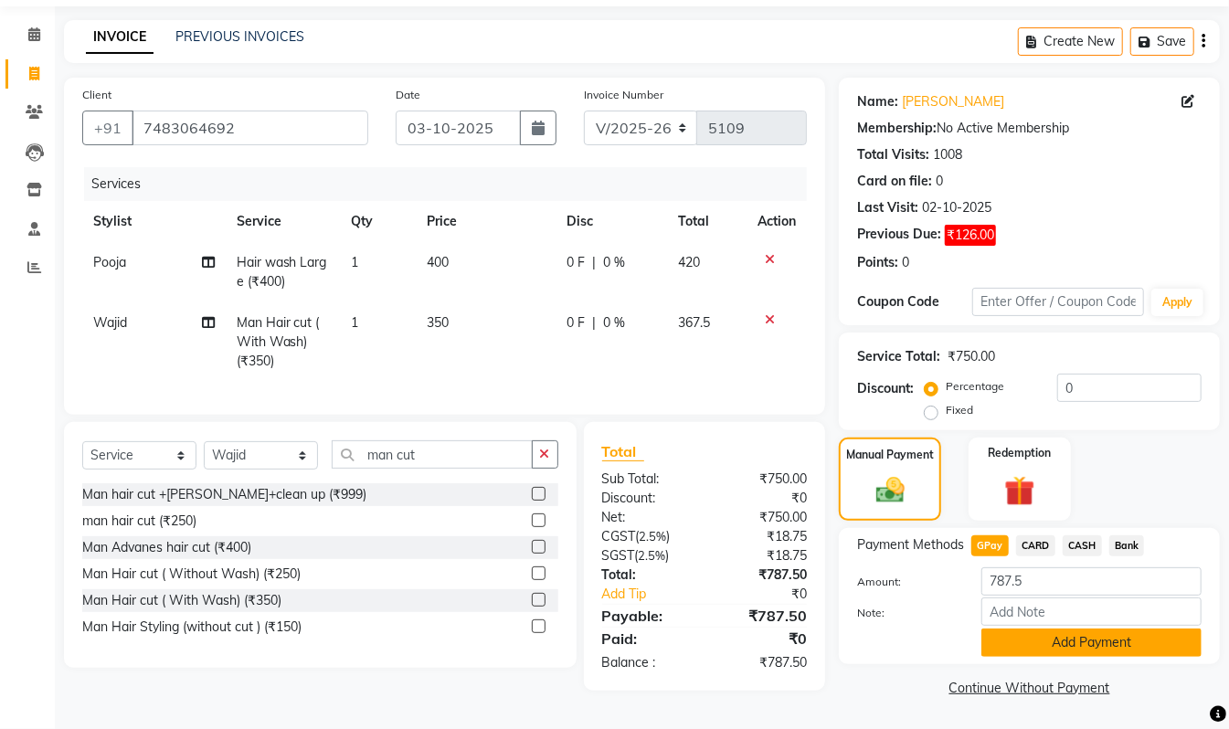
click at [1150, 637] on button "Add Payment" at bounding box center [1092, 643] width 220 height 28
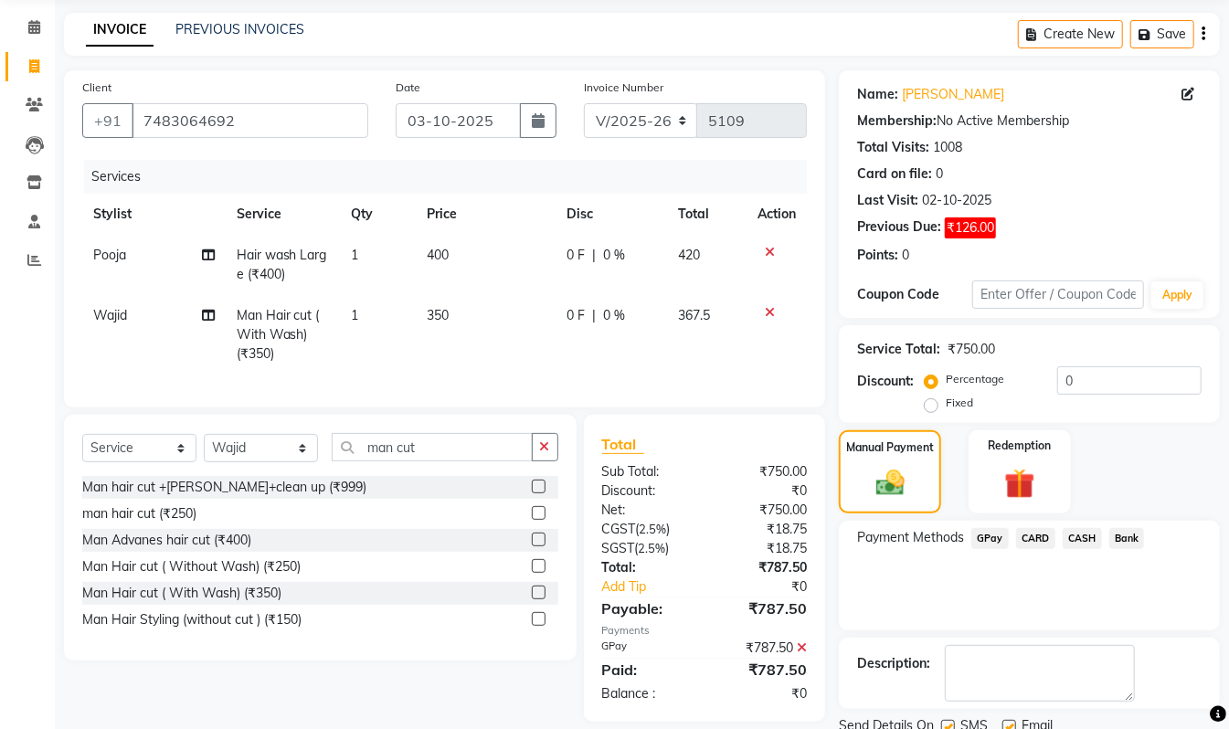
scroll to position [137, 0]
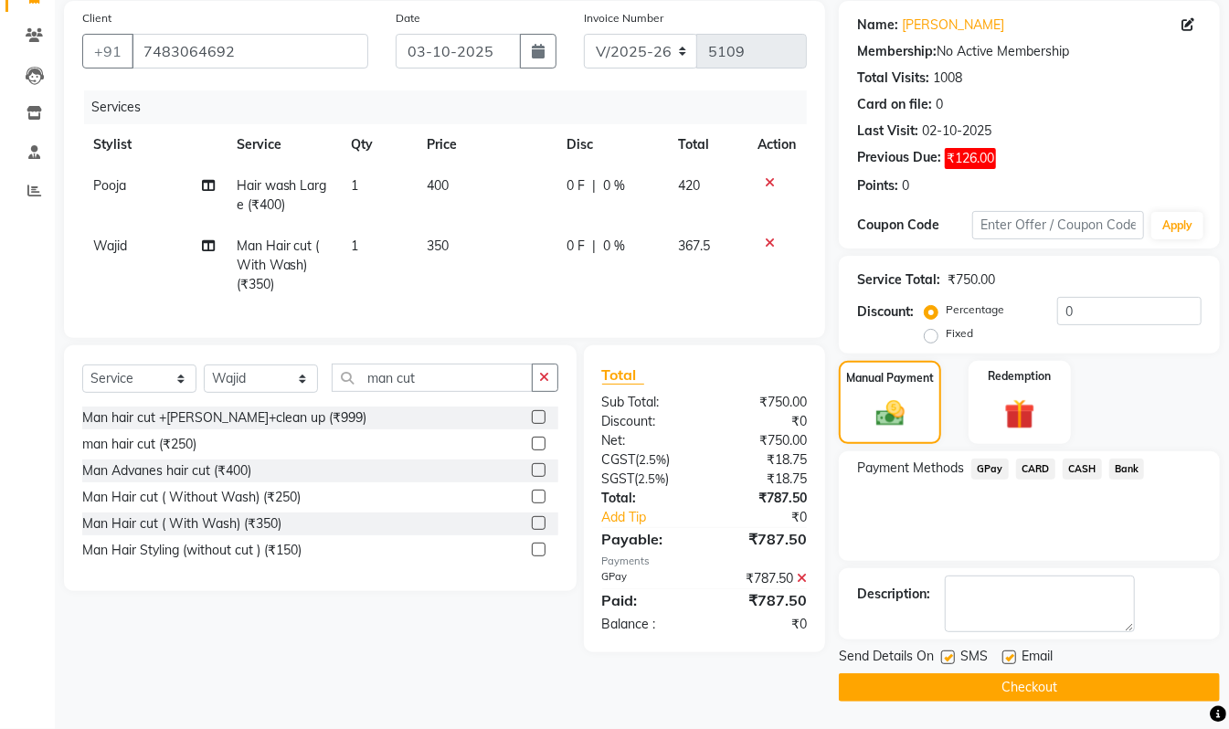
click at [1080, 689] on button "Checkout" at bounding box center [1029, 688] width 381 height 28
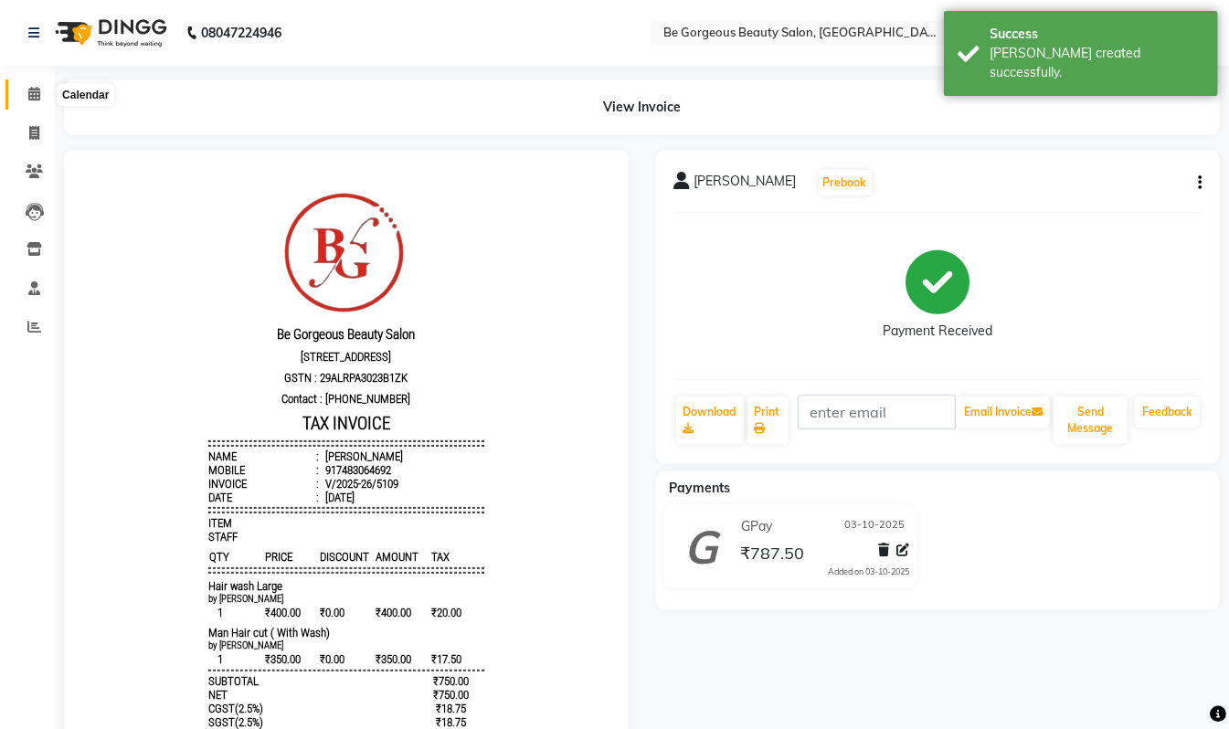
click at [30, 101] on icon at bounding box center [34, 94] width 12 height 14
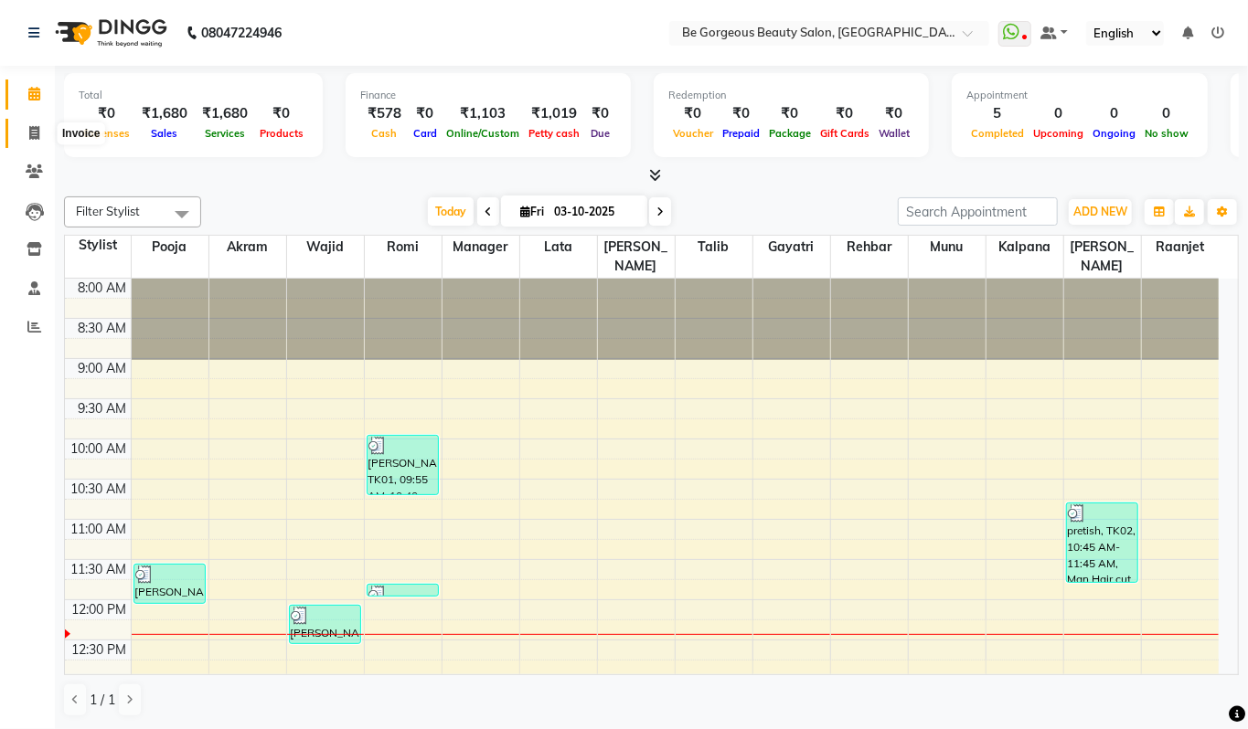
click at [40, 128] on span at bounding box center [34, 133] width 32 height 21
select select "service"
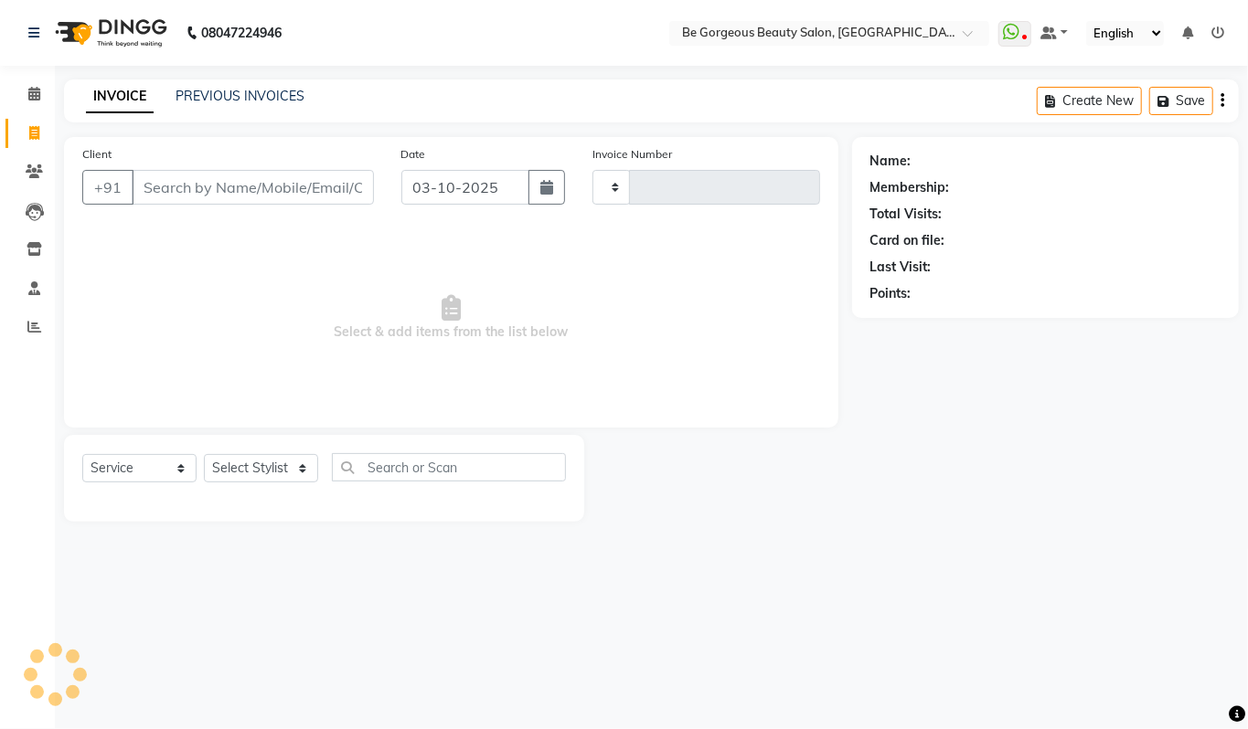
type input "5110"
select select "5405"
click at [247, 459] on select "Select Stylist Akram Anas Gayatri Kalpana lata Manager Munu Pooja Raanjet Rehba…" at bounding box center [261, 468] width 114 height 28
select select "90705"
click at [204, 454] on select "Select Stylist Akram Anas Gayatri Kalpana lata Manager Munu Pooja Raanjet Rehba…" at bounding box center [261, 468] width 114 height 28
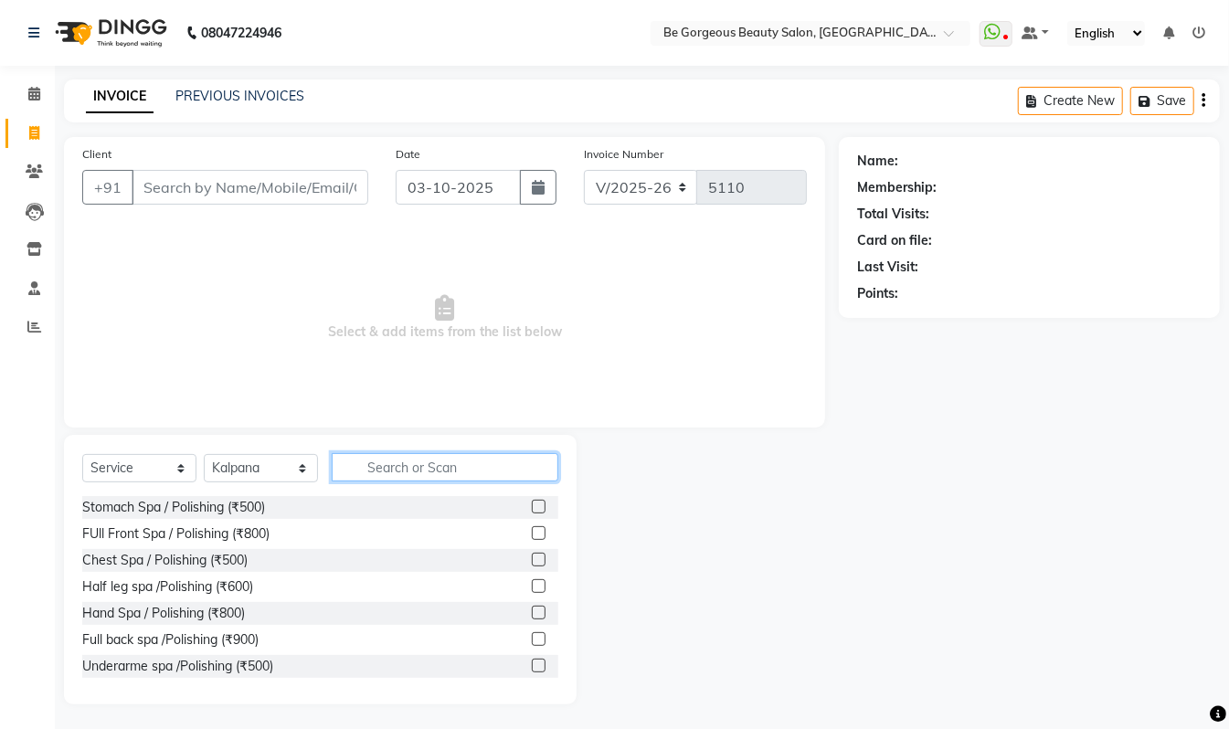
click at [399, 466] on input "text" at bounding box center [445, 467] width 227 height 28
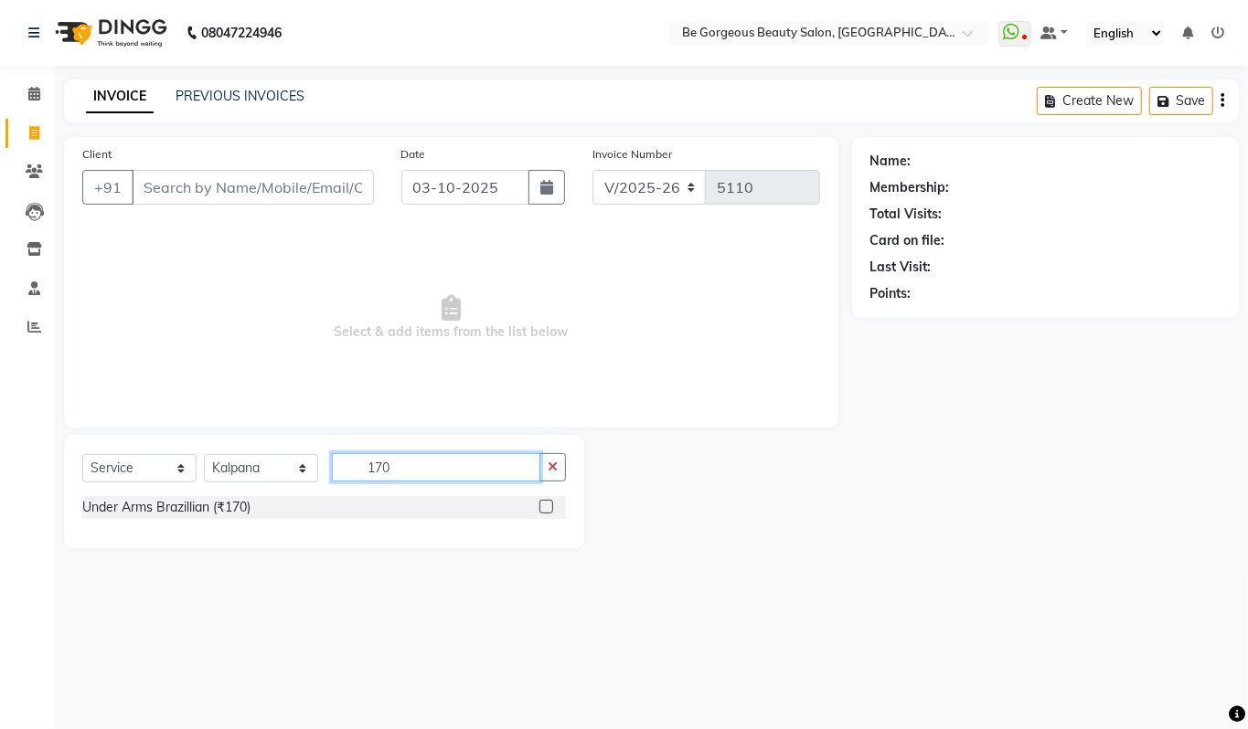
type input "170"
click at [543, 510] on label at bounding box center [546, 507] width 14 height 14
click at [543, 510] on input "checkbox" at bounding box center [545, 508] width 12 height 12
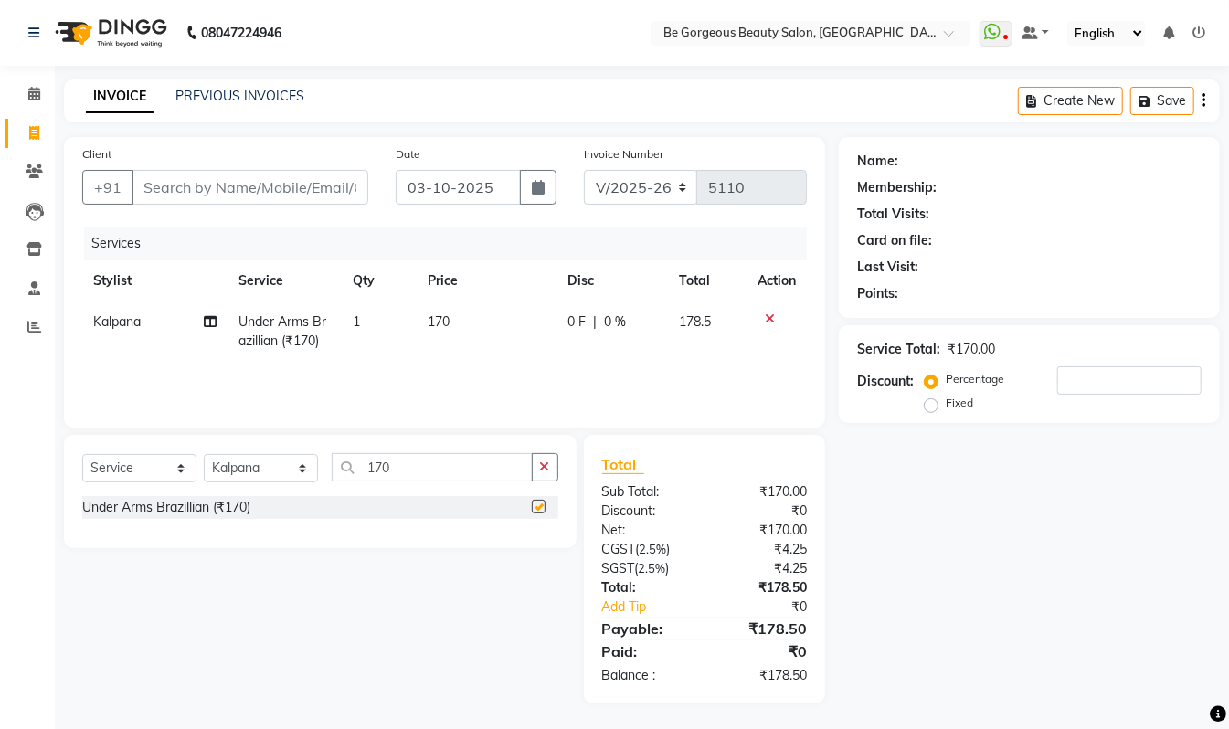
checkbox input "false"
click at [451, 473] on input "170" at bounding box center [432, 467] width 201 height 28
type input "1"
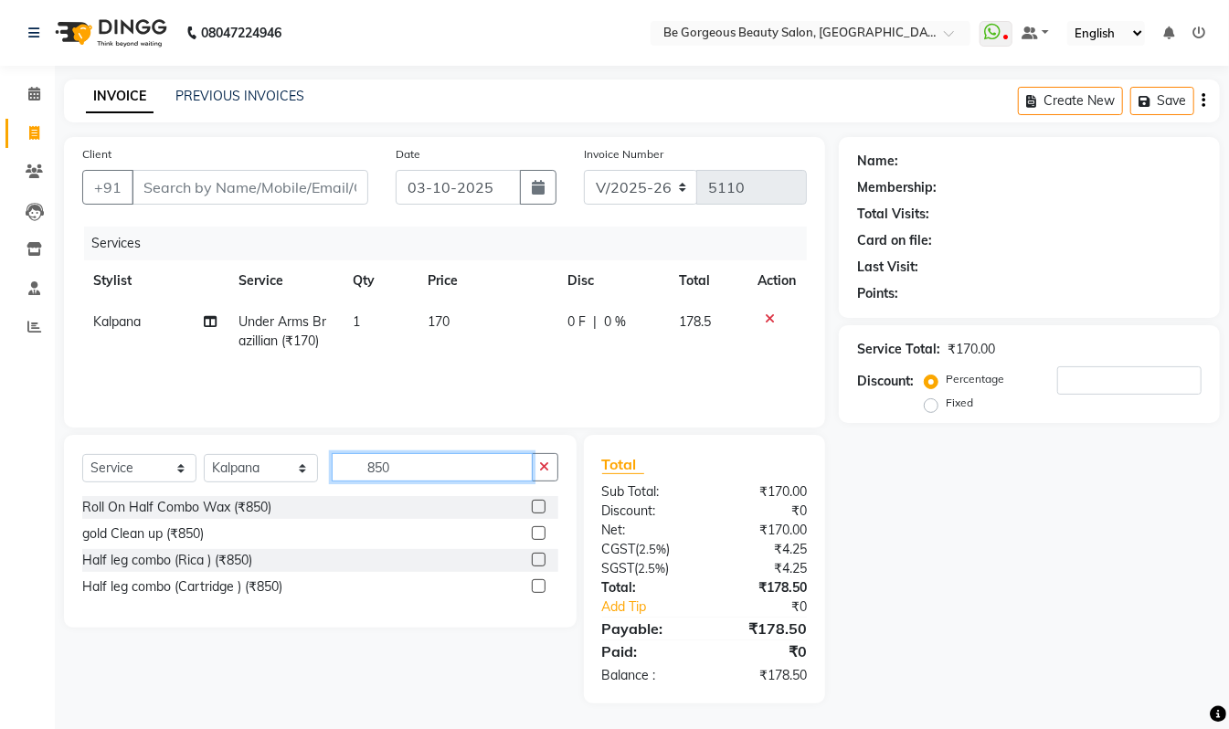
type input "850"
click at [535, 503] on label at bounding box center [539, 507] width 14 height 14
click at [535, 503] on input "checkbox" at bounding box center [538, 508] width 12 height 12
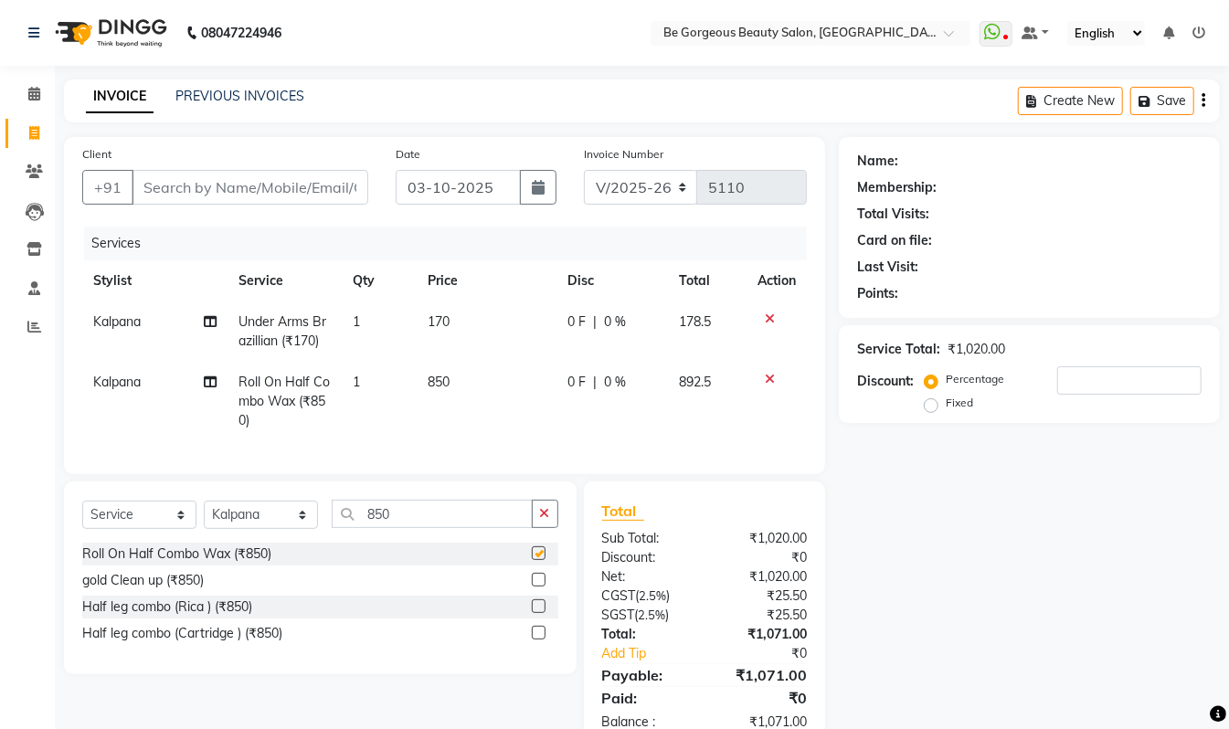
checkbox input "false"
click at [766, 320] on icon at bounding box center [770, 319] width 10 height 13
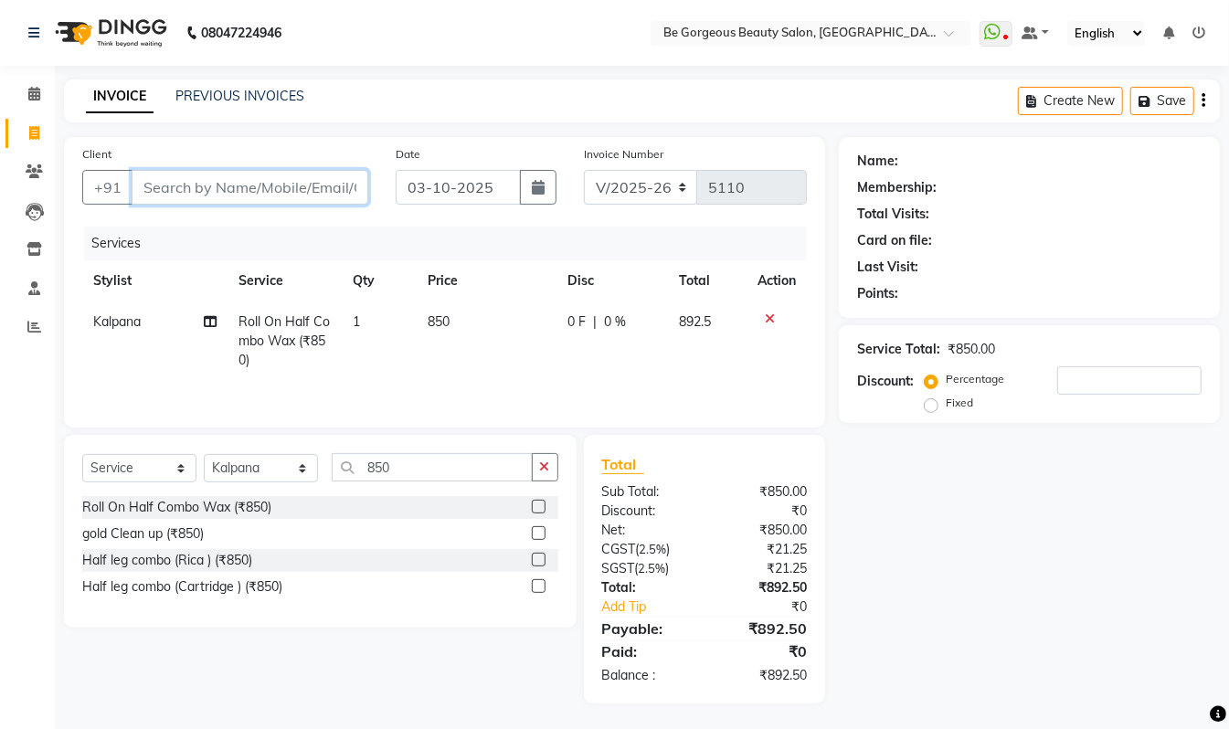
click at [199, 186] on input "Client" at bounding box center [250, 187] width 237 height 35
type input "9"
type input "0"
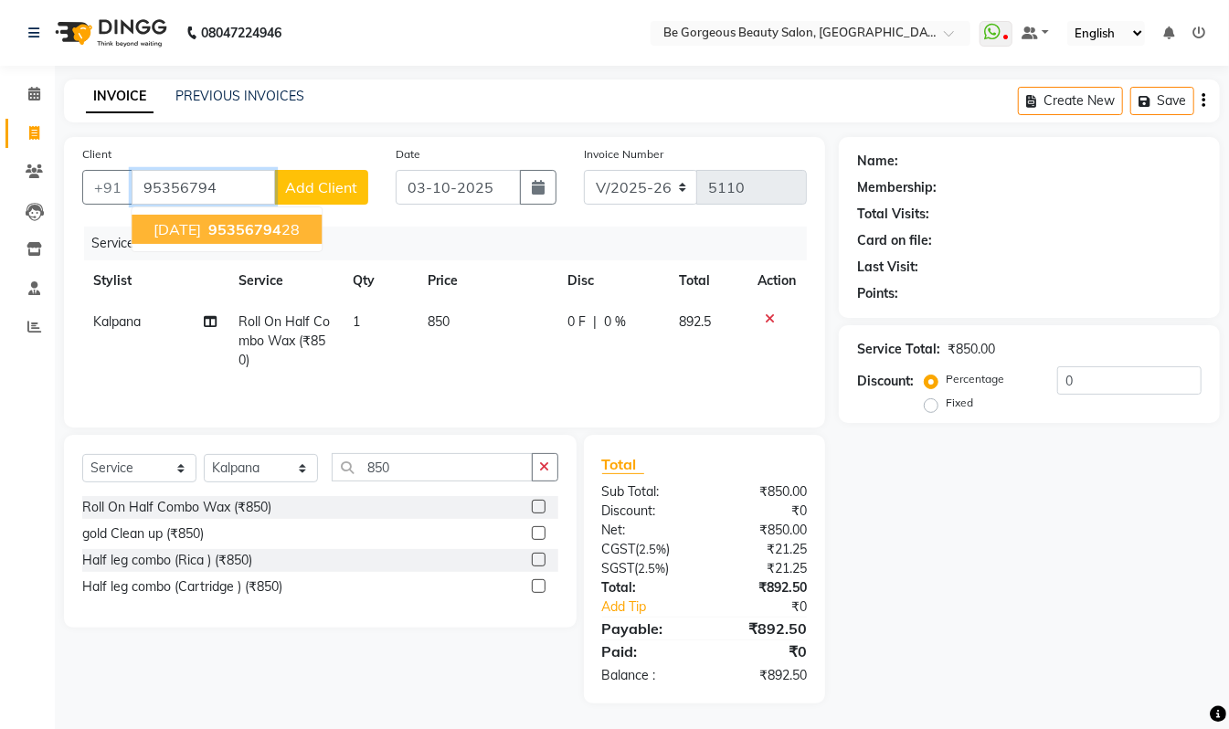
click at [267, 229] on span "95356794" at bounding box center [244, 229] width 73 height 18
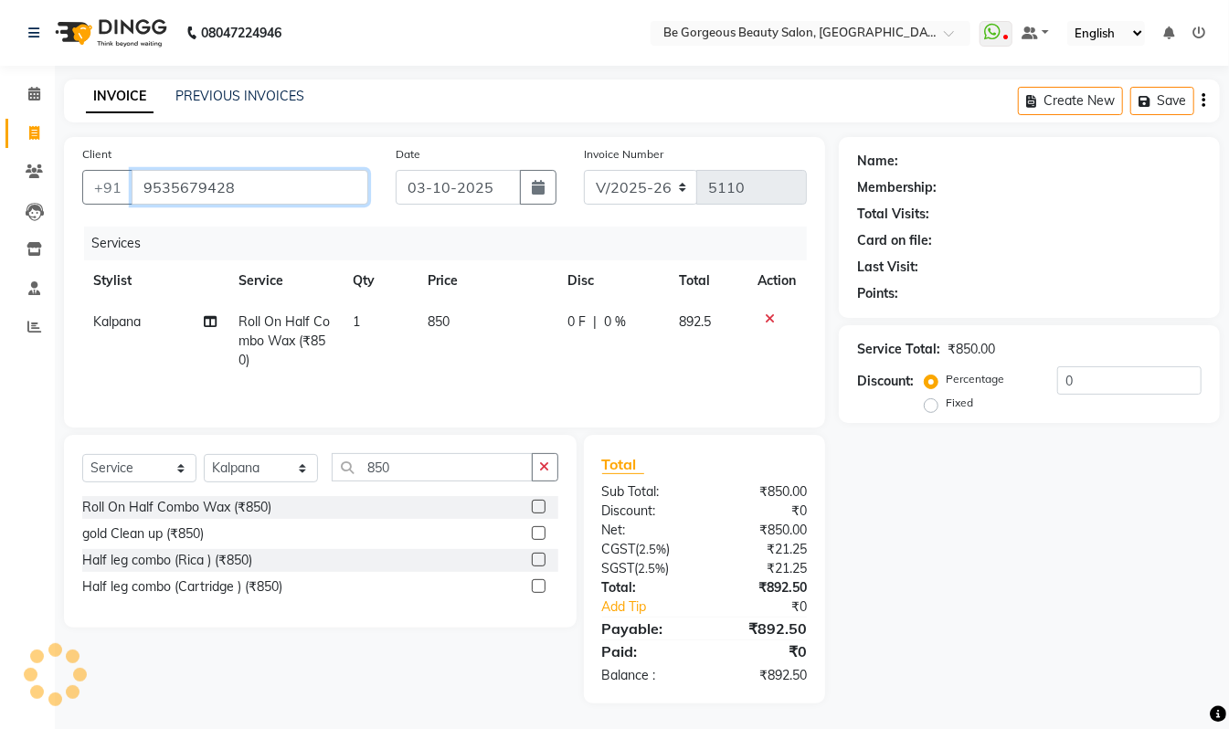
type input "9535679428"
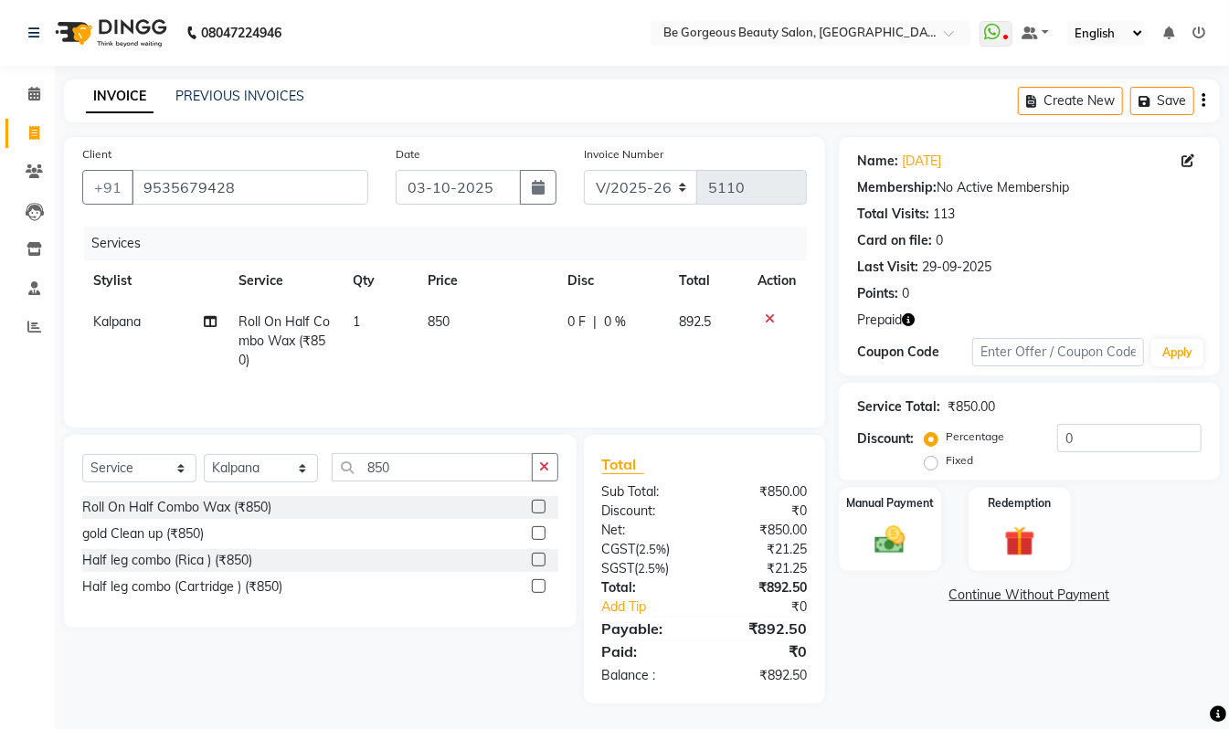
click at [912, 314] on icon "button" at bounding box center [908, 320] width 13 height 13
click at [989, 527] on div "Redemption" at bounding box center [1020, 529] width 106 height 87
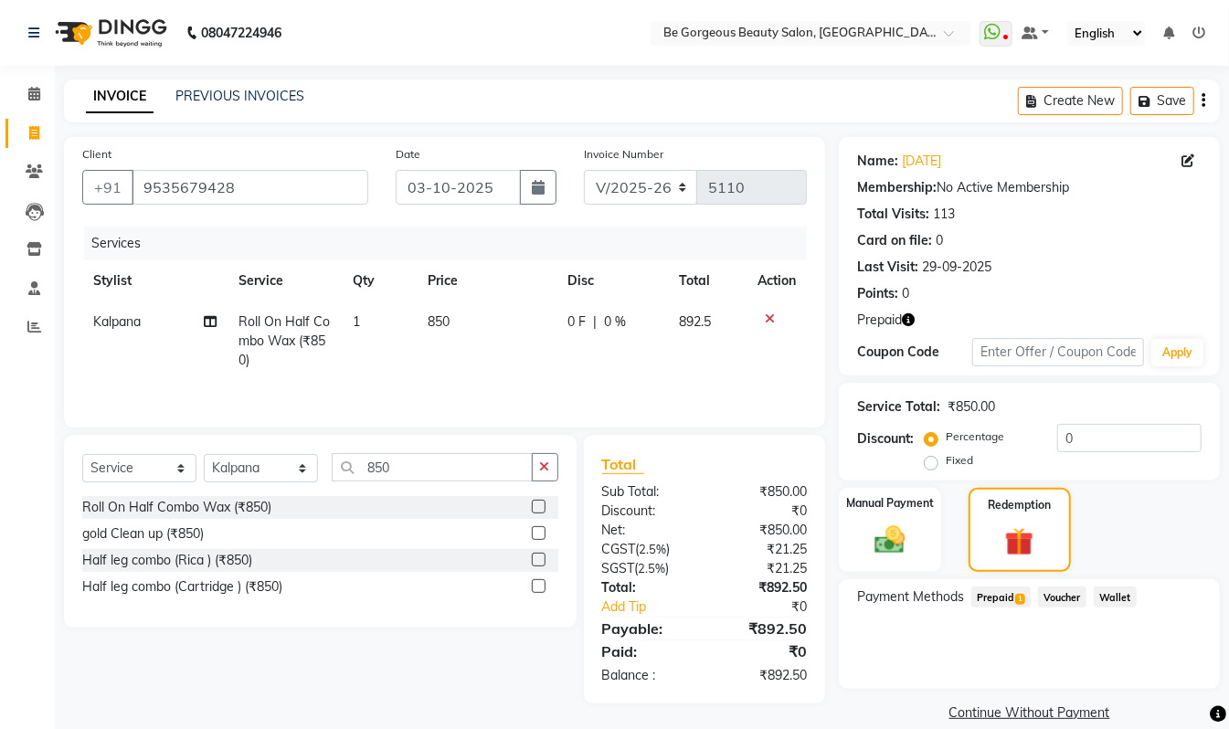
click at [998, 598] on span "Prepaid 1" at bounding box center [1001, 597] width 59 height 21
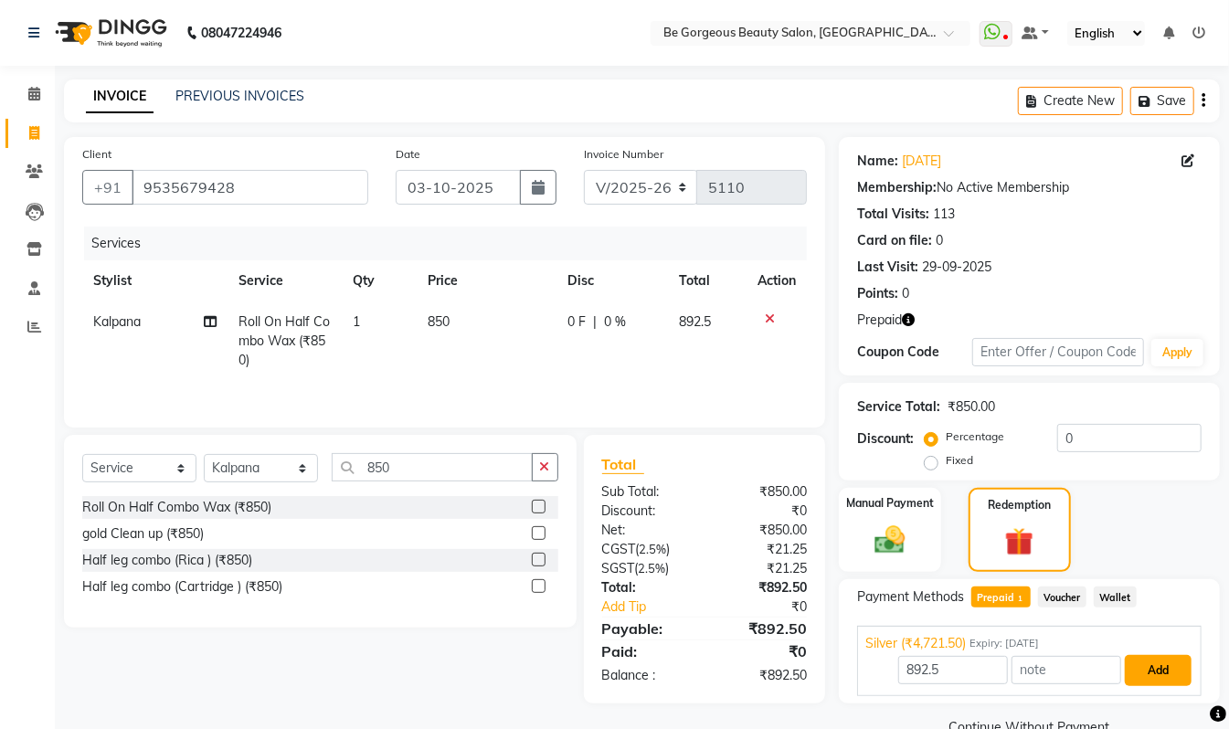
click at [1152, 673] on button "Add" at bounding box center [1158, 670] width 67 height 31
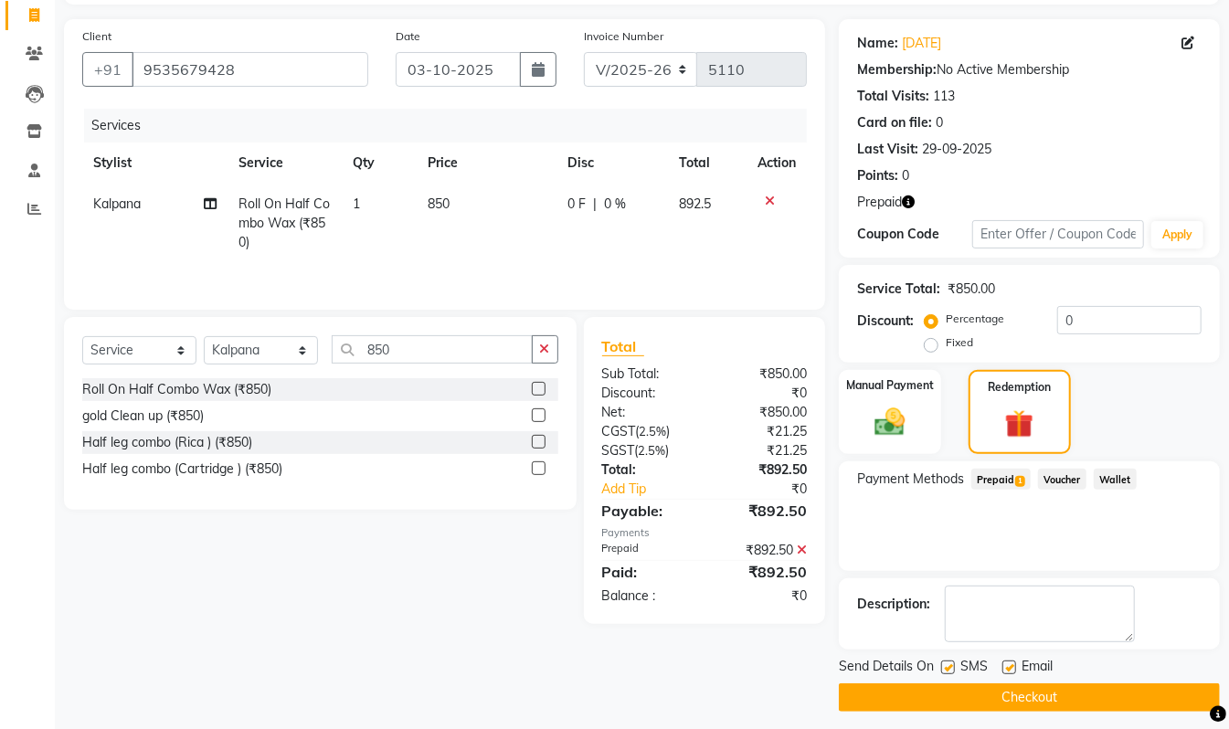
scroll to position [129, 0]
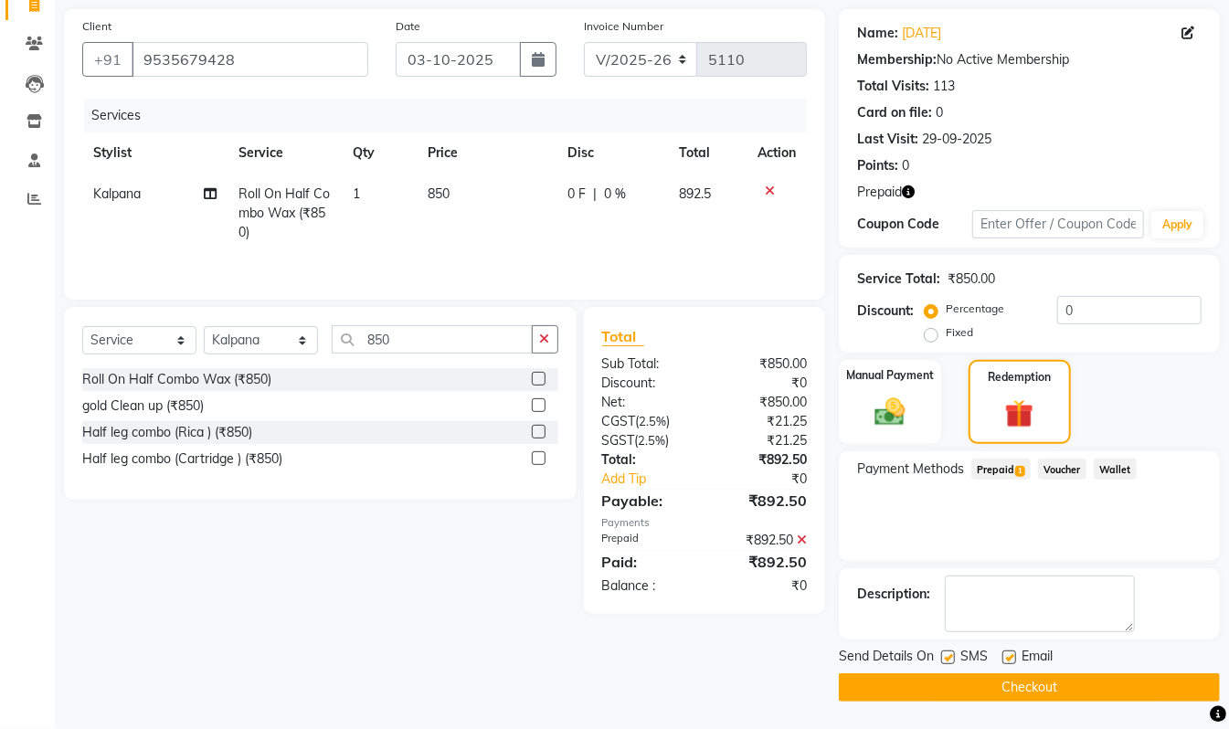
click at [1083, 680] on button "Checkout" at bounding box center [1029, 688] width 381 height 28
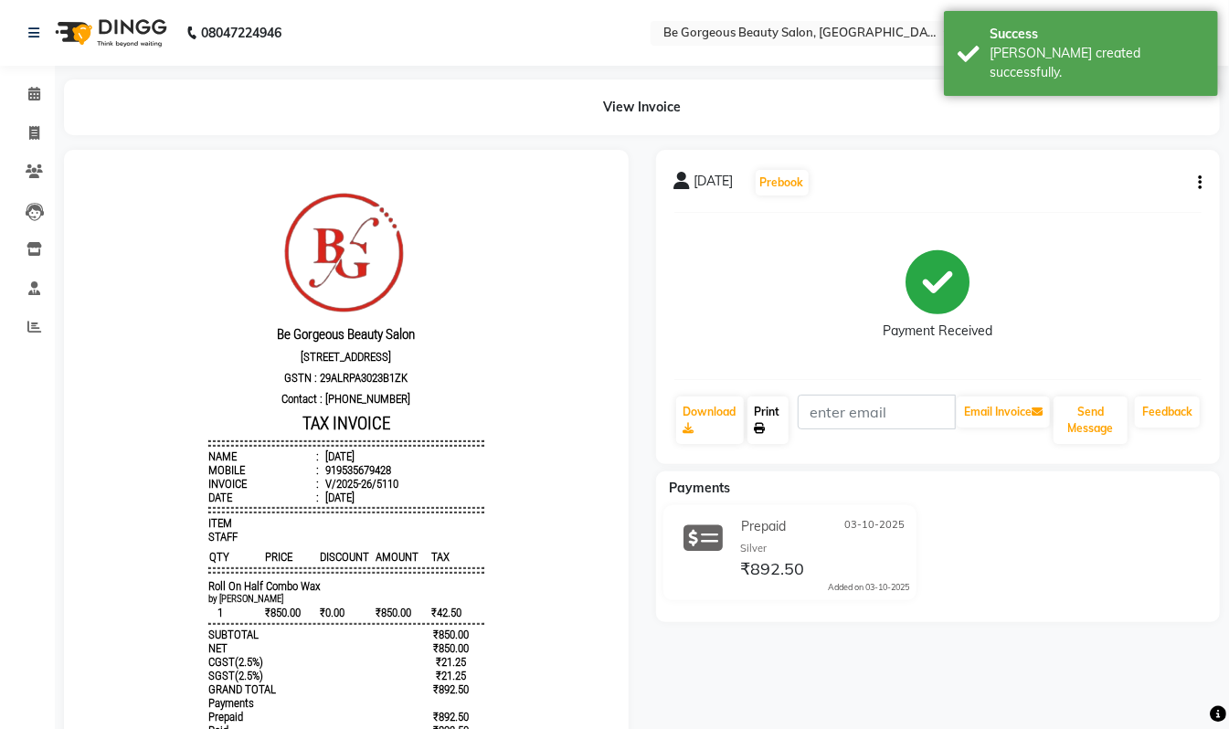
click at [771, 414] on link "Print" at bounding box center [769, 421] width 42 height 48
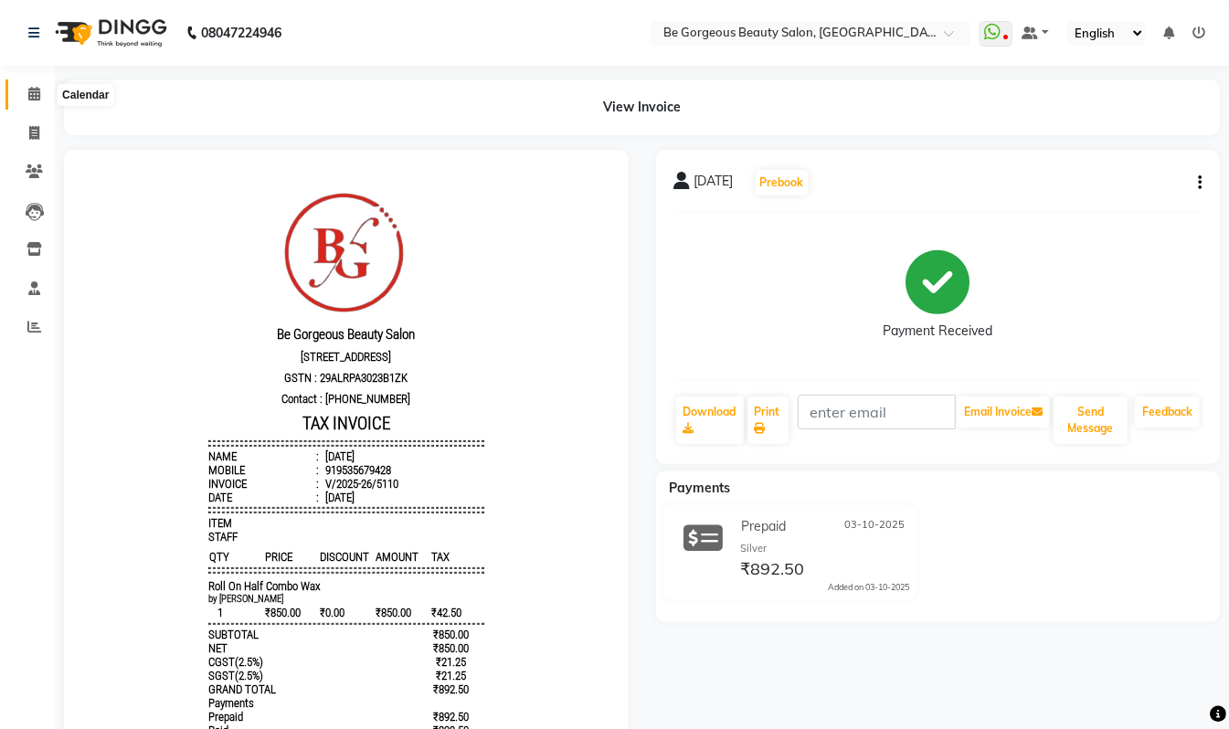
click at [29, 93] on icon at bounding box center [34, 94] width 12 height 14
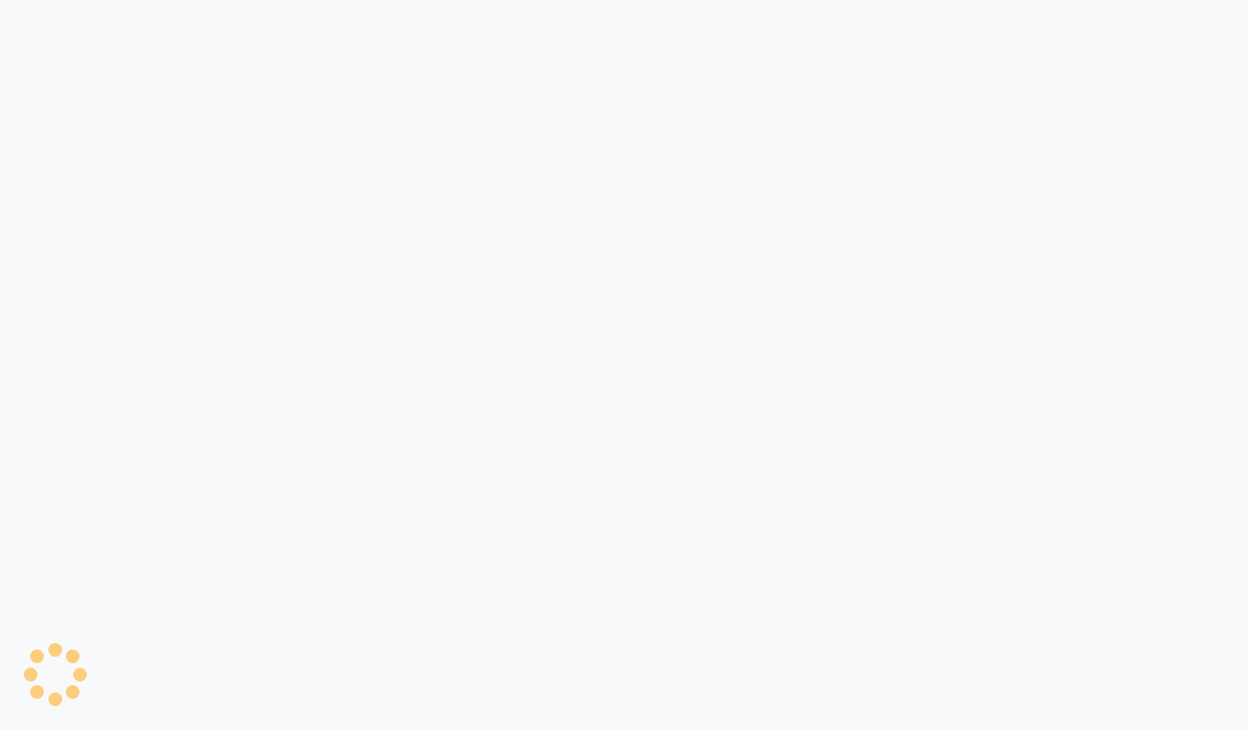
select select "5405"
select select "service"
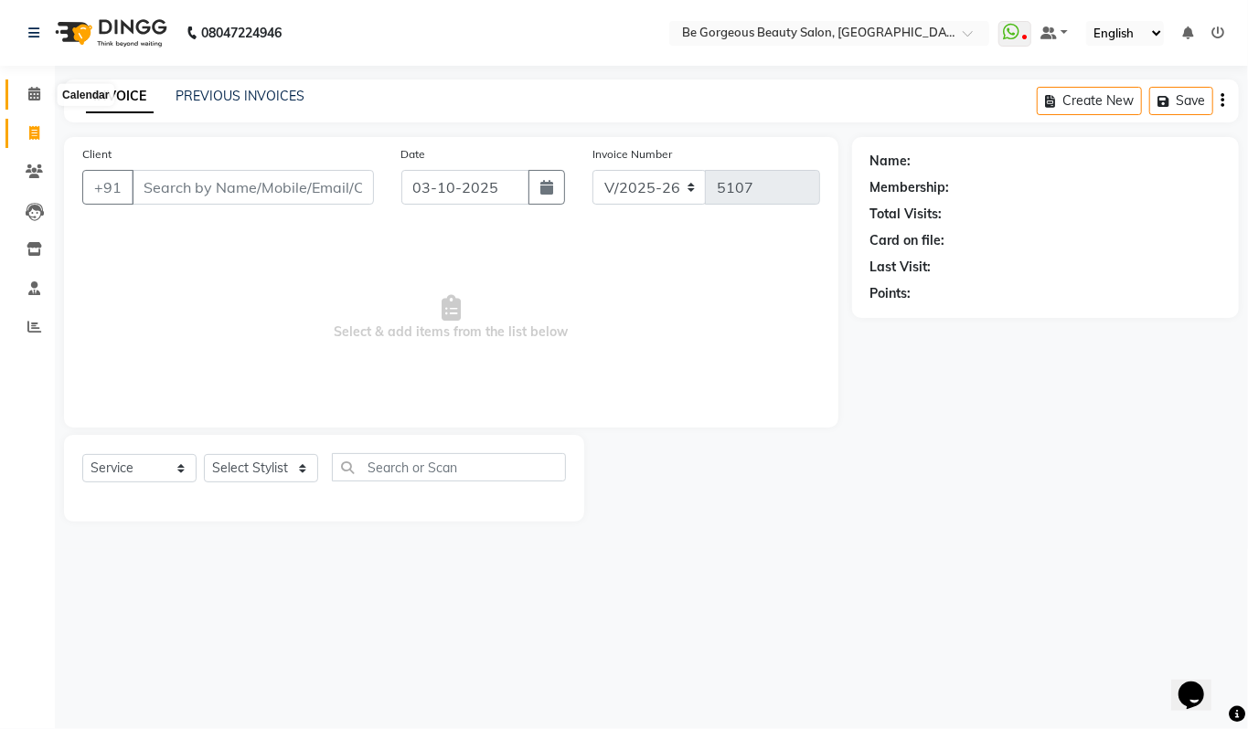
click at [30, 90] on icon at bounding box center [34, 94] width 12 height 14
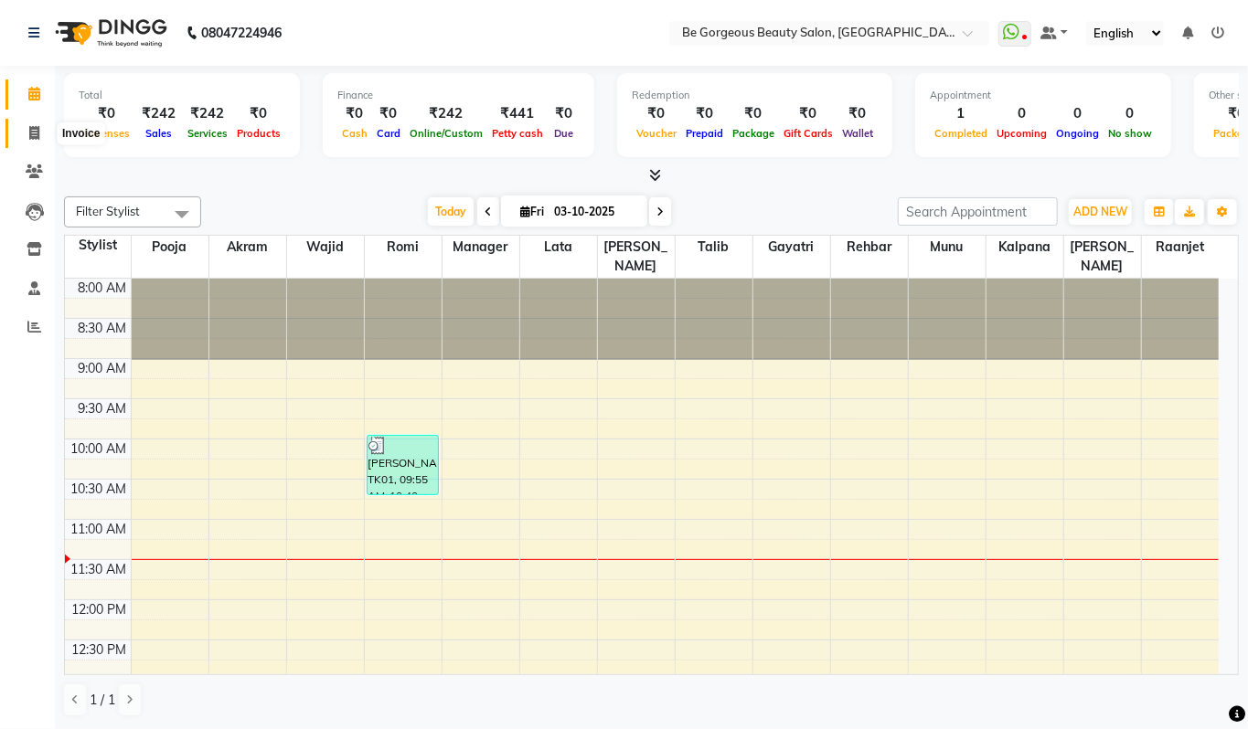
click at [34, 135] on icon at bounding box center [34, 133] width 10 height 14
select select "5405"
select select "service"
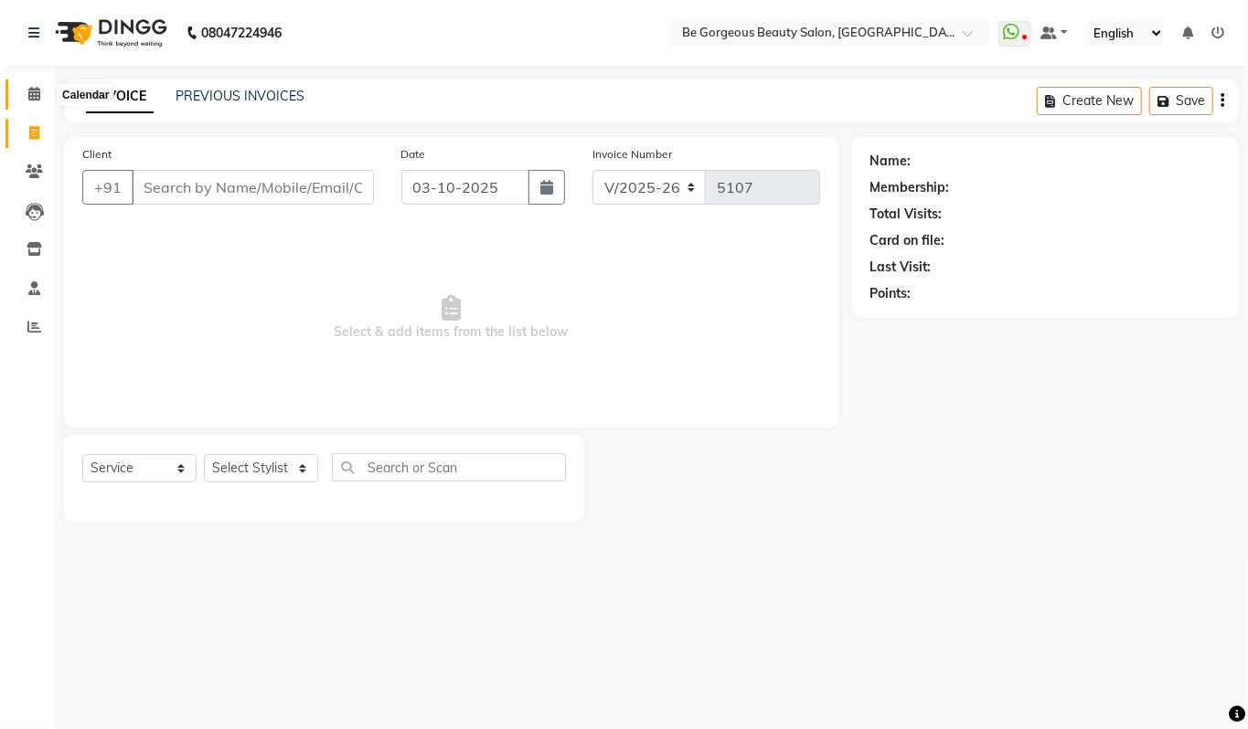
click at [33, 96] on icon at bounding box center [34, 94] width 12 height 14
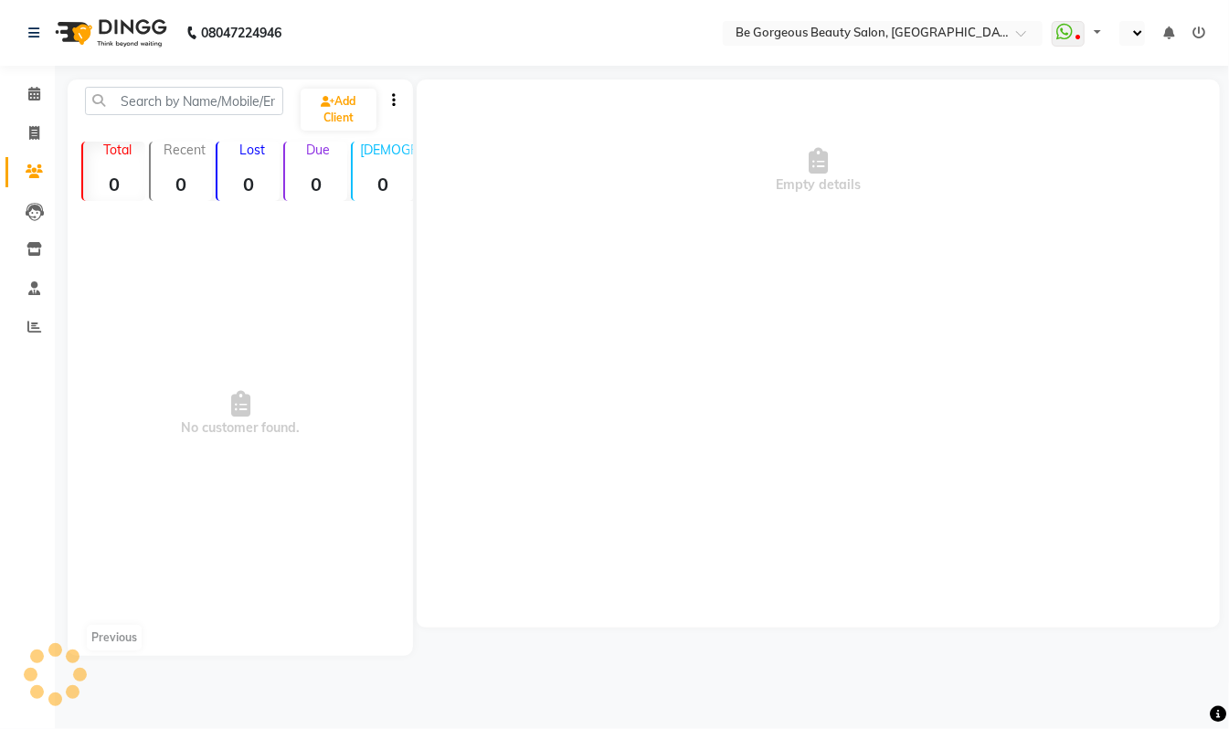
select select "en"
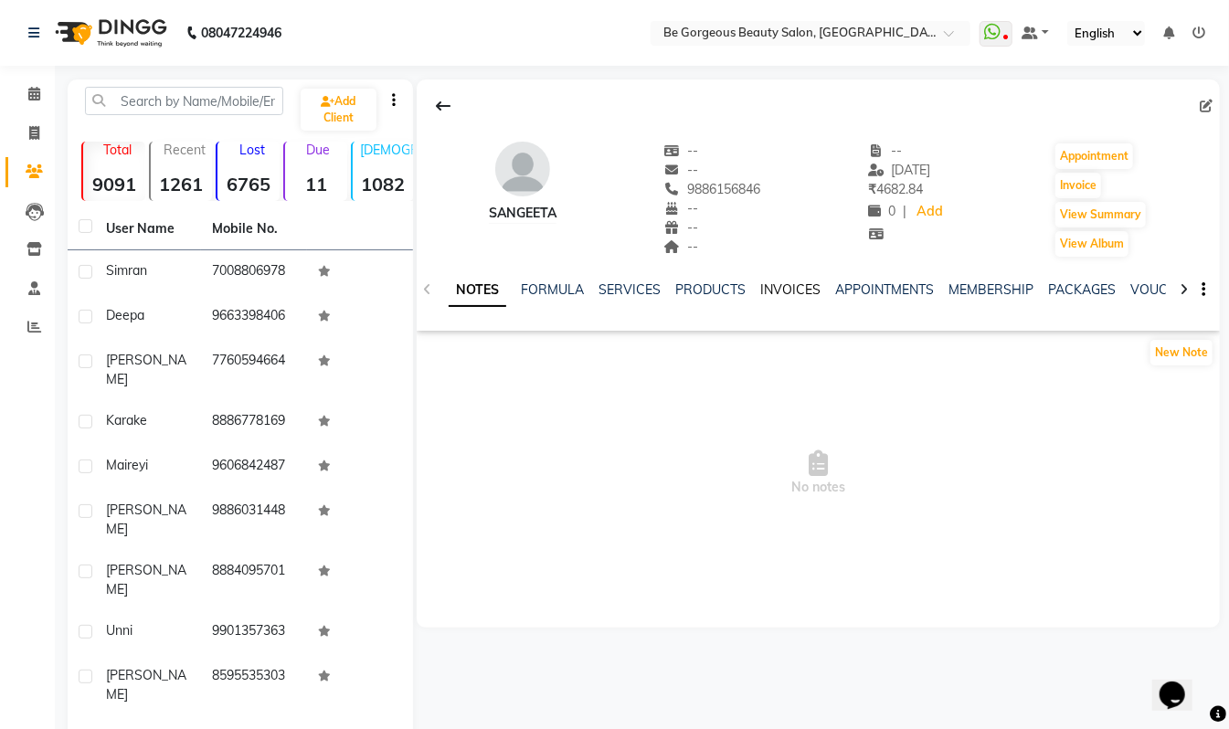
click at [801, 290] on link "INVOICES" at bounding box center [791, 290] width 60 height 16
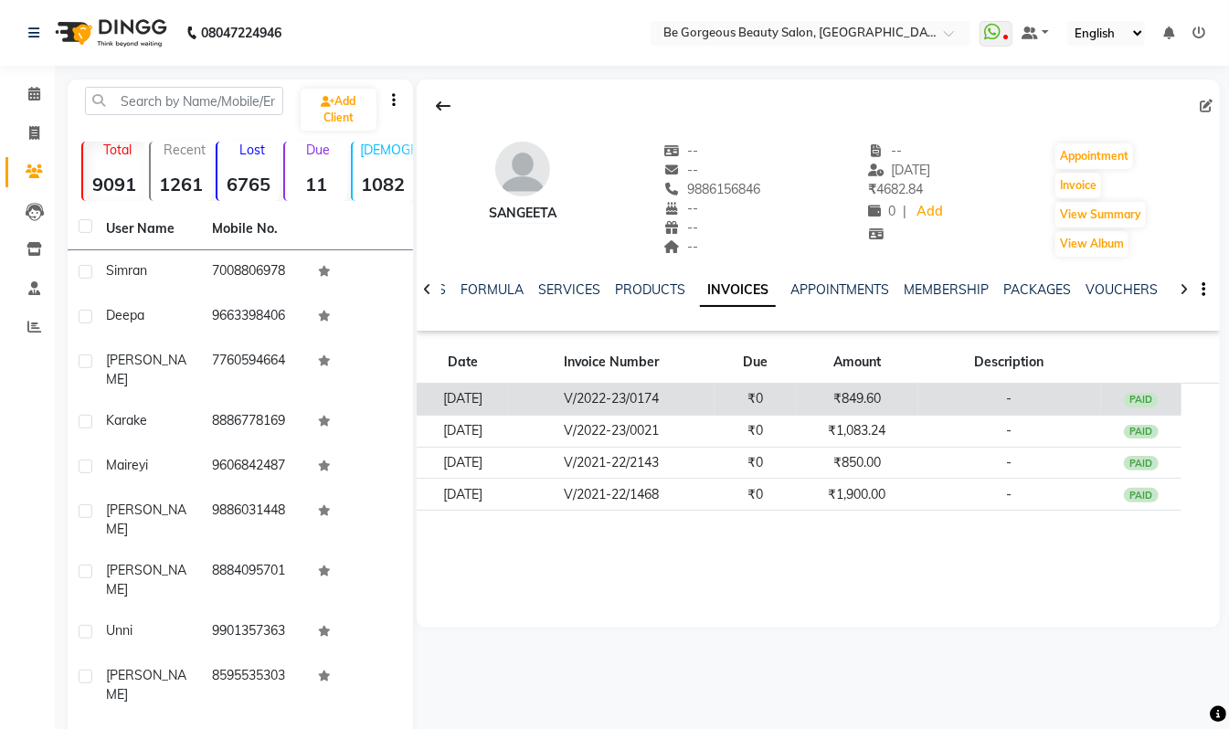
click at [883, 403] on td "₹849.60" at bounding box center [858, 400] width 122 height 32
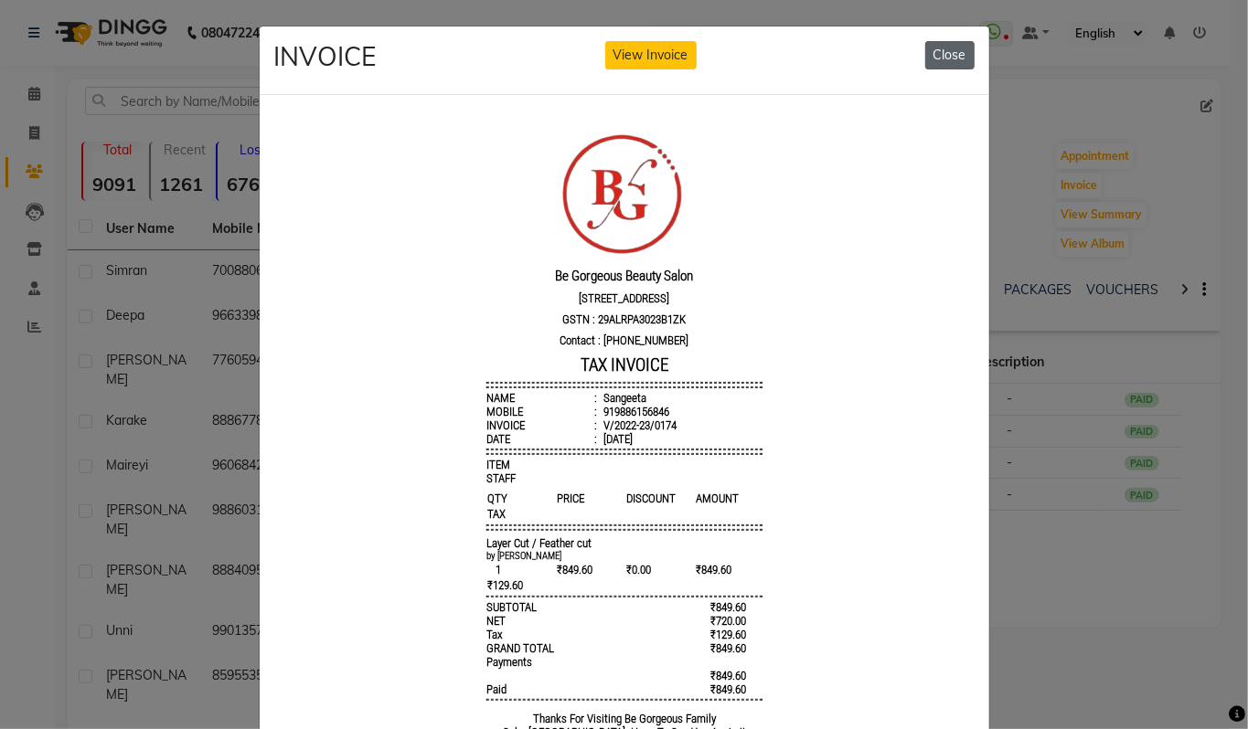
click at [936, 45] on button "Close" at bounding box center [949, 55] width 49 height 28
